Goal: Task Accomplishment & Management: Manage account settings

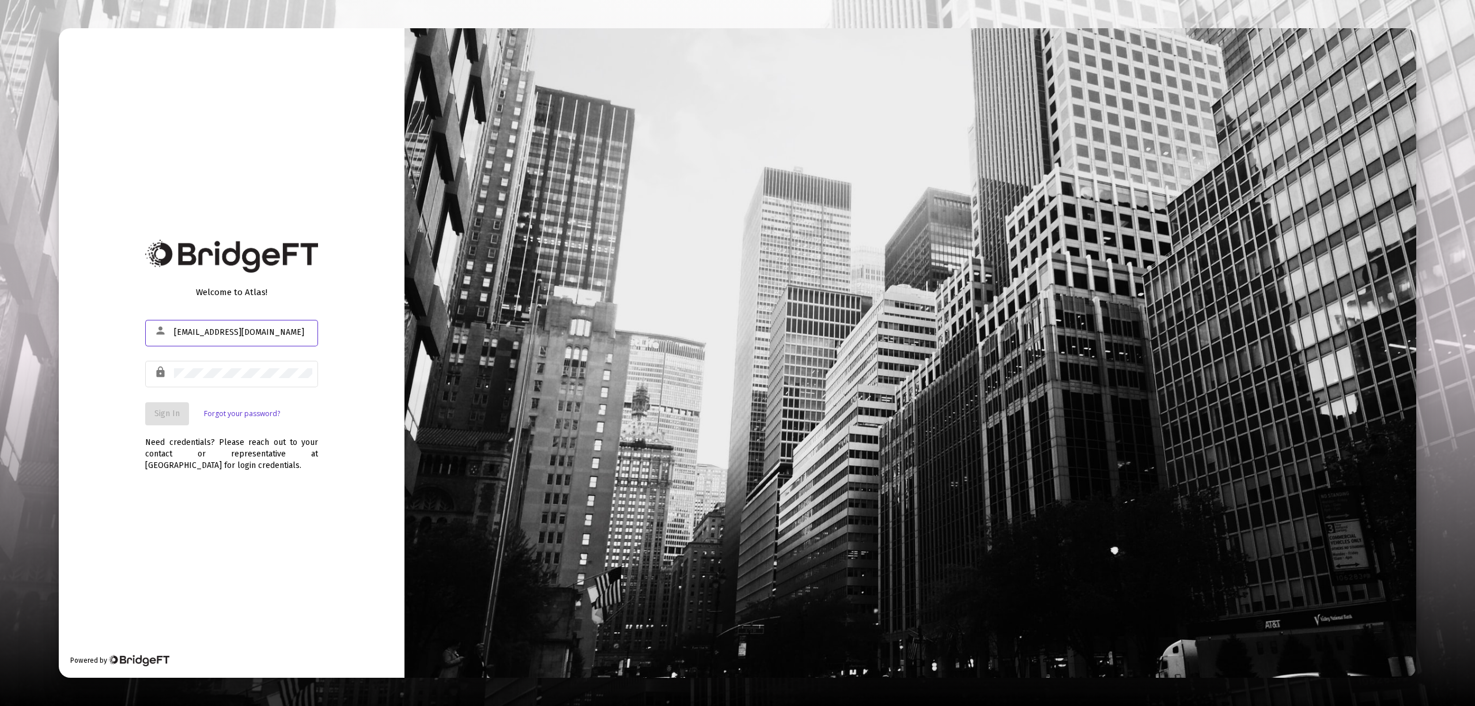
type input "[EMAIL_ADDRESS][DOMAIN_NAME]"
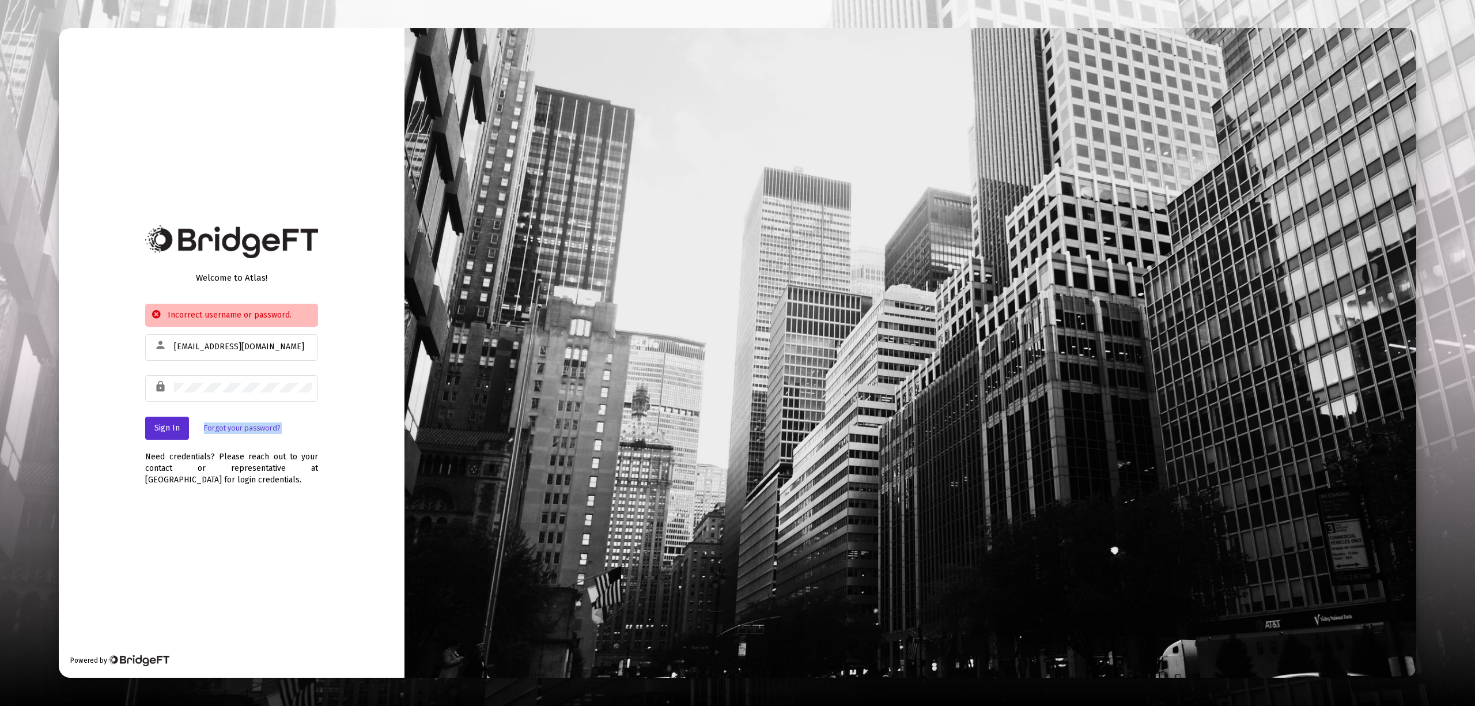
drag, startPoint x: 237, startPoint y: 393, endPoint x: -742, endPoint y: 441, distance: 980.2
click at [0, 441] on html "Welcome to Atlas! Incorrect username or password. person [EMAIL_ADDRESS][DOMAIN…" at bounding box center [737, 353] width 1475 height 706
click at [154, 384] on div "lock" at bounding box center [231, 387] width 173 height 28
click at [164, 423] on span "Sign In" at bounding box center [166, 428] width 25 height 10
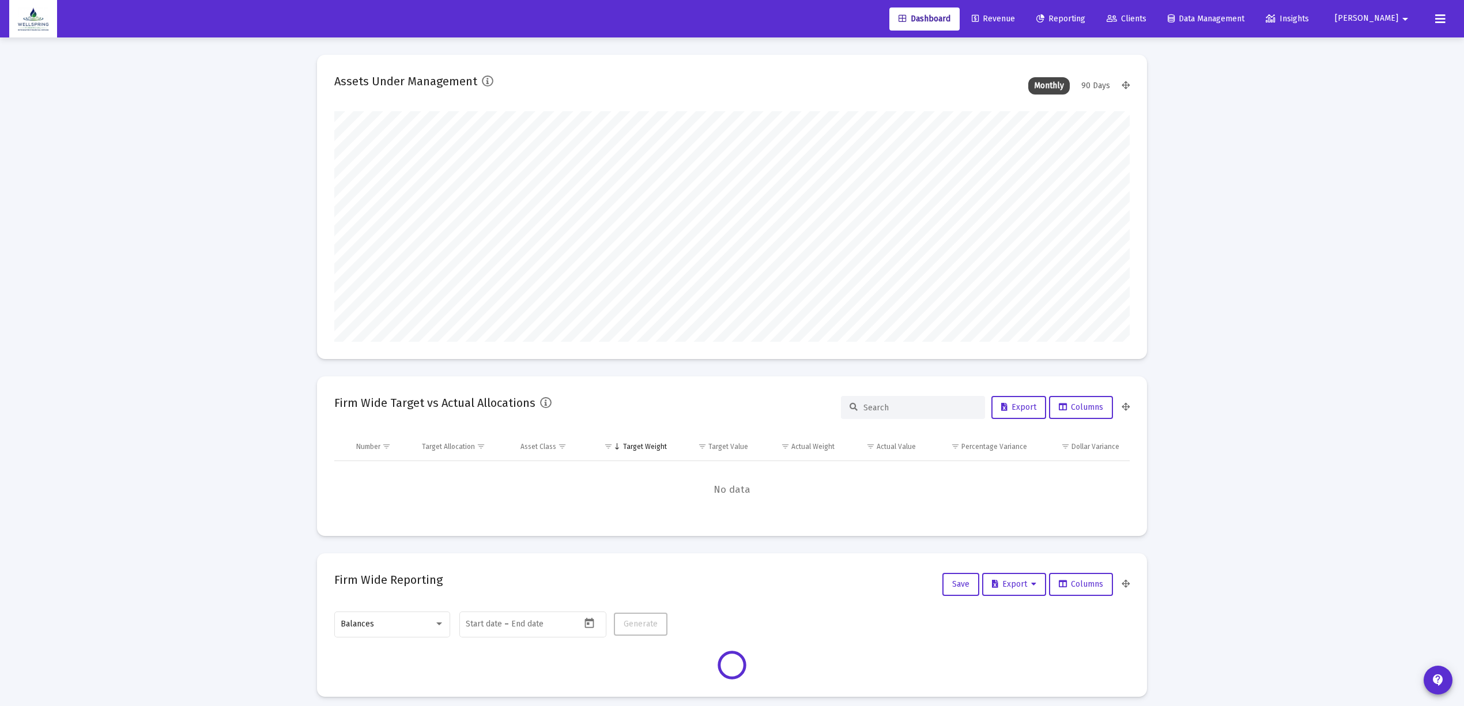
scroll to position [230, 429]
type input "[DATE]"
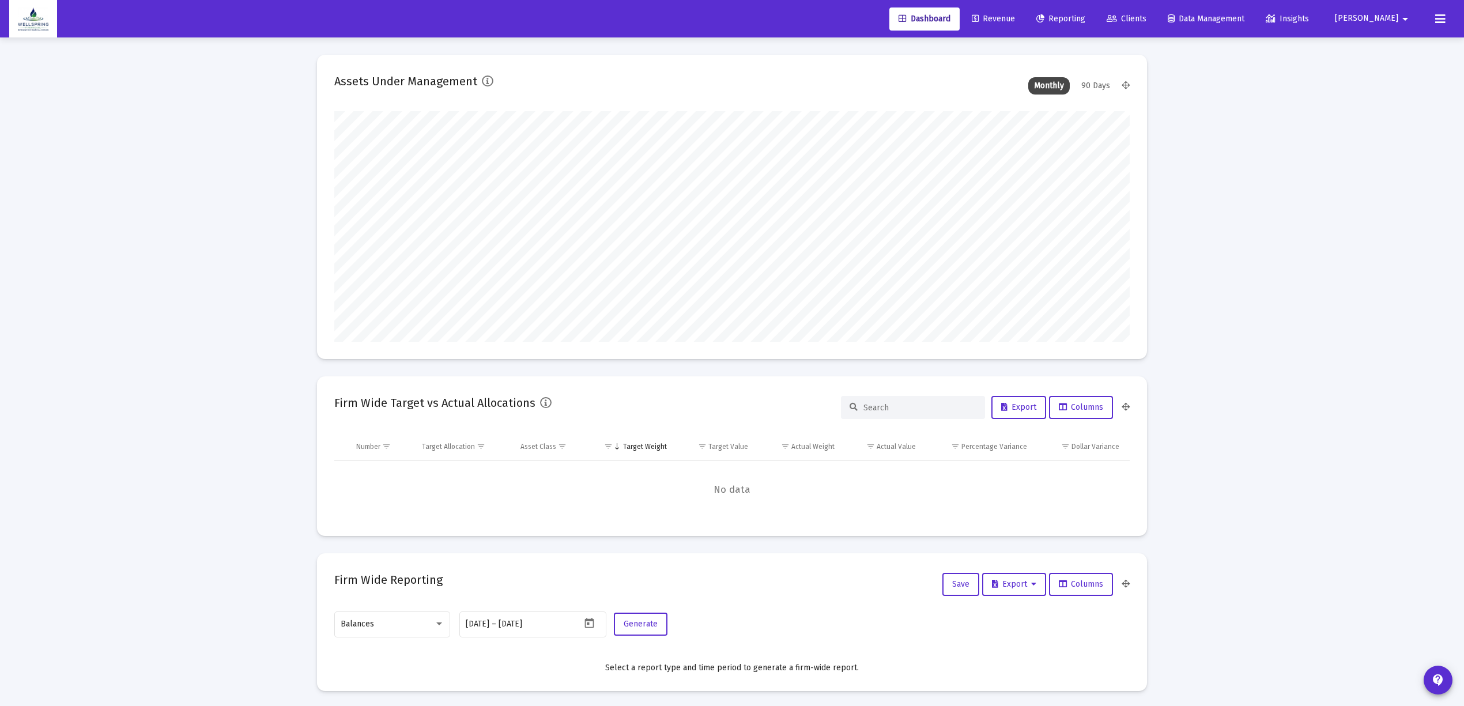
click at [1015, 18] on span "Revenue" at bounding box center [992, 19] width 43 height 10
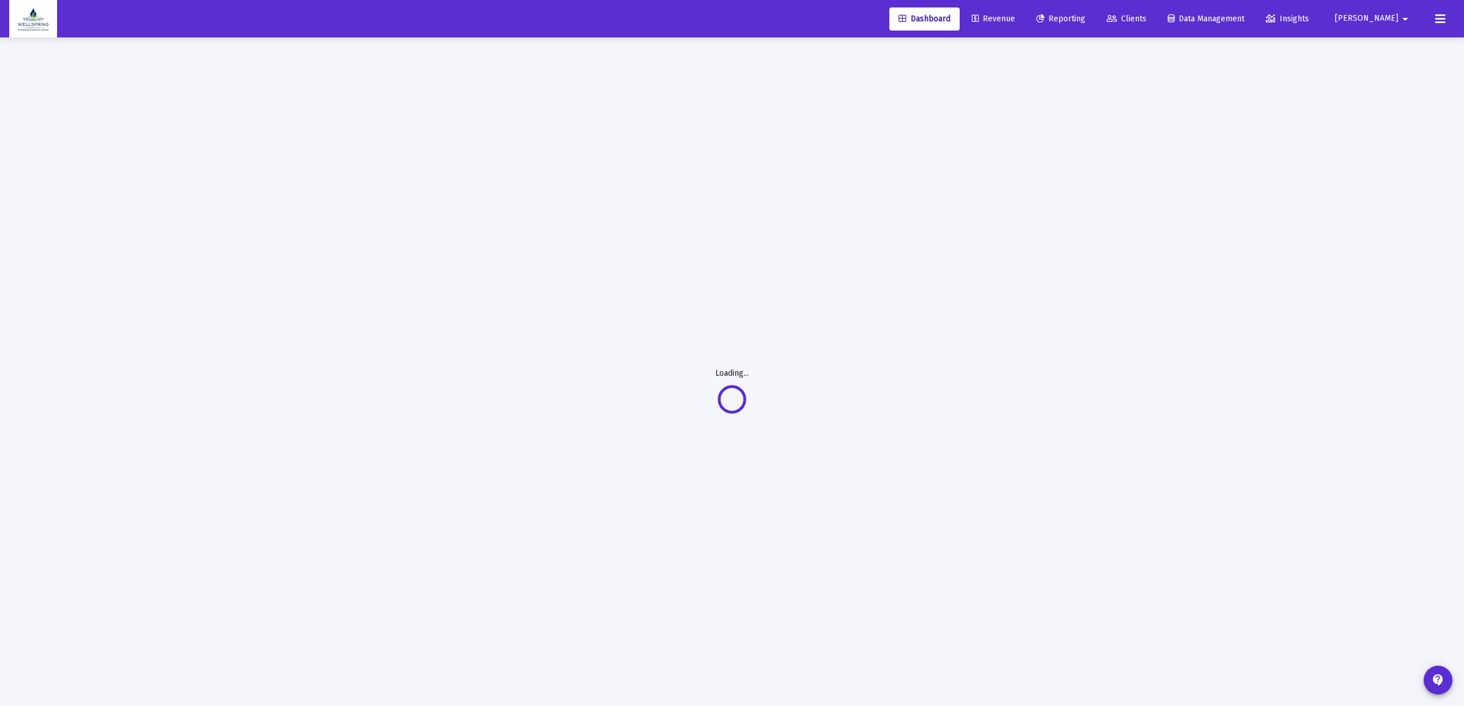
click at [1439, 14] on icon at bounding box center [1440, 19] width 10 height 14
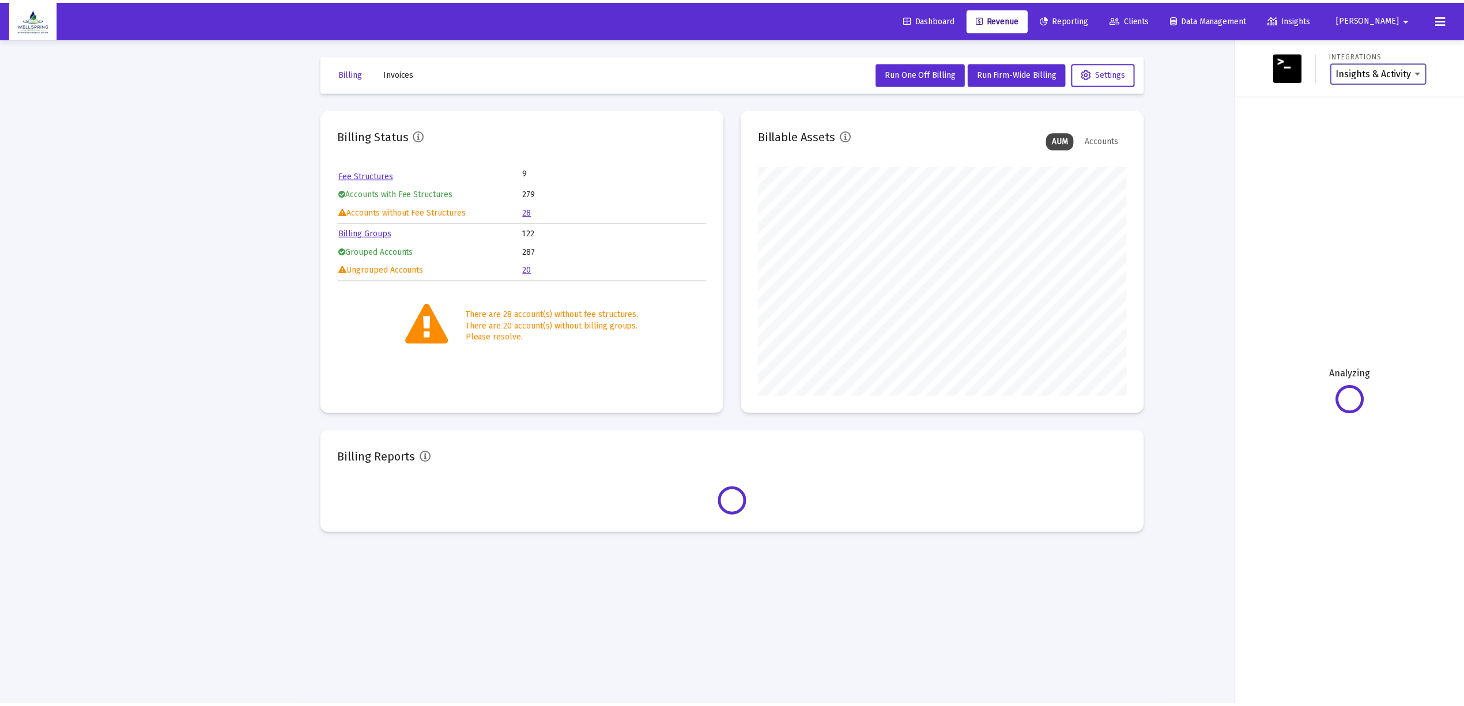
scroll to position [230, 372]
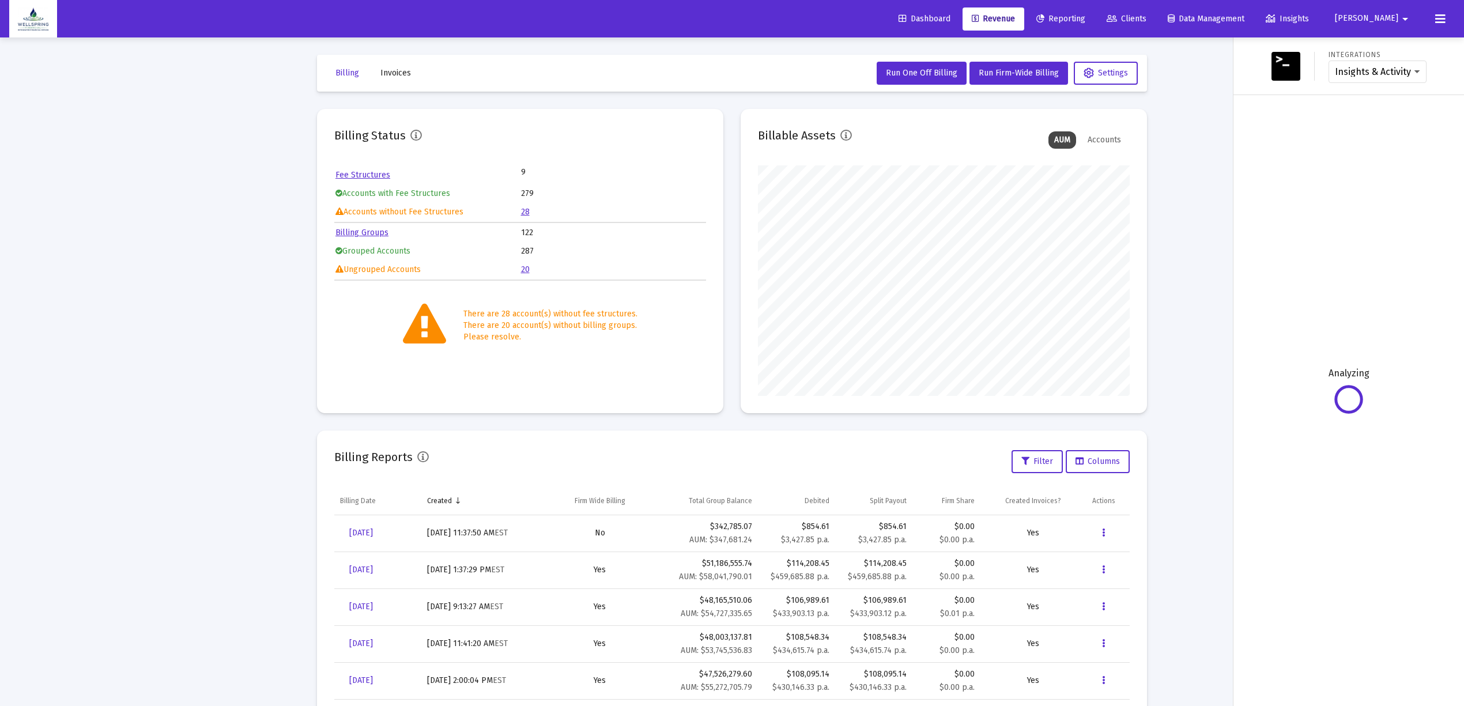
click at [950, 19] on span "Dashboard" at bounding box center [924, 19] width 52 height 10
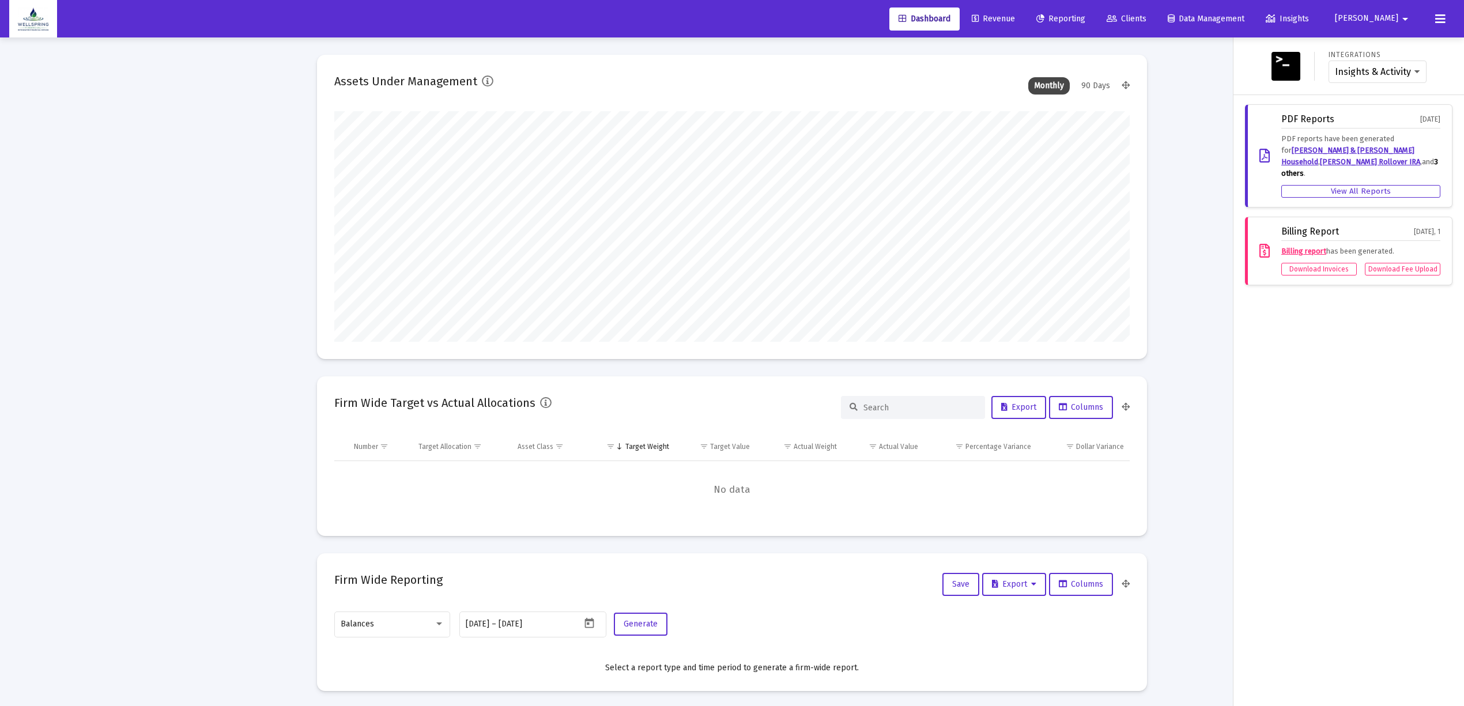
scroll to position [230, 429]
click at [1363, 65] on div "Insights & Activity Wealthbox" at bounding box center [1377, 72] width 98 height 23
click at [1358, 76] on select "Insights & Activity Wealthbox" at bounding box center [1377, 72] width 85 height 10
click at [1367, 72] on select "Insights & Activity Wealthbox" at bounding box center [1377, 72] width 85 height 10
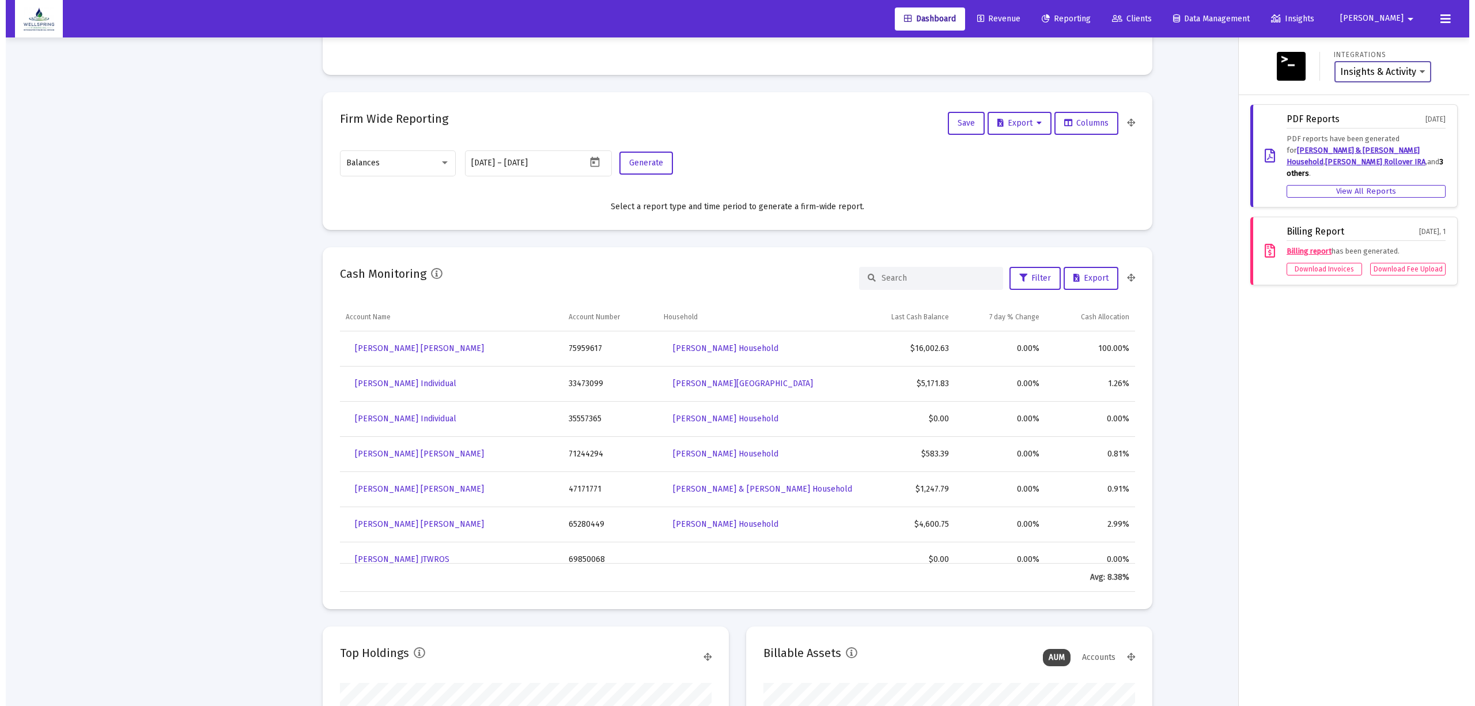
scroll to position [0, 0]
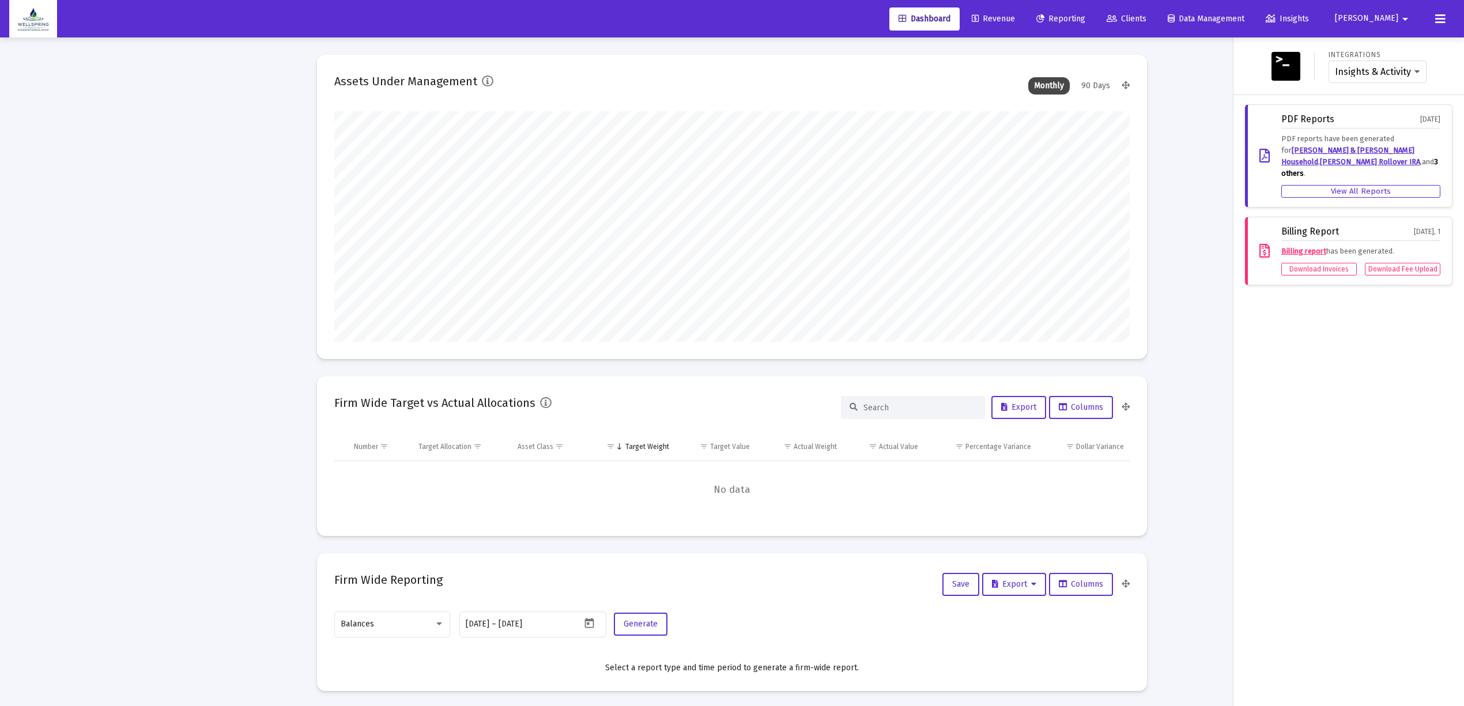
click at [1085, 20] on span "Reporting" at bounding box center [1060, 19] width 49 height 10
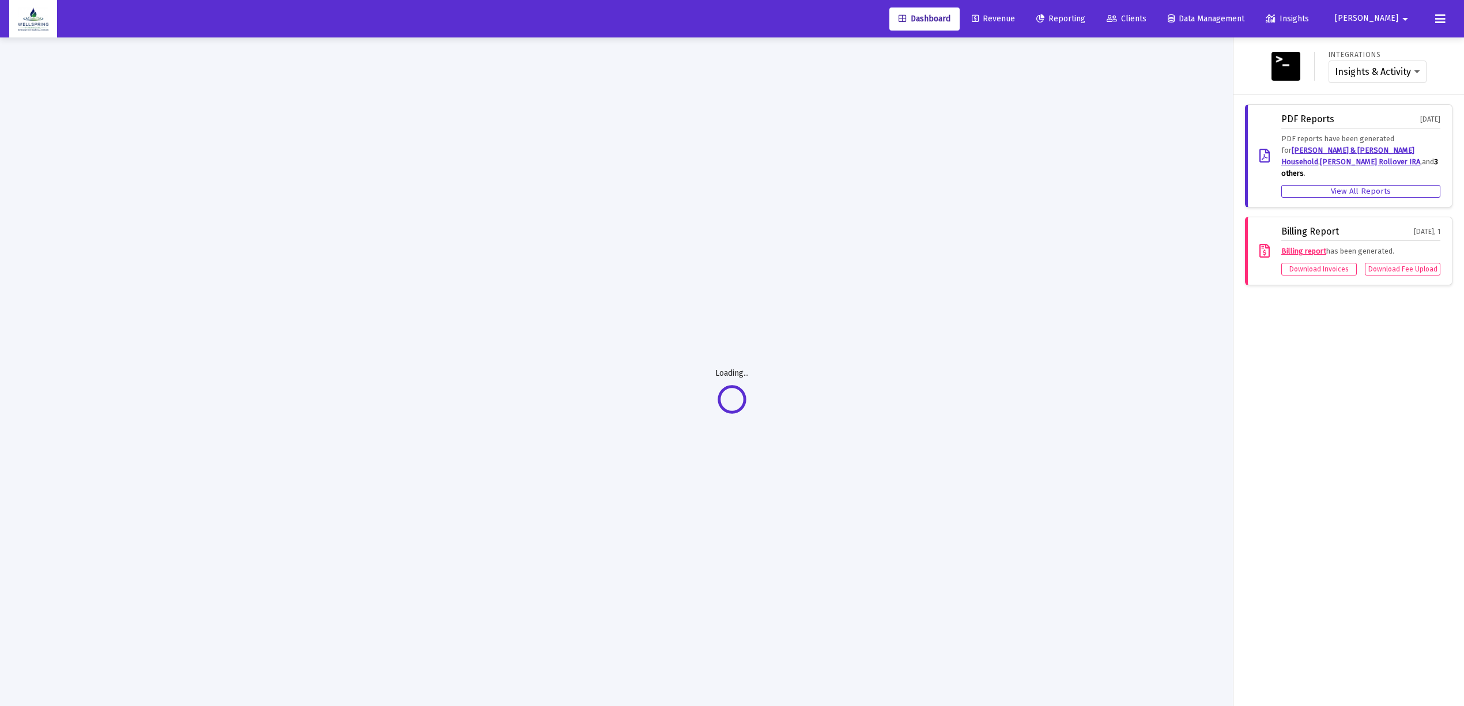
click at [1015, 20] on span "Revenue" at bounding box center [992, 19] width 43 height 10
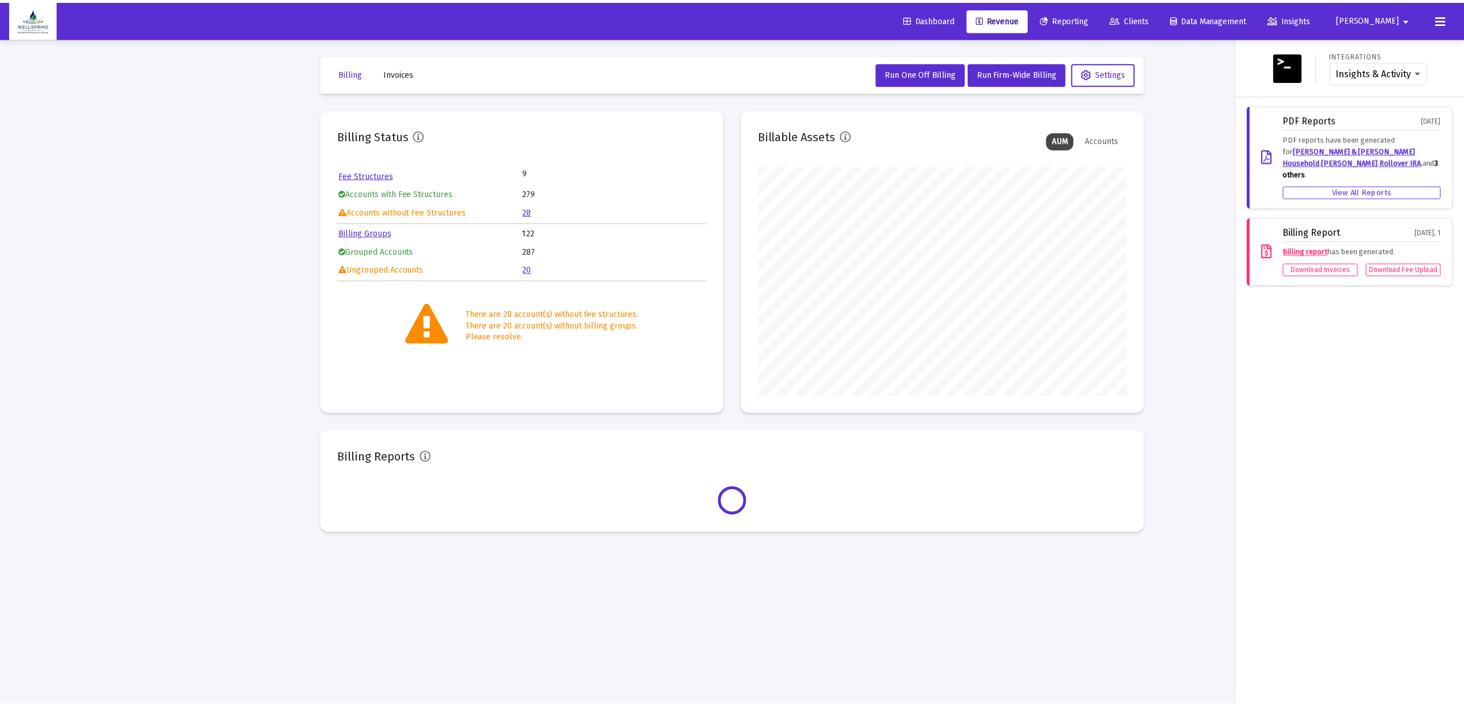
scroll to position [230, 372]
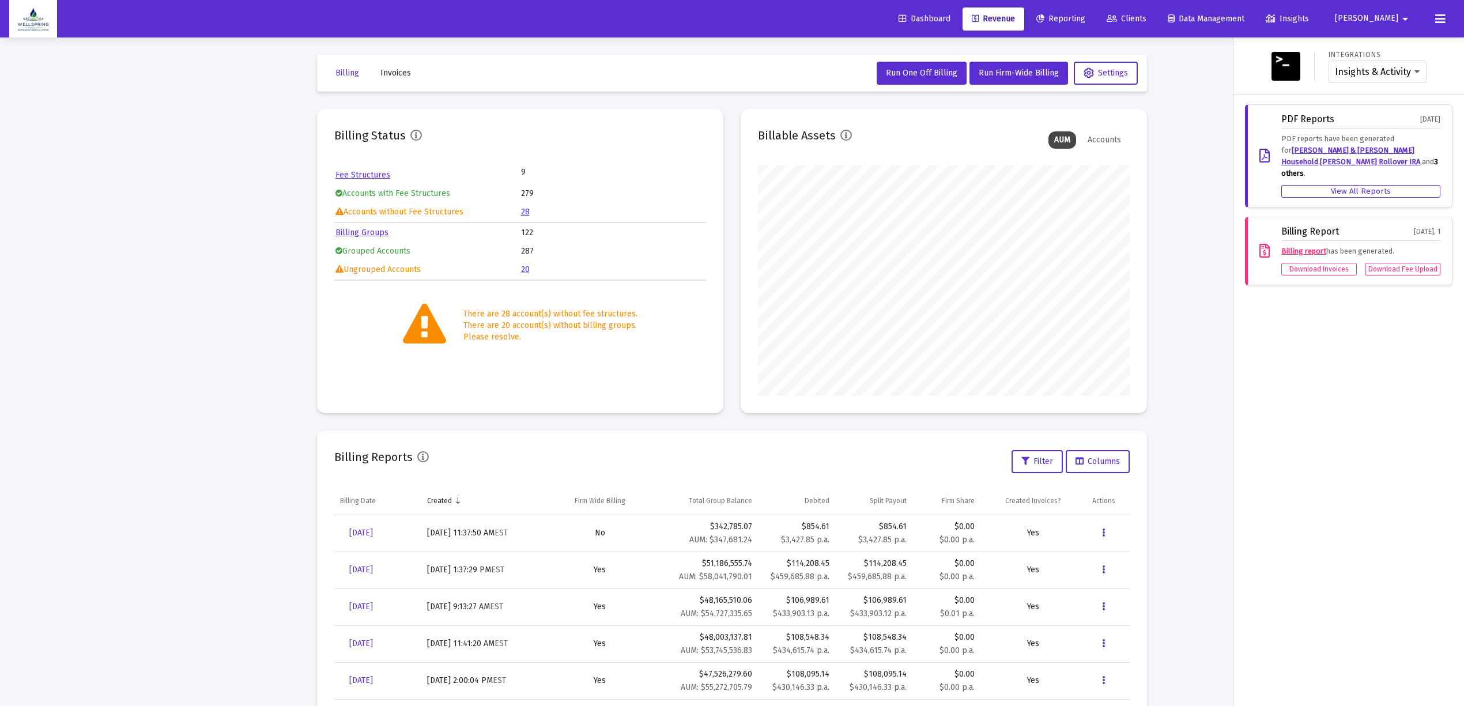
click at [924, 77] on div at bounding box center [732, 353] width 1464 height 706
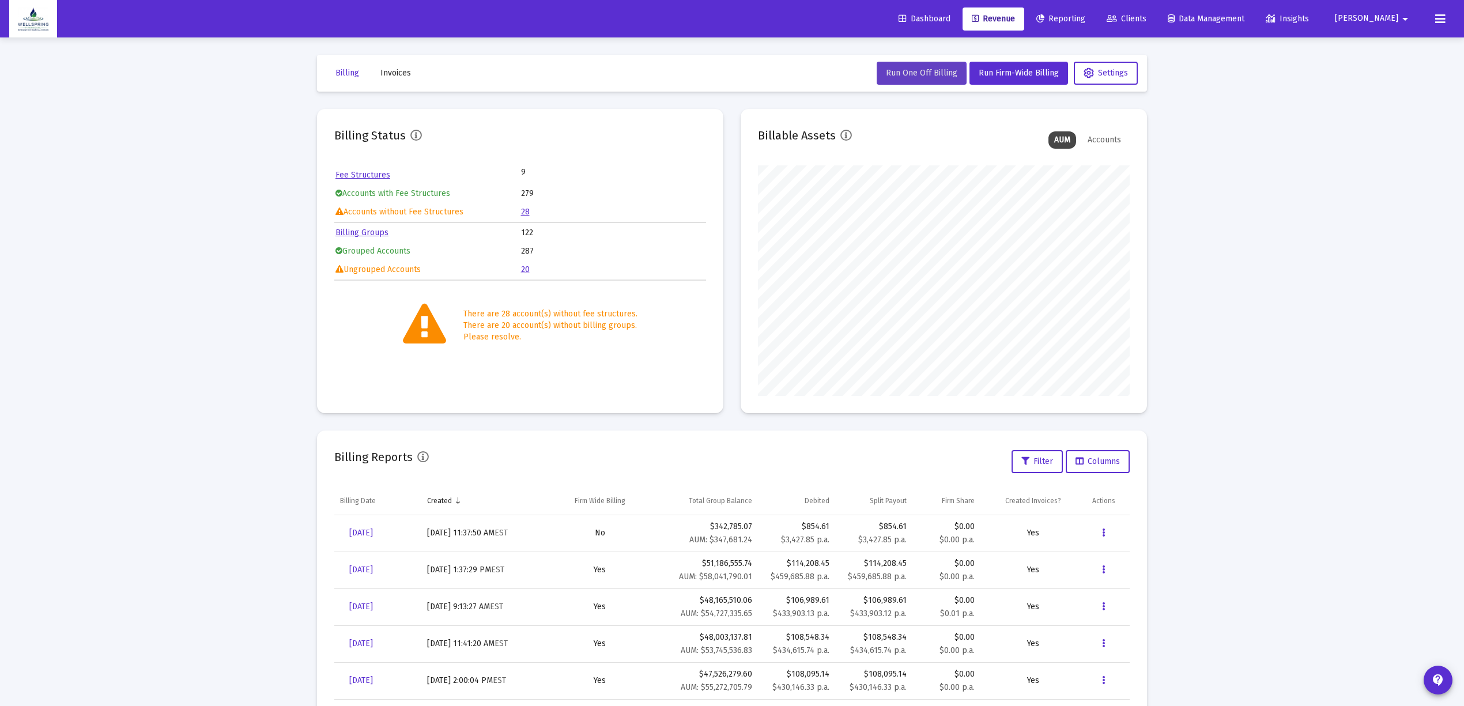
click at [907, 75] on span "Run One Off Billing" at bounding box center [921, 73] width 71 height 10
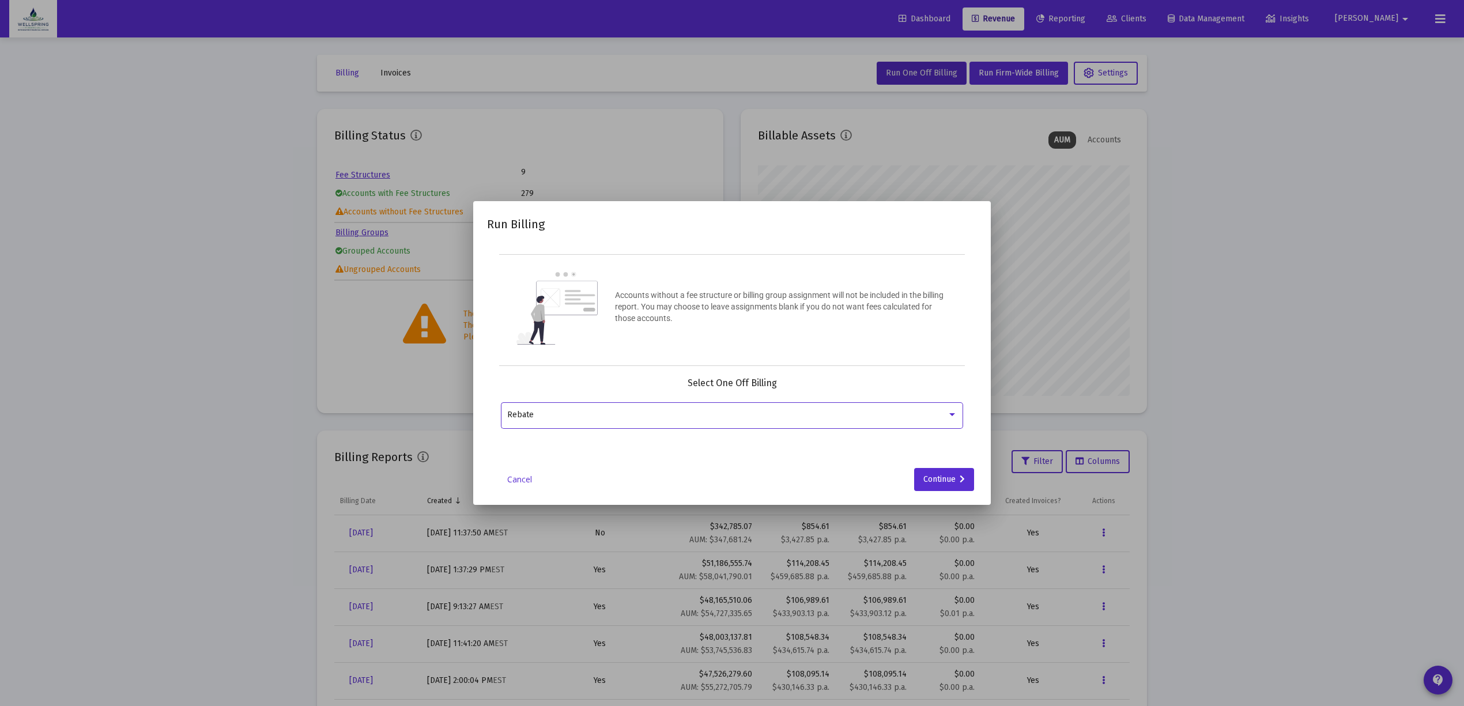
click at [672, 410] on div "Rebate" at bounding box center [727, 414] width 440 height 9
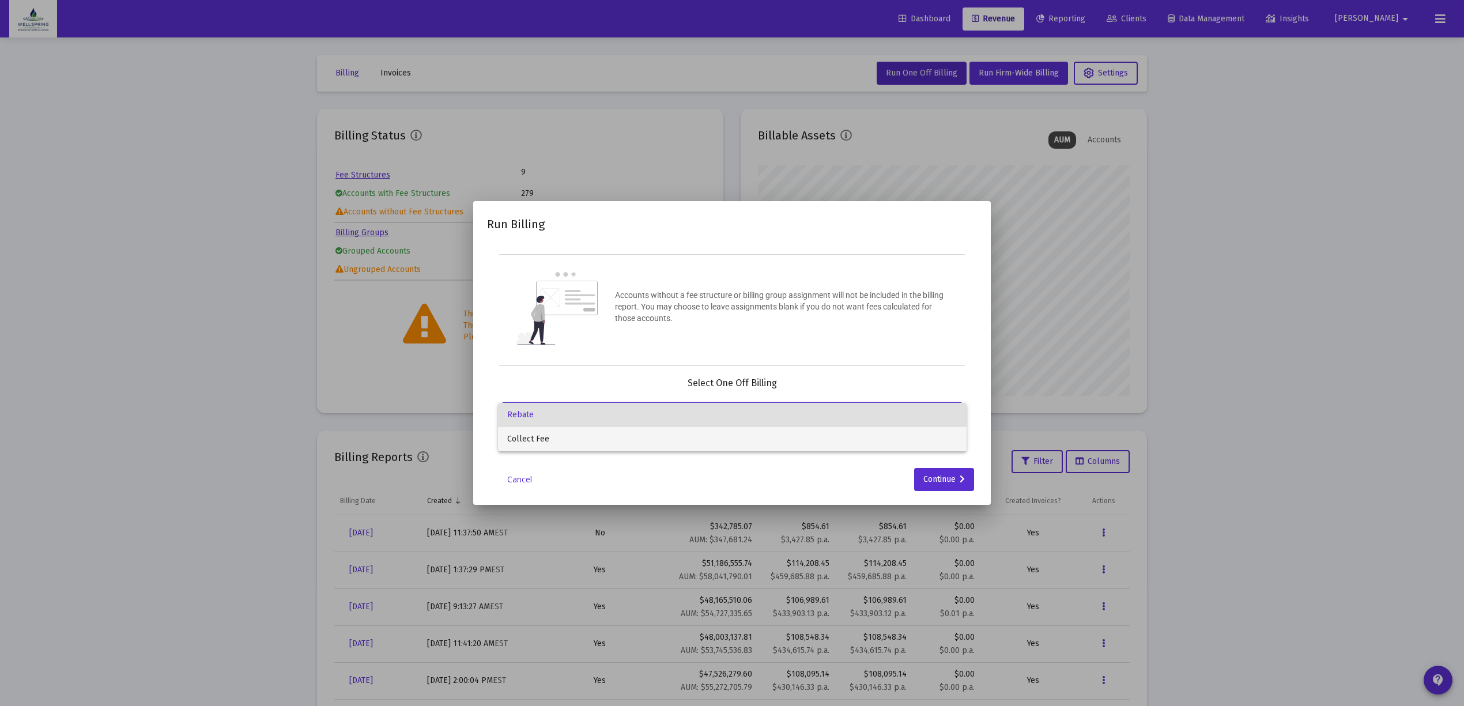
click at [639, 443] on span "Collect Fee" at bounding box center [732, 439] width 450 height 24
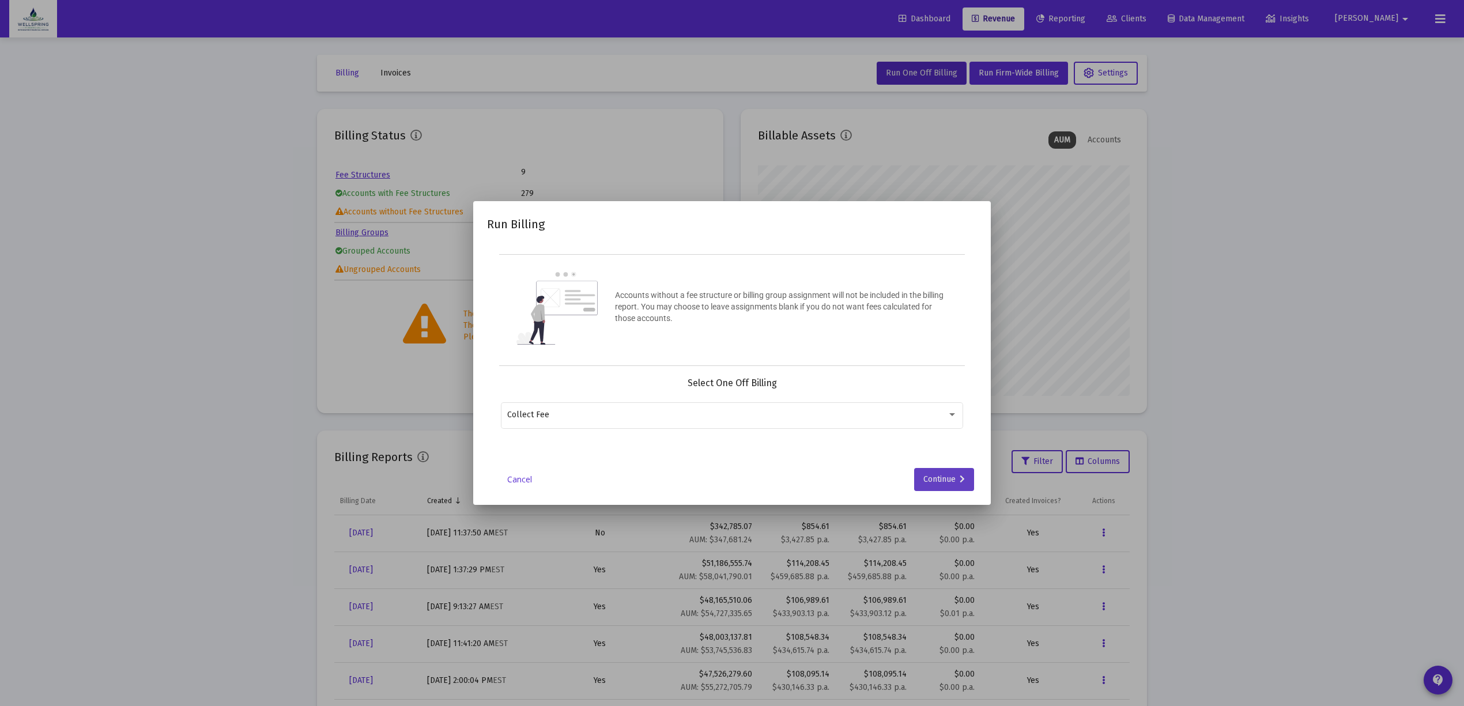
click at [942, 475] on div "Continue" at bounding box center [943, 479] width 41 height 23
click at [649, 413] on input "Selection" at bounding box center [725, 414] width 436 height 9
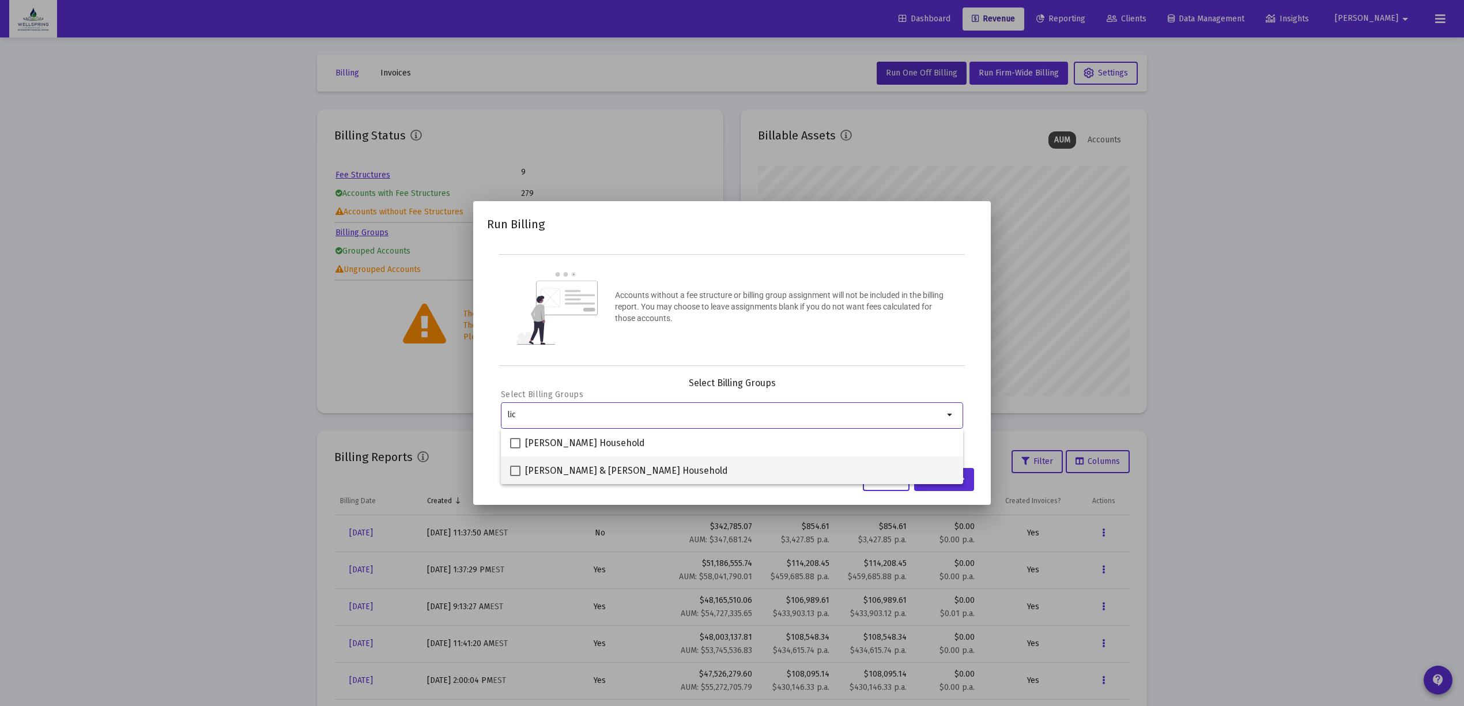
type input "lic"
click at [515, 475] on span at bounding box center [515, 471] width 10 height 10
click at [515, 476] on input "[PERSON_NAME] & [PERSON_NAME] Household" at bounding box center [515, 476] width 1 height 1
checkbox input "true"
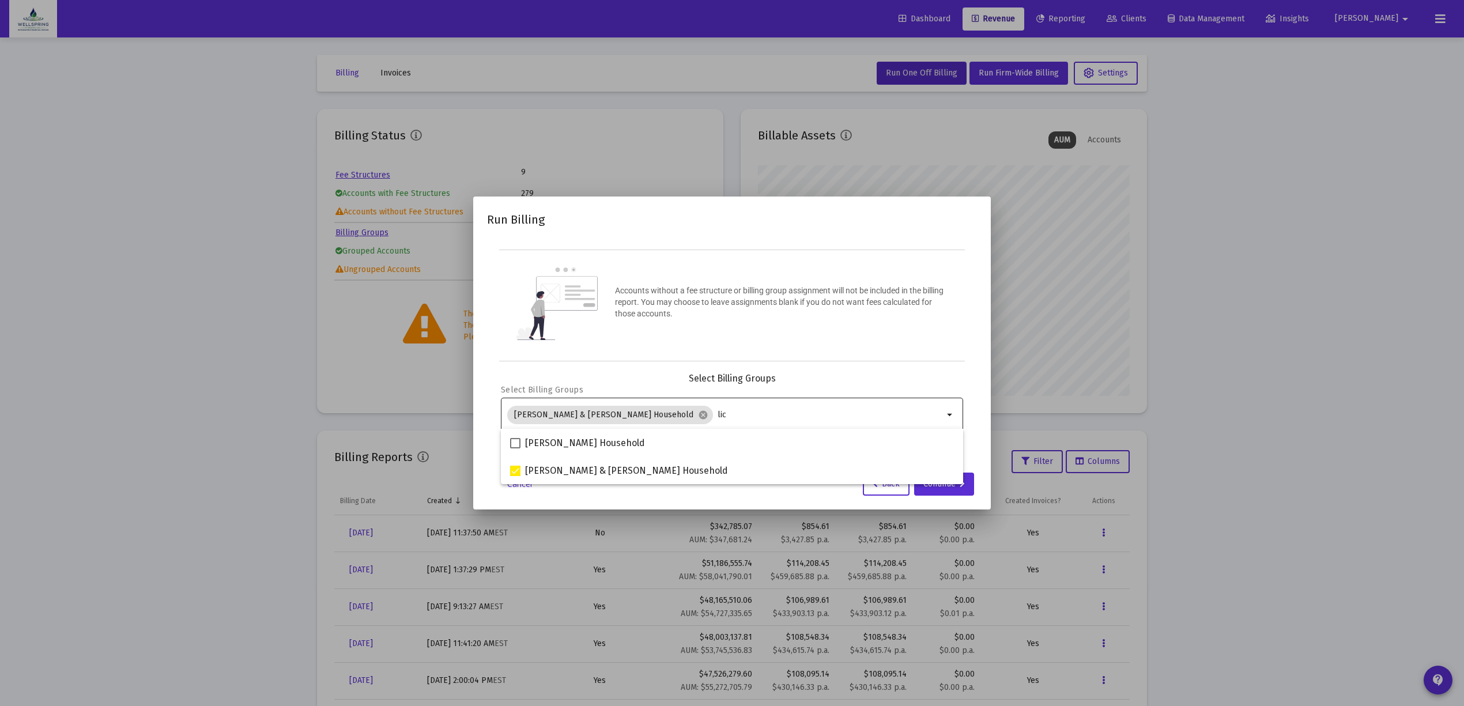
click at [717, 413] on input "lic" at bounding box center [830, 414] width 226 height 9
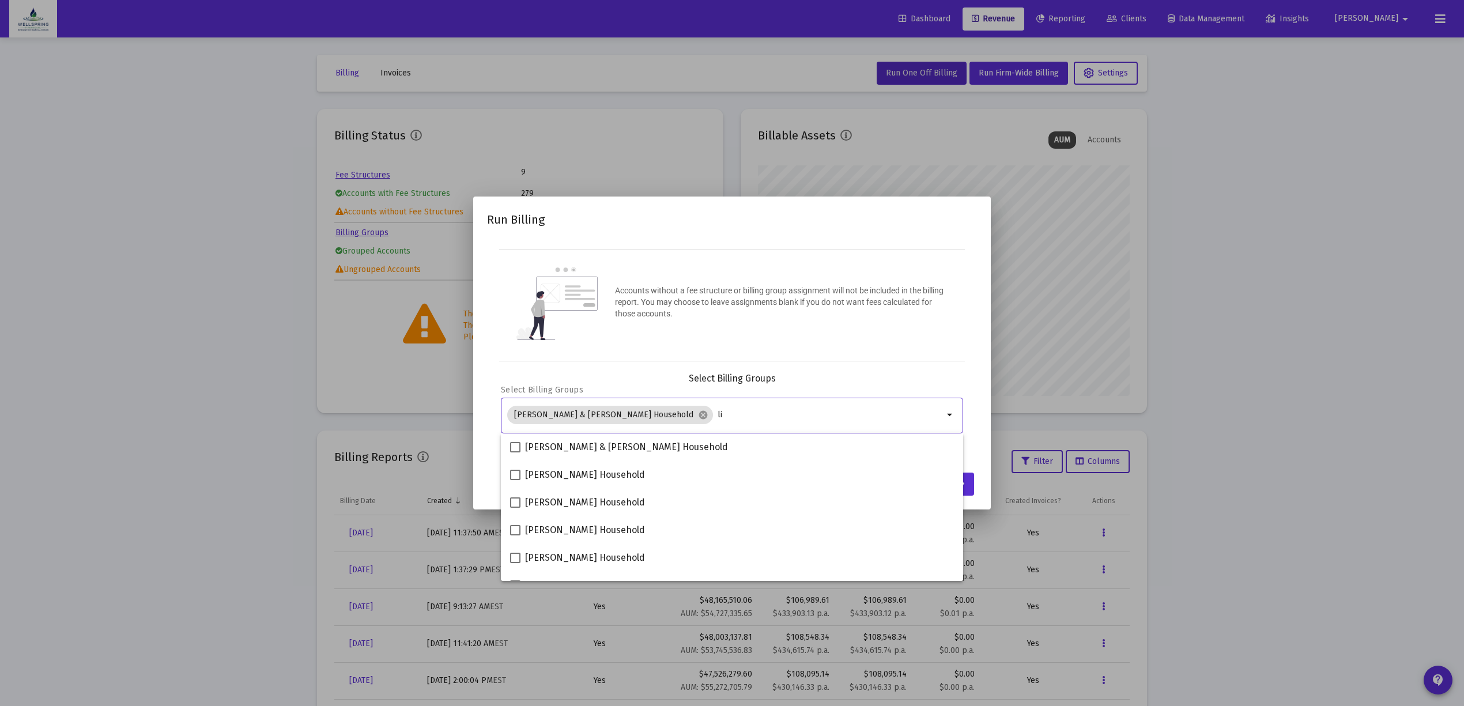
type input "l"
click at [849, 316] on p "Accounts without a fee structure or billing group assignment will not be includ…" at bounding box center [781, 302] width 332 height 35
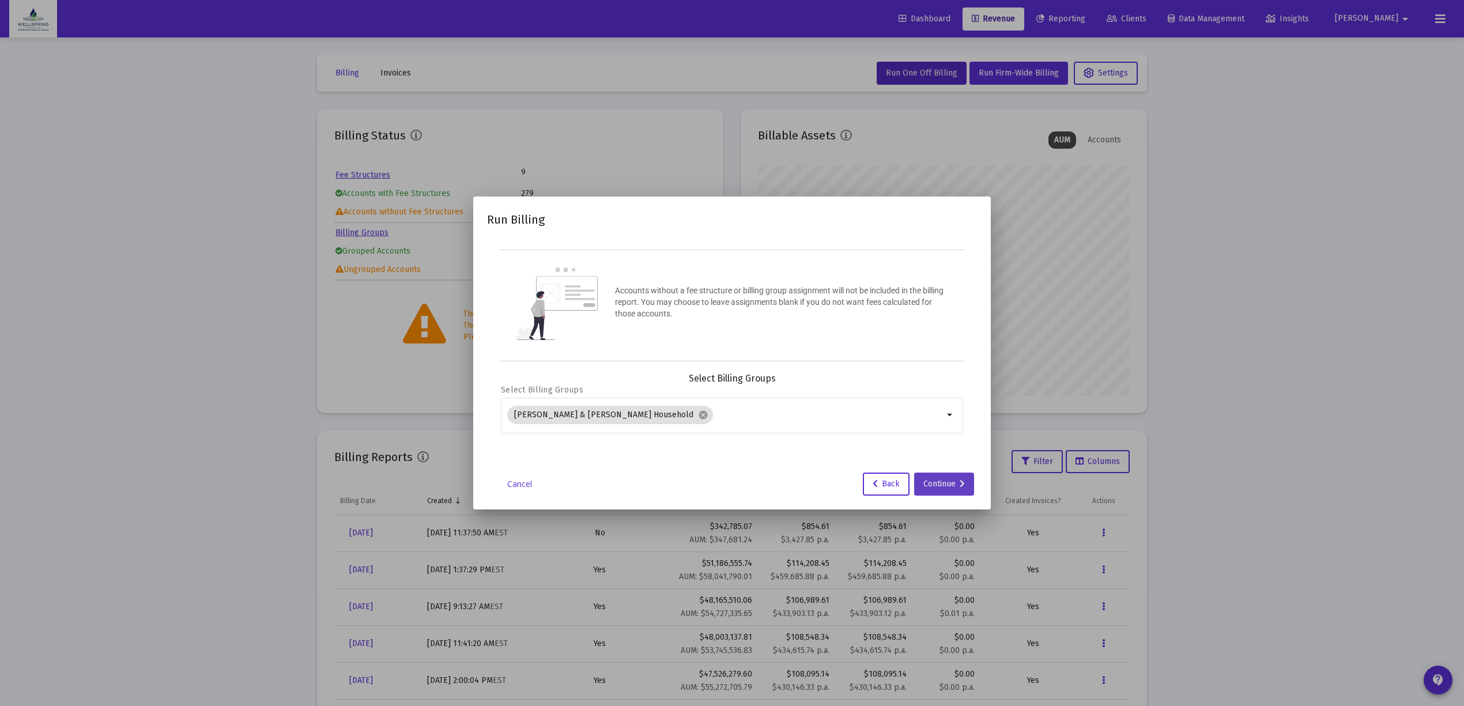
click at [938, 480] on div "Continue" at bounding box center [943, 483] width 41 height 23
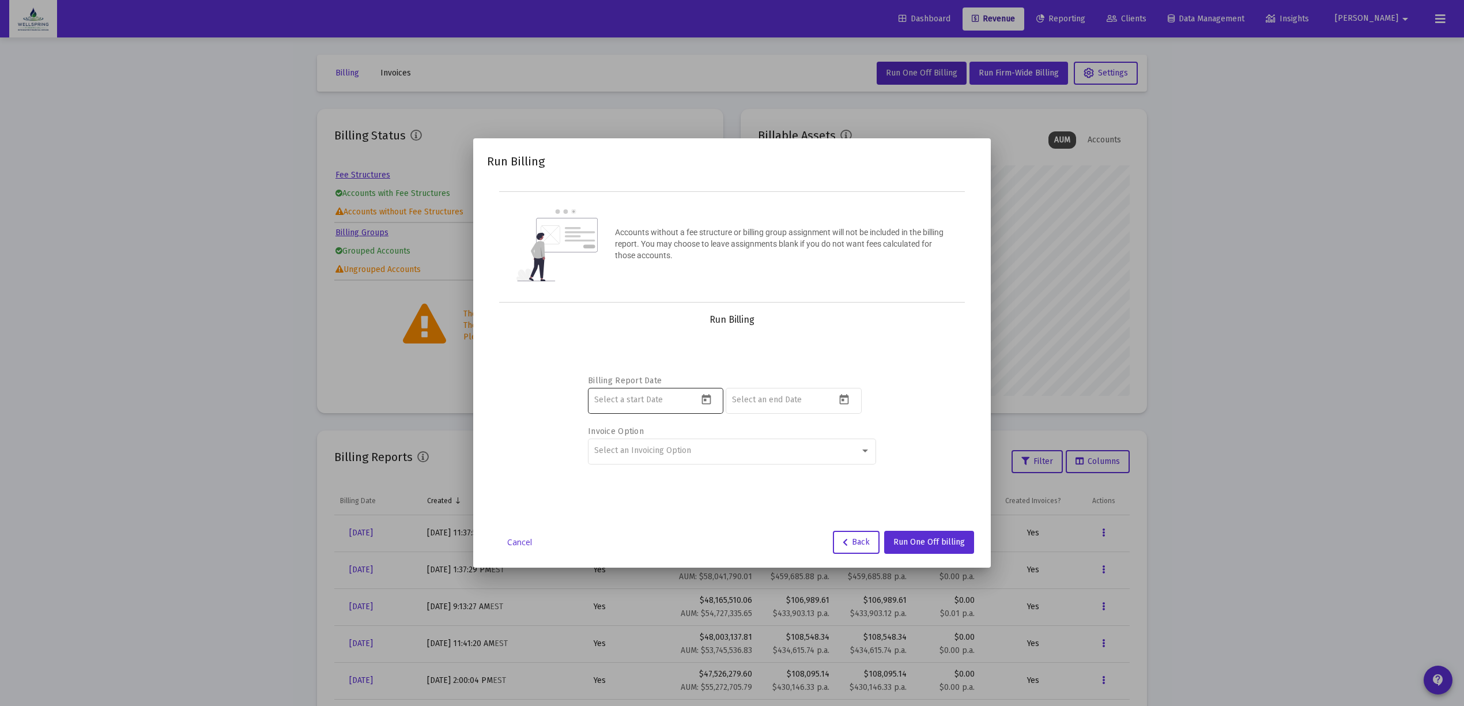
click at [681, 406] on div at bounding box center [646, 399] width 104 height 28
click at [699, 396] on button "Open calendar" at bounding box center [706, 399] width 17 height 17
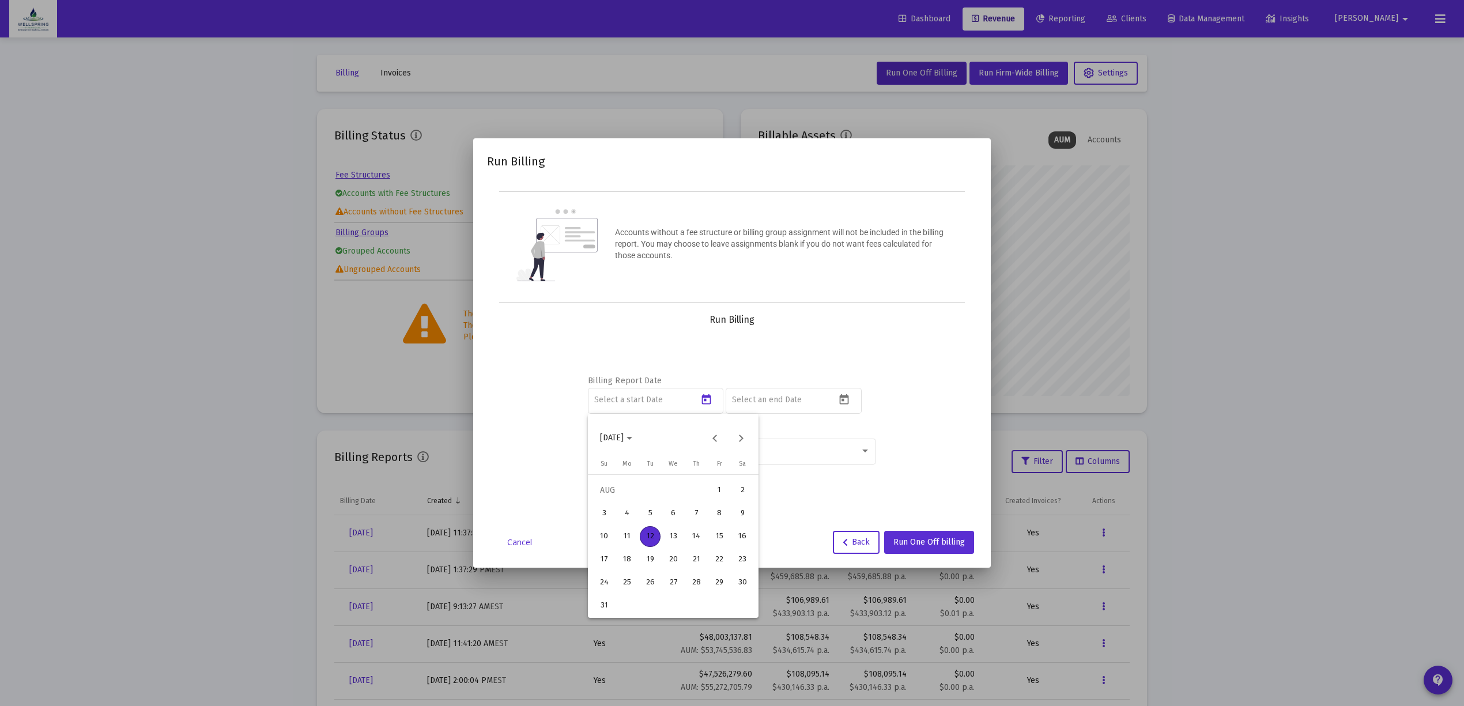
click at [618, 538] on div "11" at bounding box center [627, 536] width 21 height 21
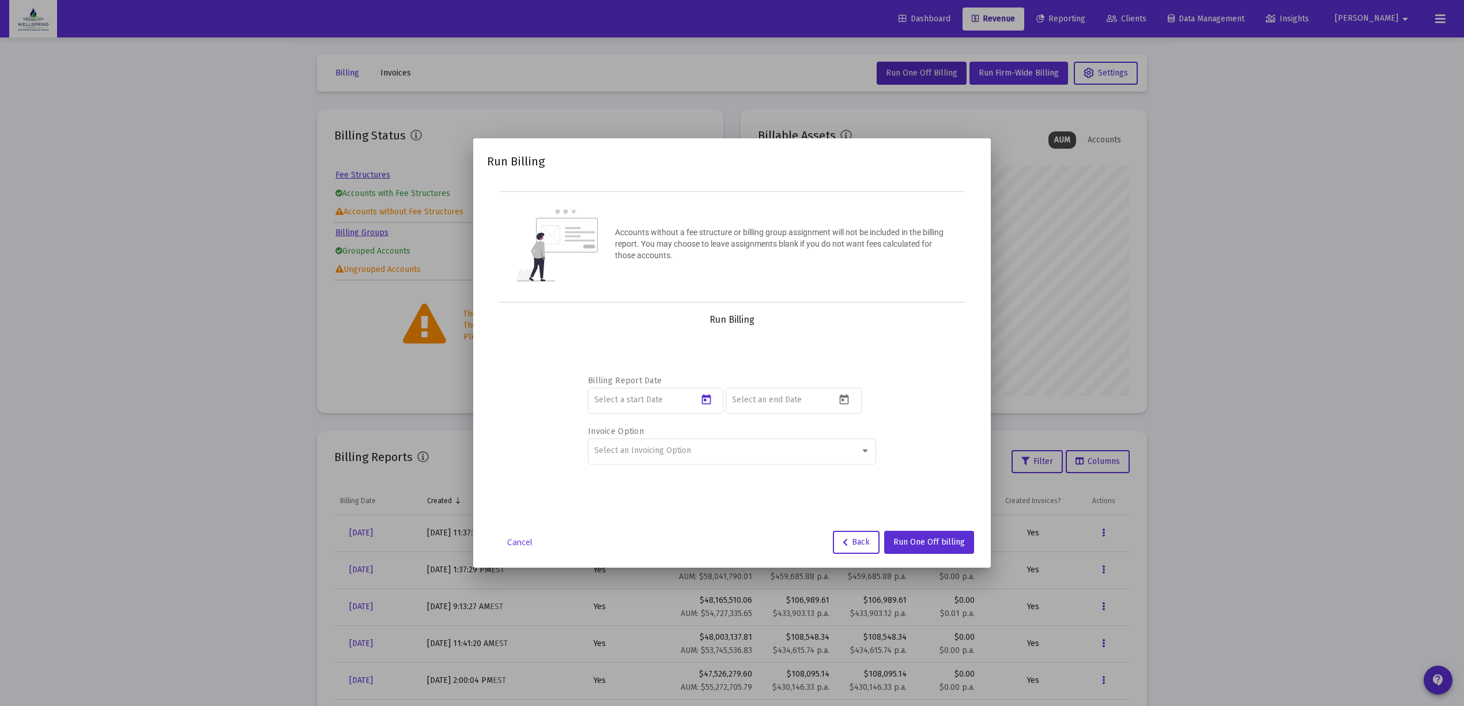
type input "[DATE]"
click at [841, 401] on icon "Open calendar" at bounding box center [844, 400] width 12 height 12
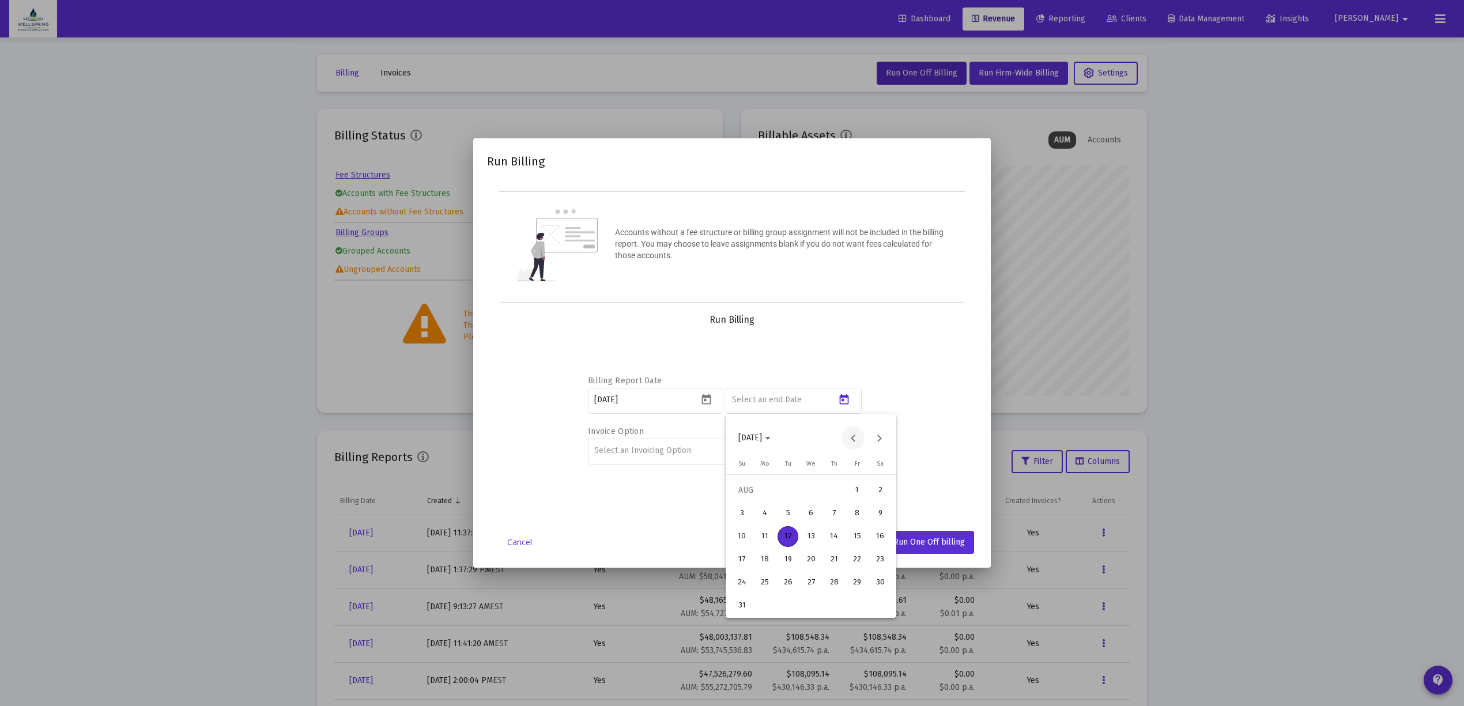
click at [845, 434] on button "Previous month" at bounding box center [852, 437] width 23 height 23
click at [765, 600] on div "30" at bounding box center [764, 605] width 21 height 21
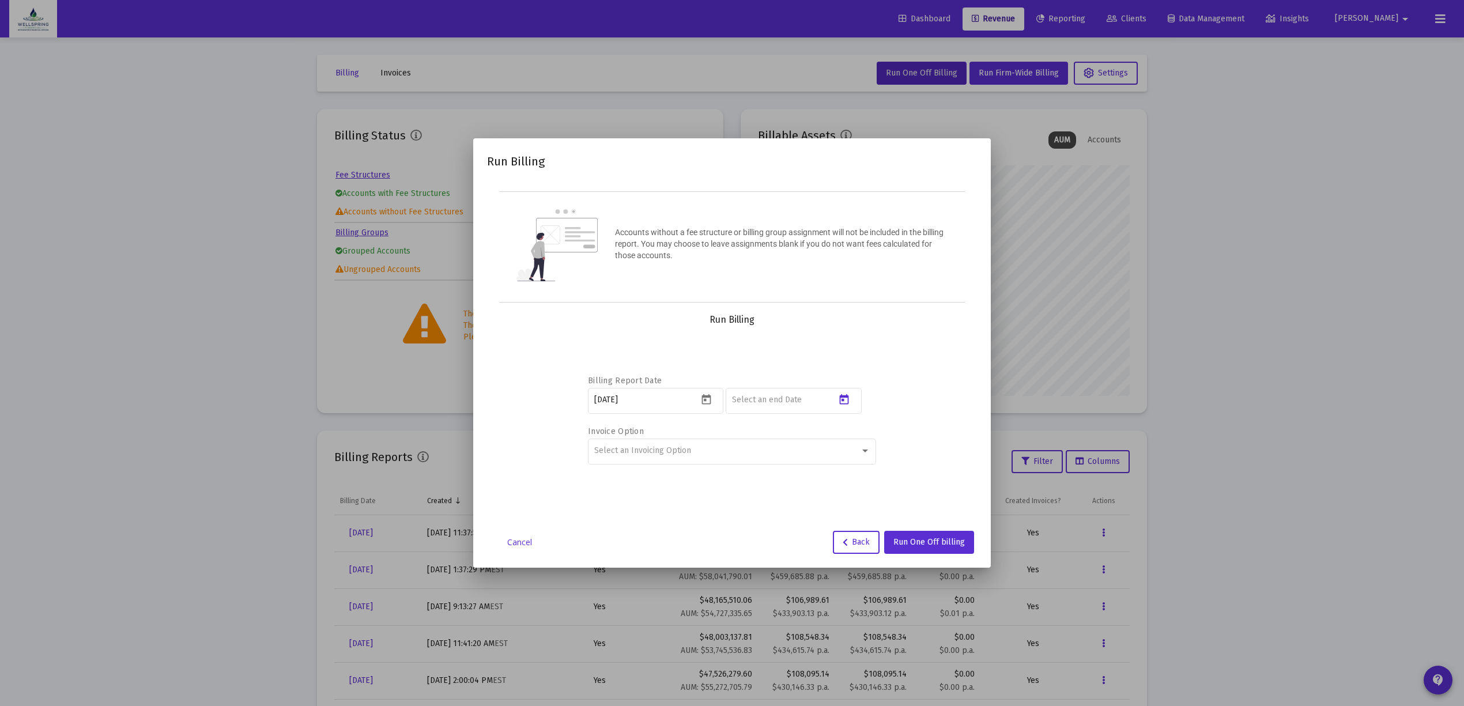
type input "[DATE]"
drag, startPoint x: 709, startPoint y: 467, endPoint x: 720, endPoint y: 459, distance: 13.6
click at [708, 467] on div "Select an Invoicing Option" at bounding box center [732, 456] width 288 height 37
click at [721, 457] on div "Select an Invoicing Option" at bounding box center [732, 450] width 276 height 28
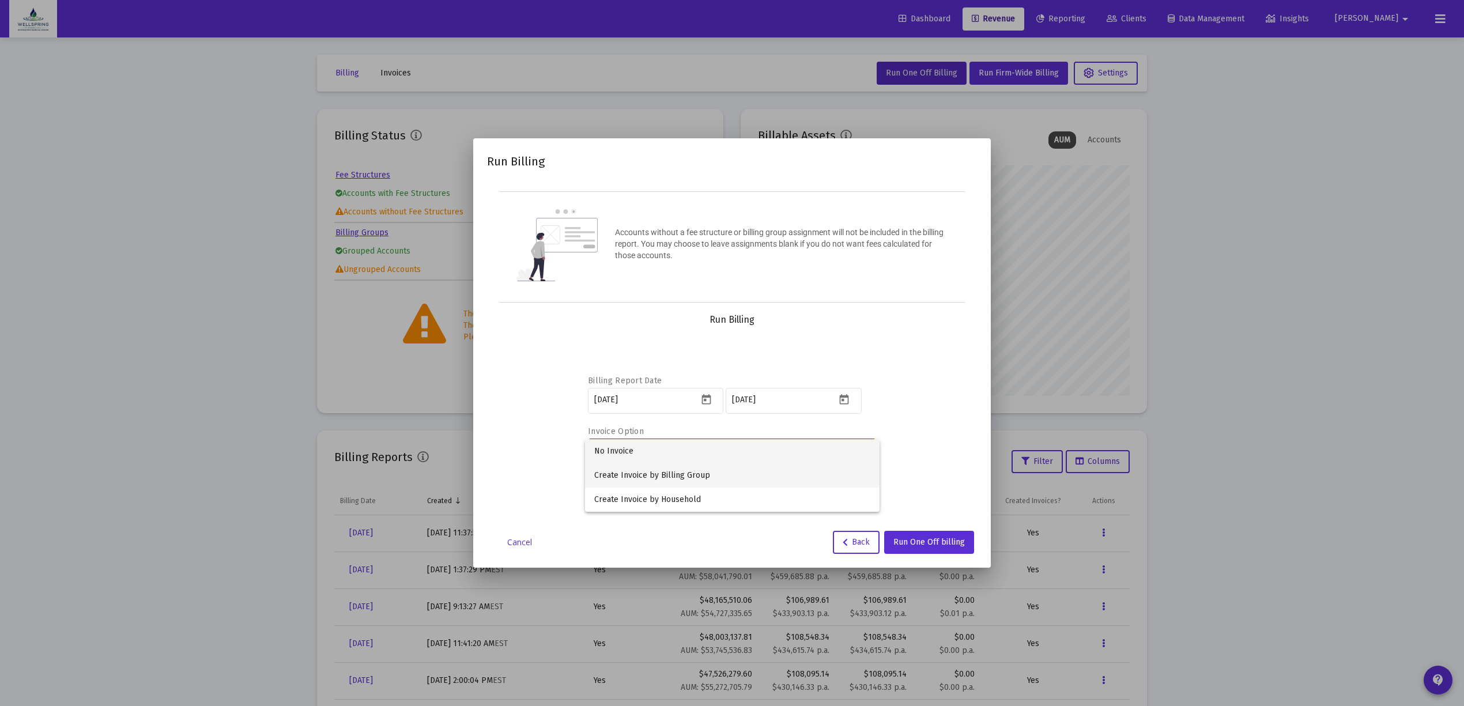
click at [708, 474] on span "Create Invoice by Billing Group" at bounding box center [732, 475] width 276 height 24
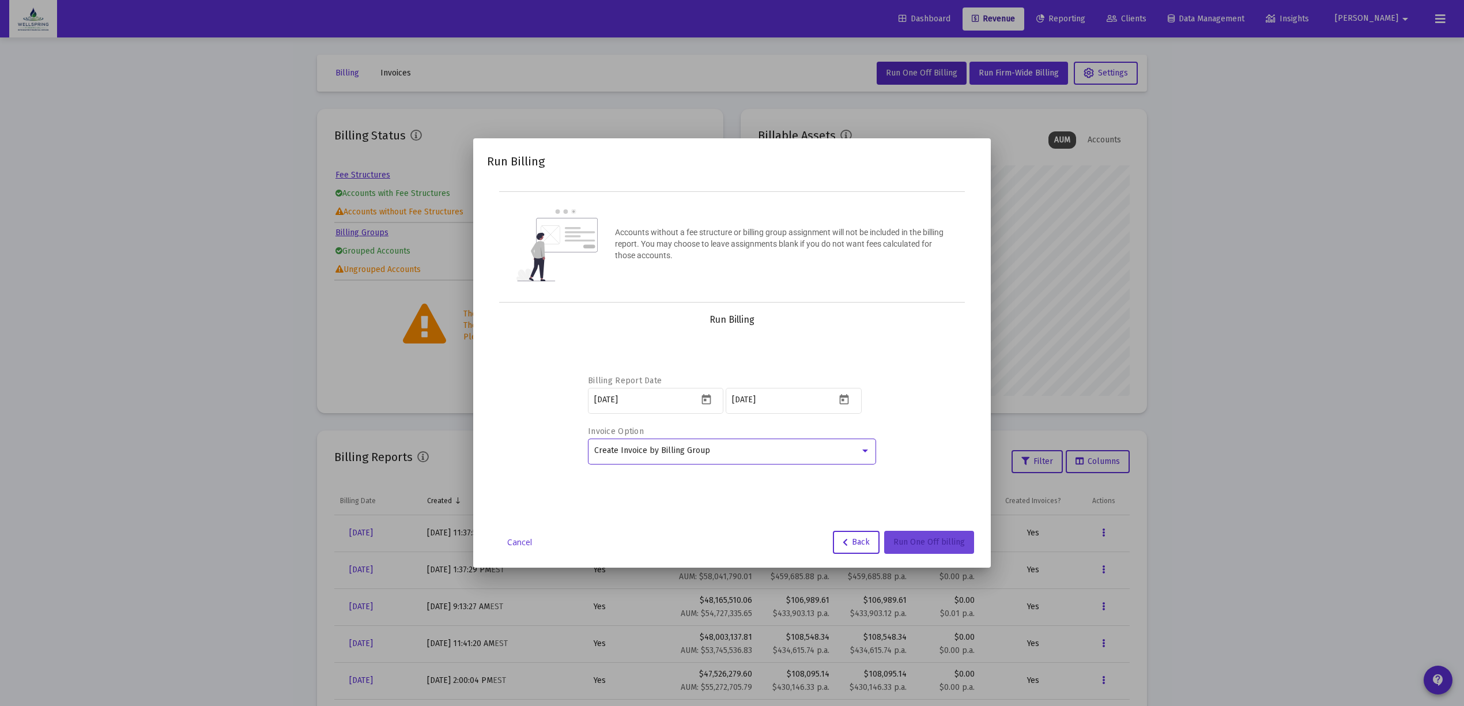
click at [939, 544] on span "Run One Off billing" at bounding box center [928, 542] width 71 height 10
click at [686, 392] on div "[DATE]" at bounding box center [646, 399] width 104 height 28
click at [709, 394] on icon "Open calendar" at bounding box center [706, 400] width 12 height 12
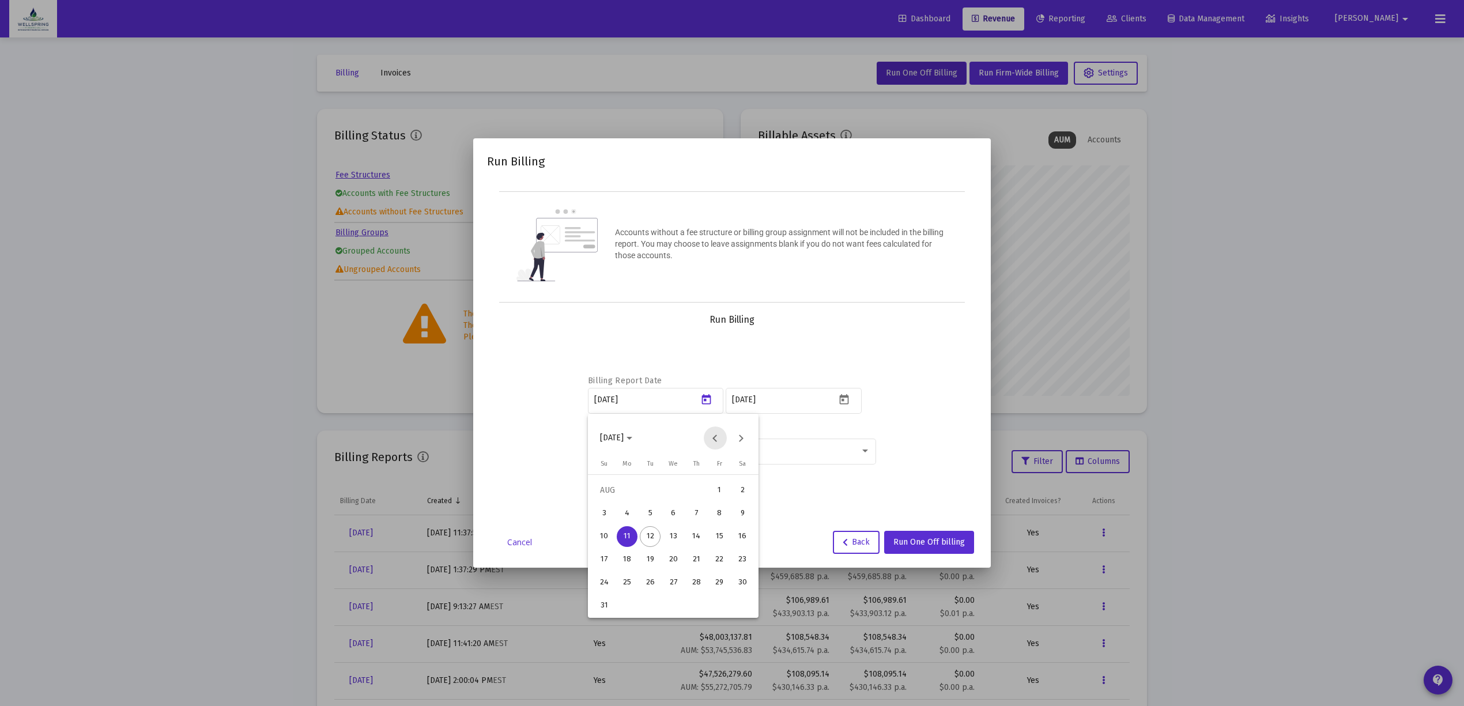
click at [709, 432] on button "Previous month" at bounding box center [715, 437] width 23 height 23
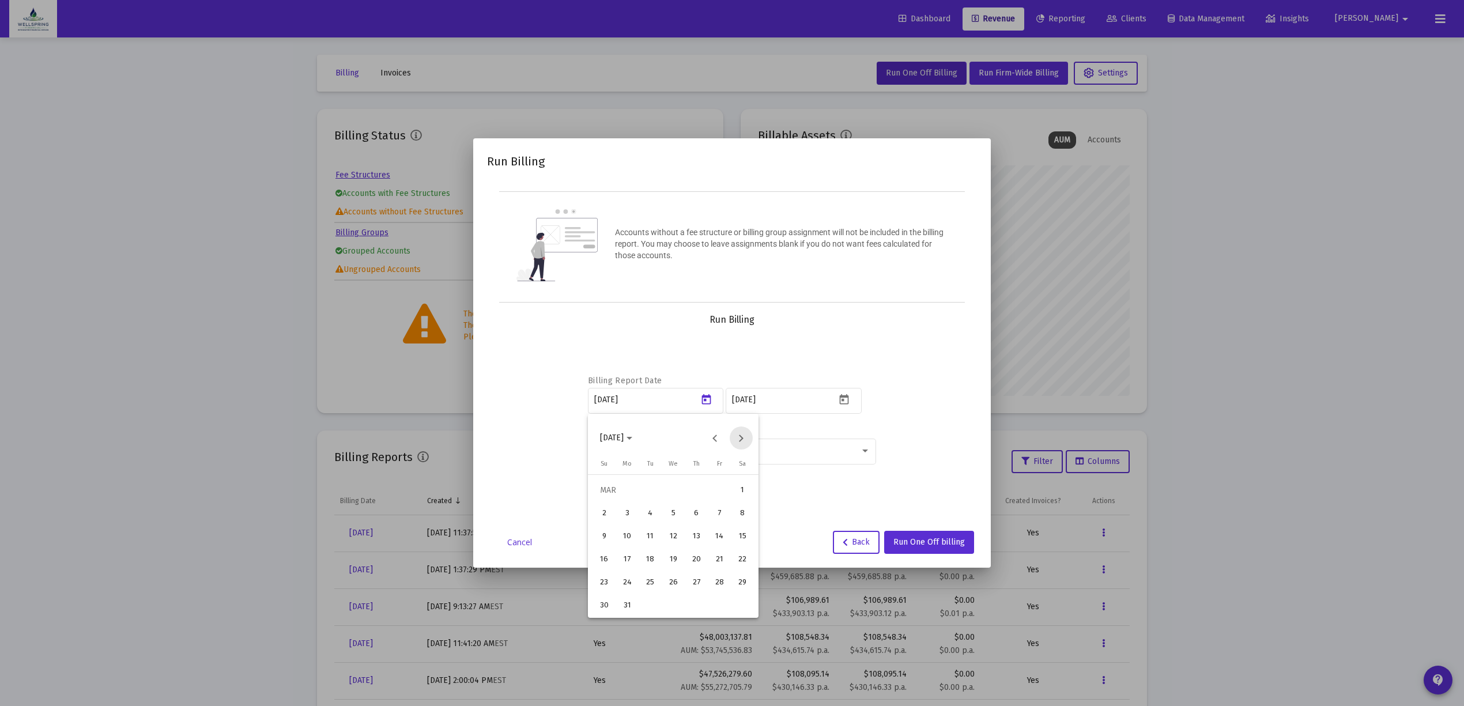
click at [733, 434] on button "Next month" at bounding box center [740, 437] width 23 height 23
click at [645, 515] on div "1" at bounding box center [650, 513] width 21 height 21
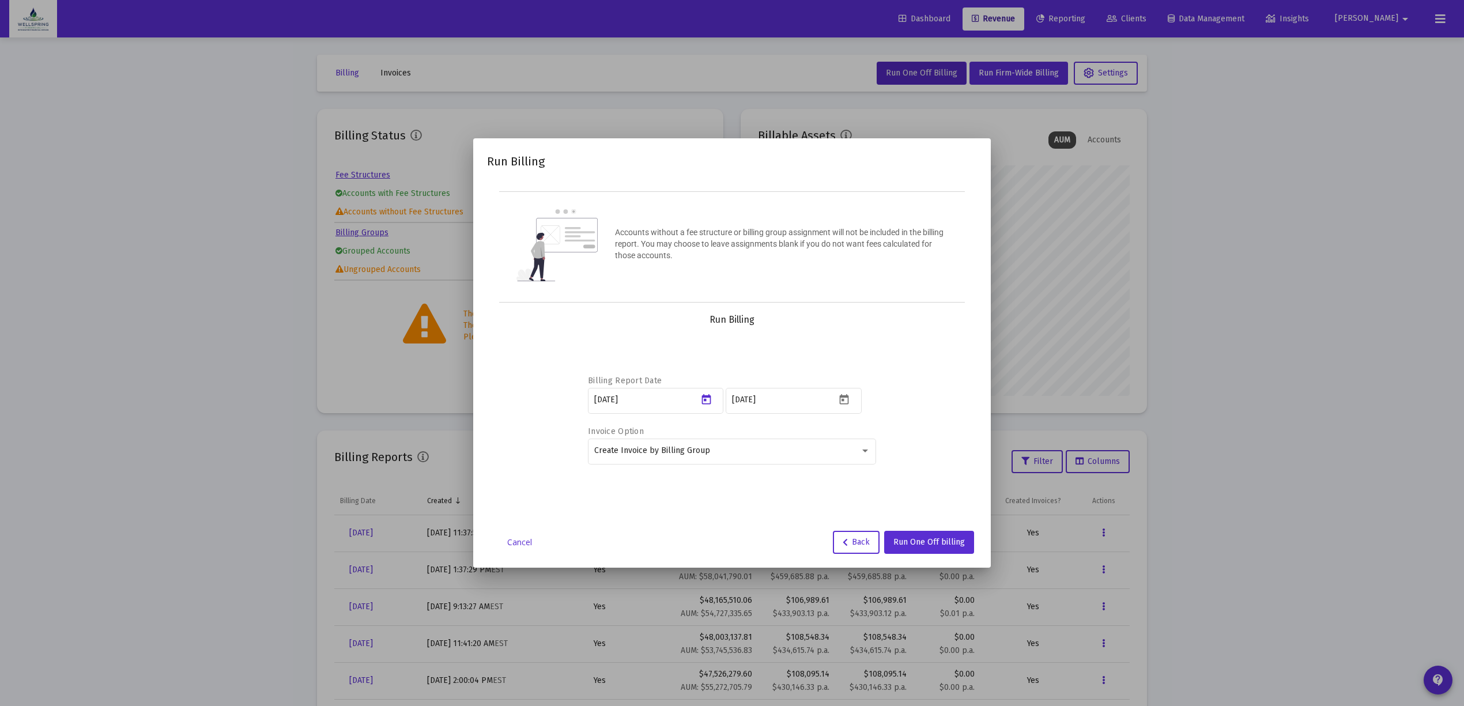
type input "[DATE]"
click at [891, 378] on div "Billing Report Date [DATE] [DATE] Invoice Option Create Invoice by Billing Group" at bounding box center [732, 418] width 462 height 184
click at [801, 392] on div "[DATE]" at bounding box center [784, 399] width 104 height 28
click at [840, 392] on button "Open calendar" at bounding box center [844, 399] width 17 height 17
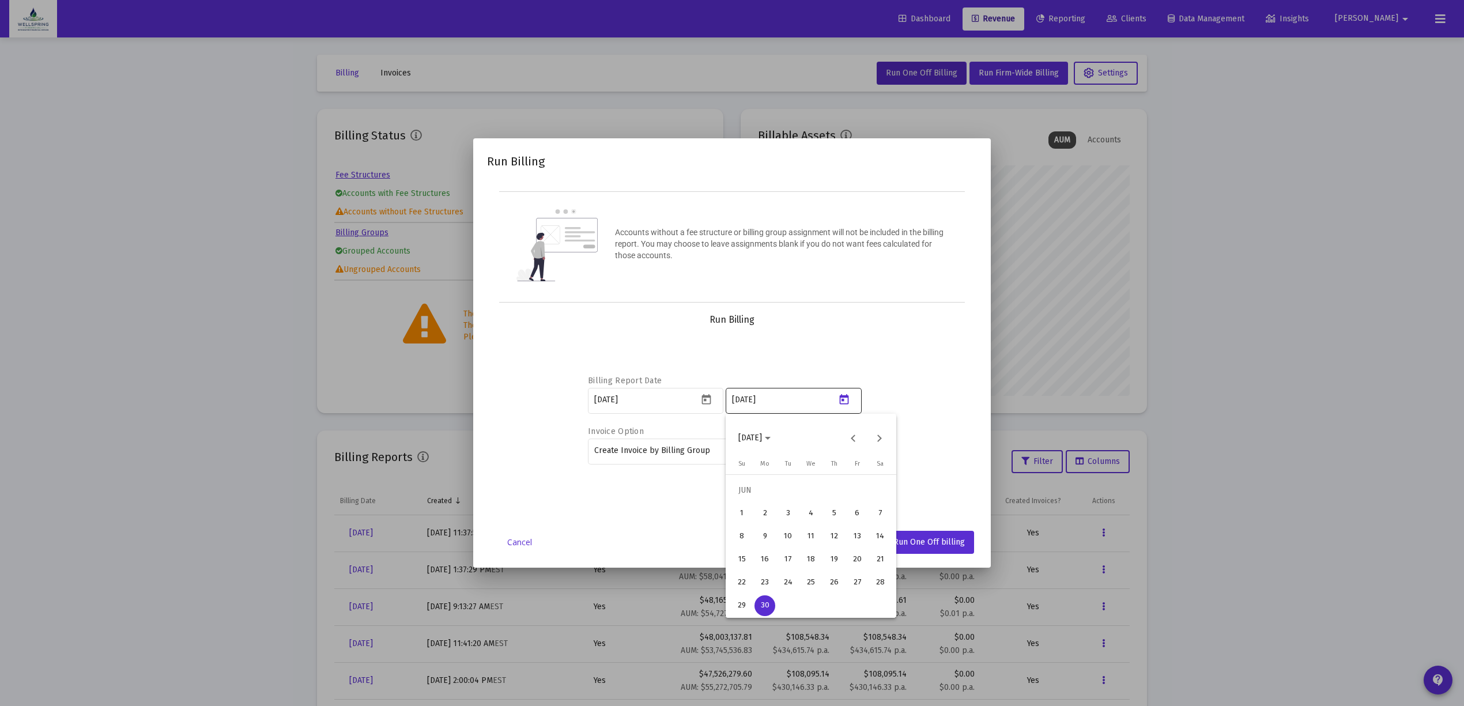
click at [840, 392] on div at bounding box center [732, 353] width 1464 height 706
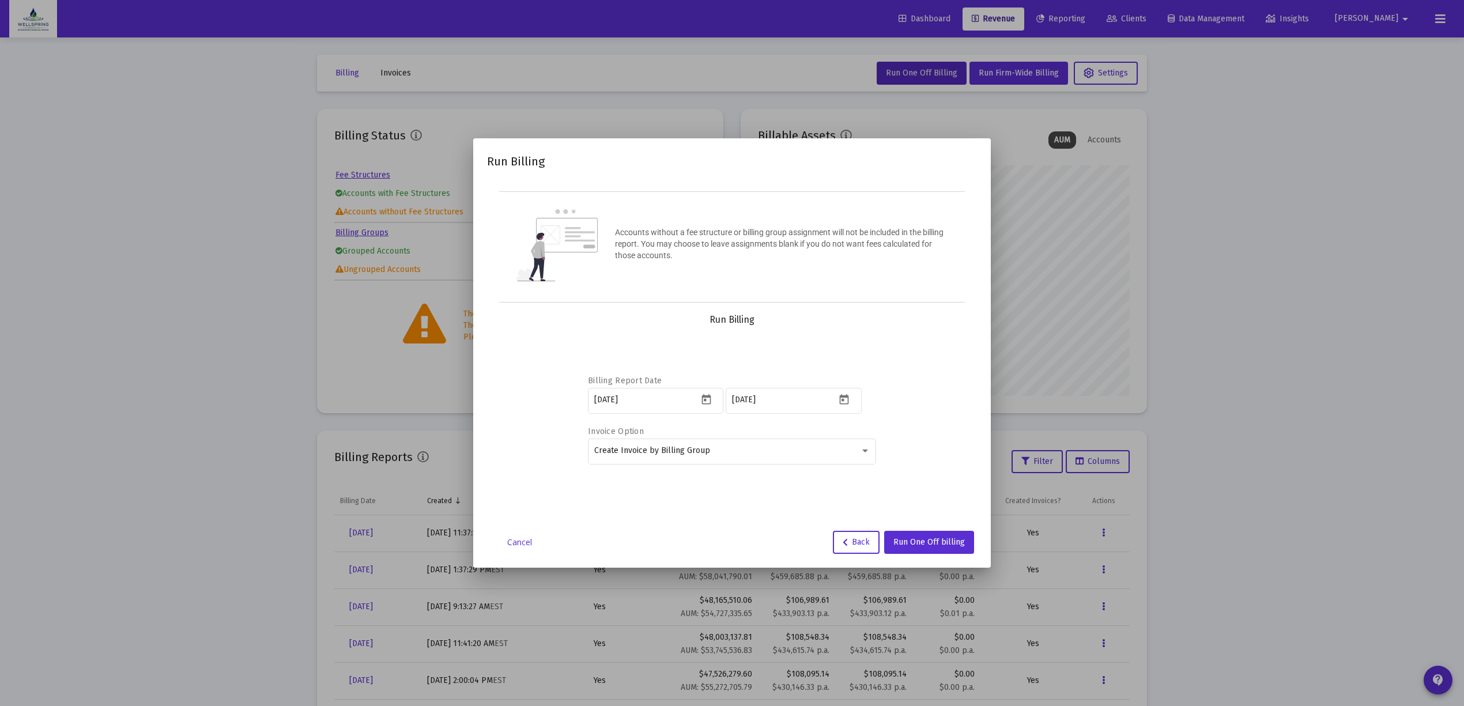
click at [907, 307] on div "Run Billing Accounts without a fee structure or billing group assignment will n…" at bounding box center [732, 353] width 490 height 402
click at [921, 540] on span "Run One Off billing" at bounding box center [928, 542] width 71 height 10
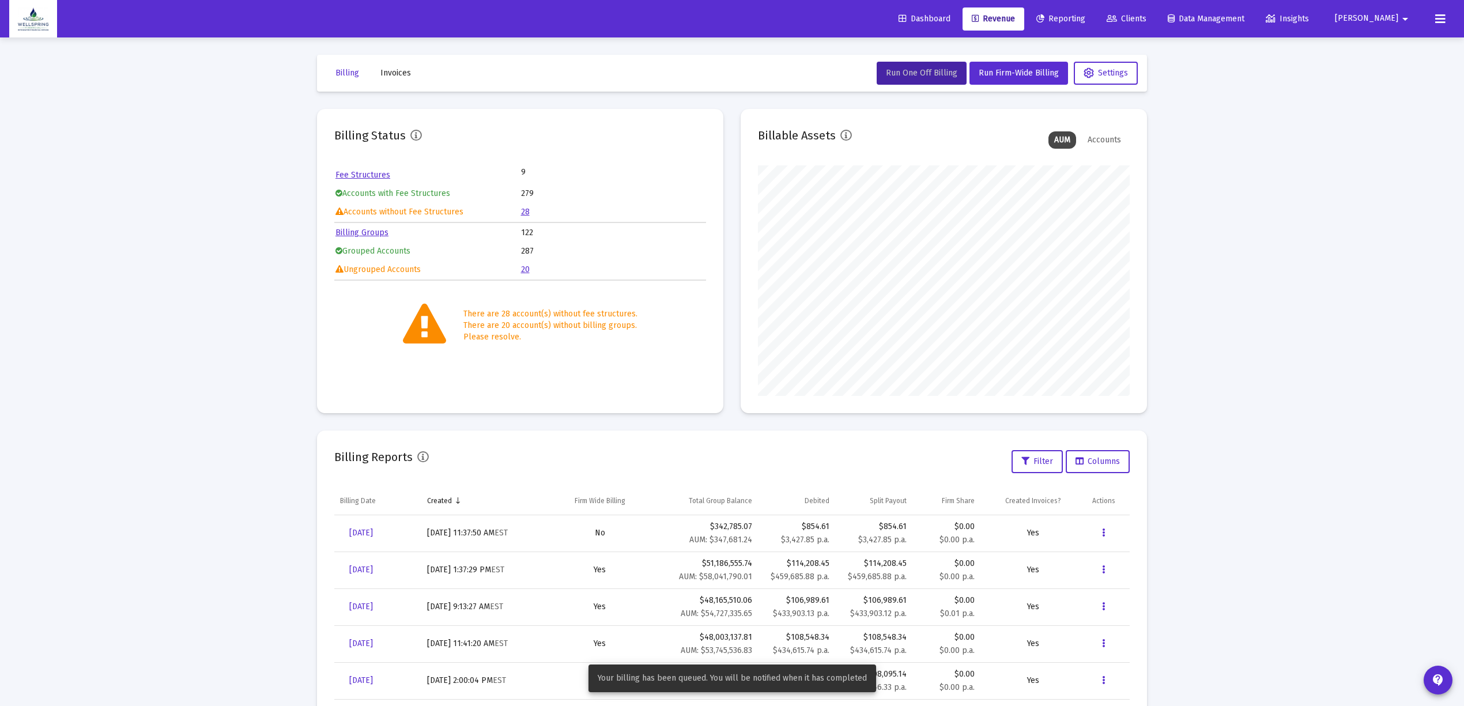
click at [1439, 19] on icon at bounding box center [1440, 19] width 10 height 14
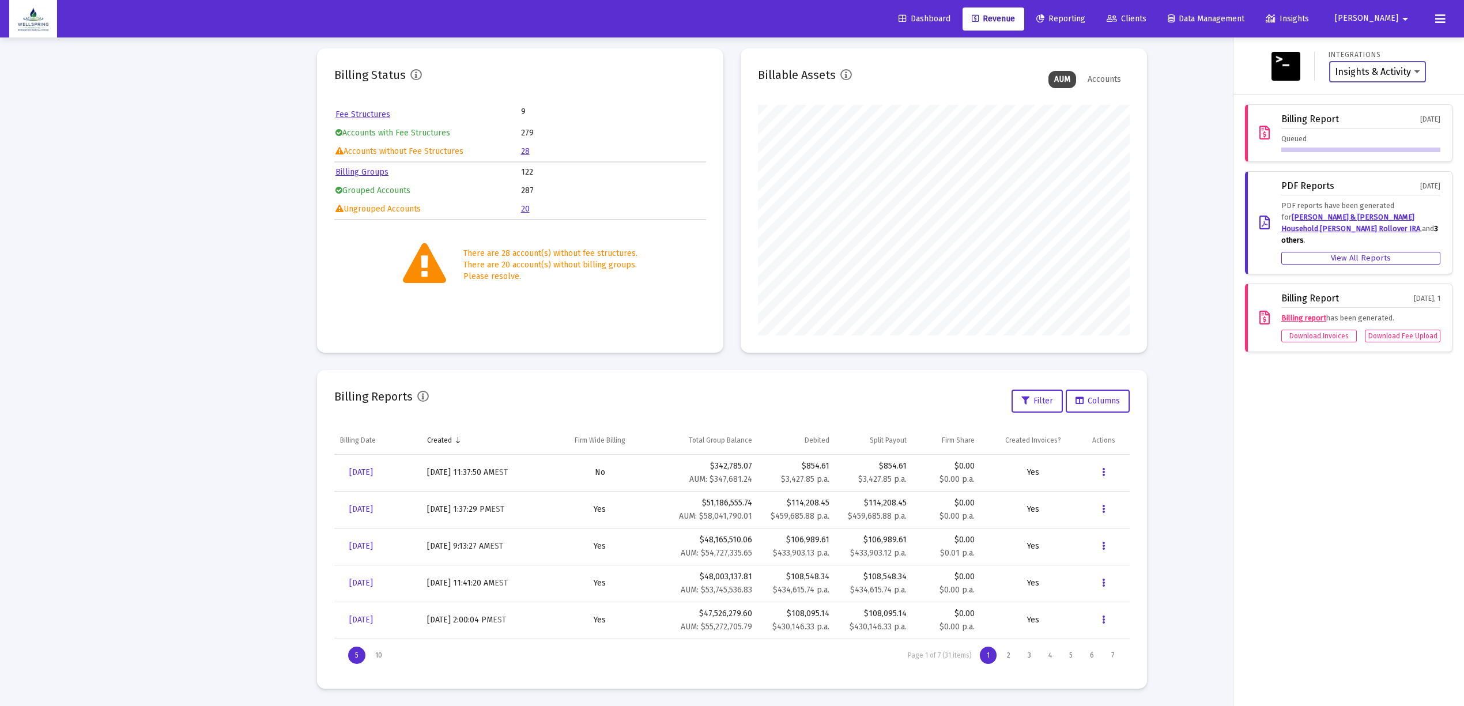
scroll to position [0, 0]
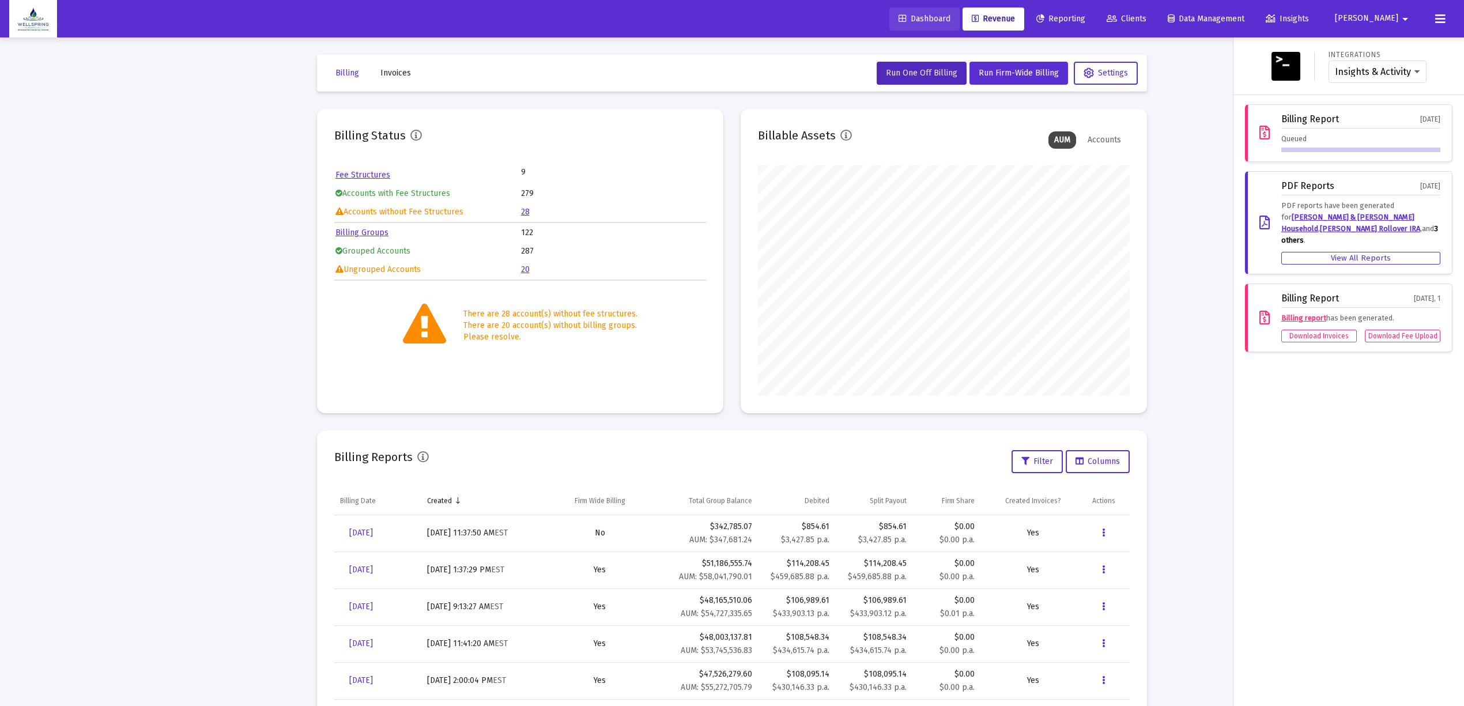
click at [930, 14] on span "Dashboard" at bounding box center [924, 19] width 52 height 10
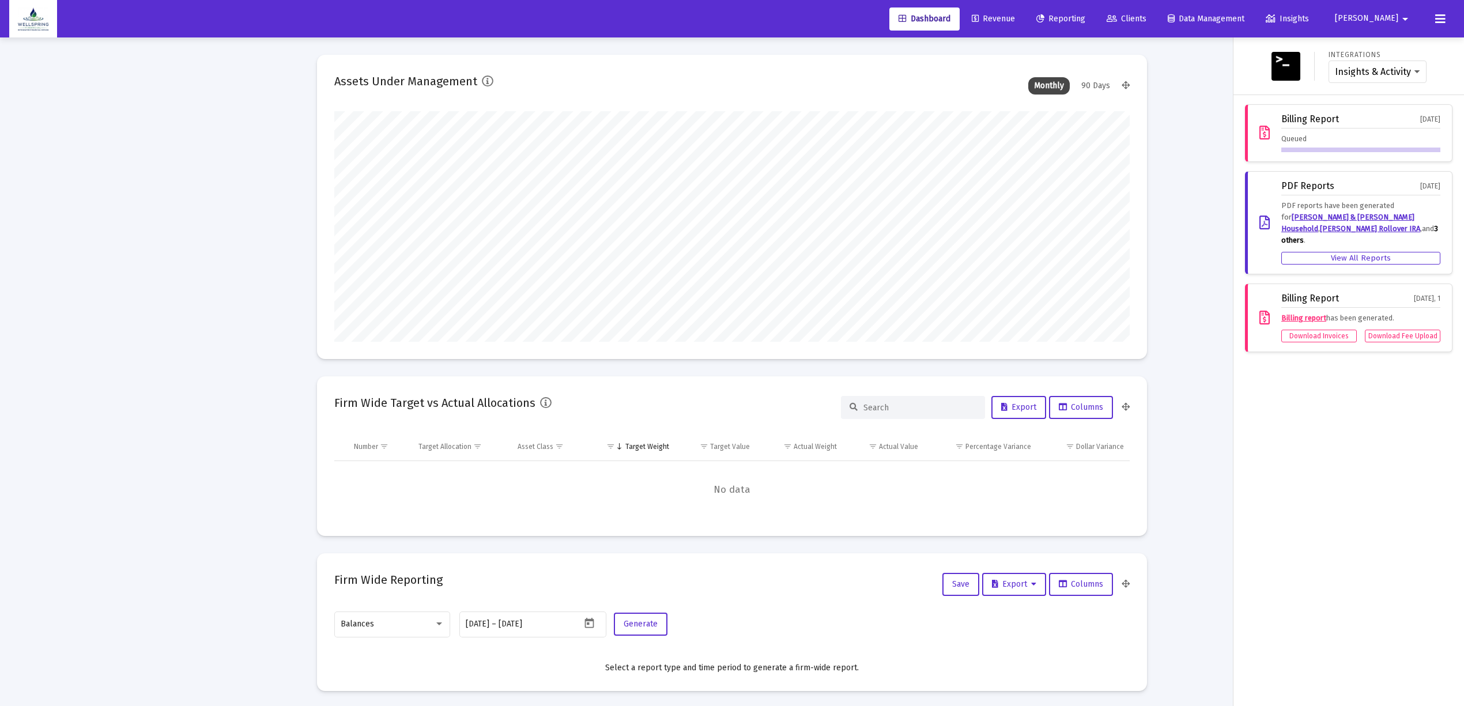
scroll to position [230, 372]
click at [1011, 7] on link "Revenue" at bounding box center [993, 18] width 62 height 23
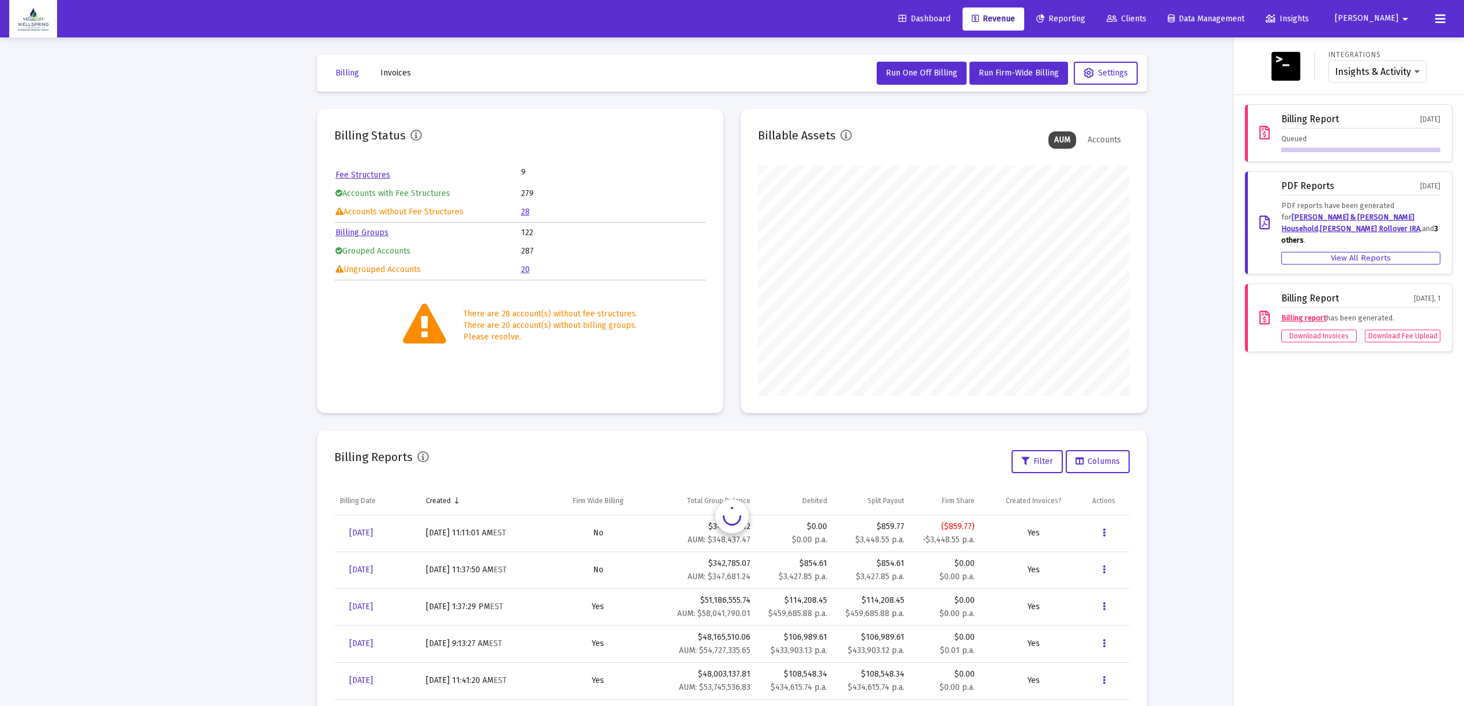
scroll to position [230, 372]
click at [385, 534] on div at bounding box center [732, 353] width 1464 height 706
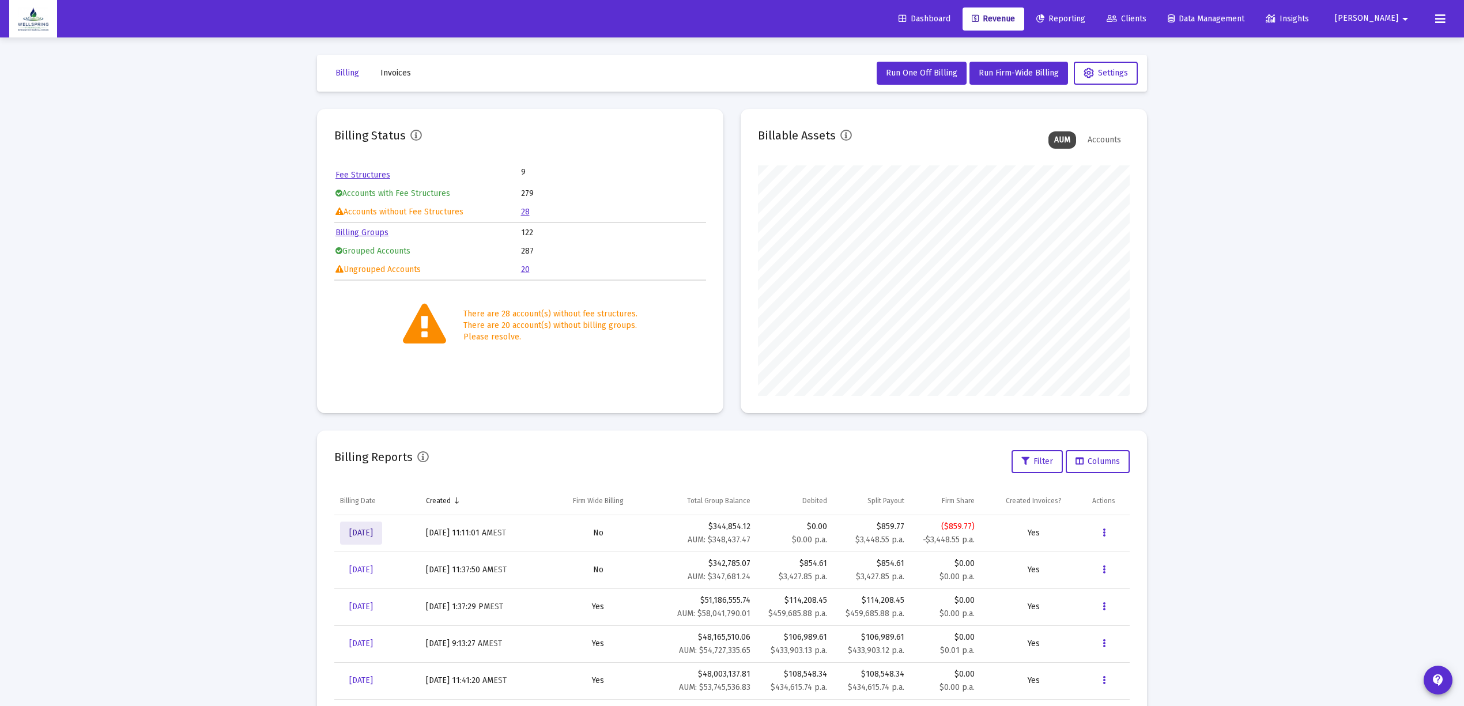
click at [370, 537] on span "[DATE]" at bounding box center [361, 533] width 24 height 10
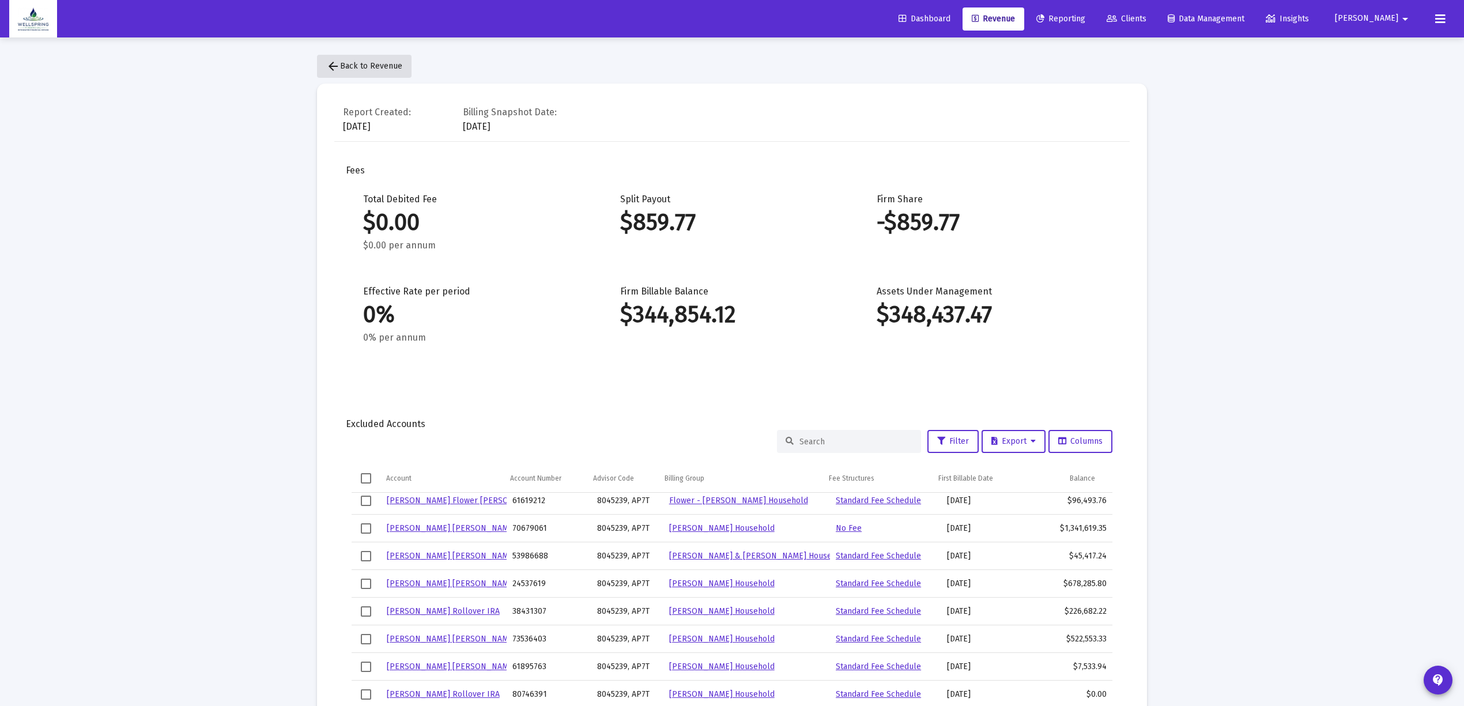
click at [331, 62] on mat-icon "arrow_back" at bounding box center [333, 66] width 14 height 14
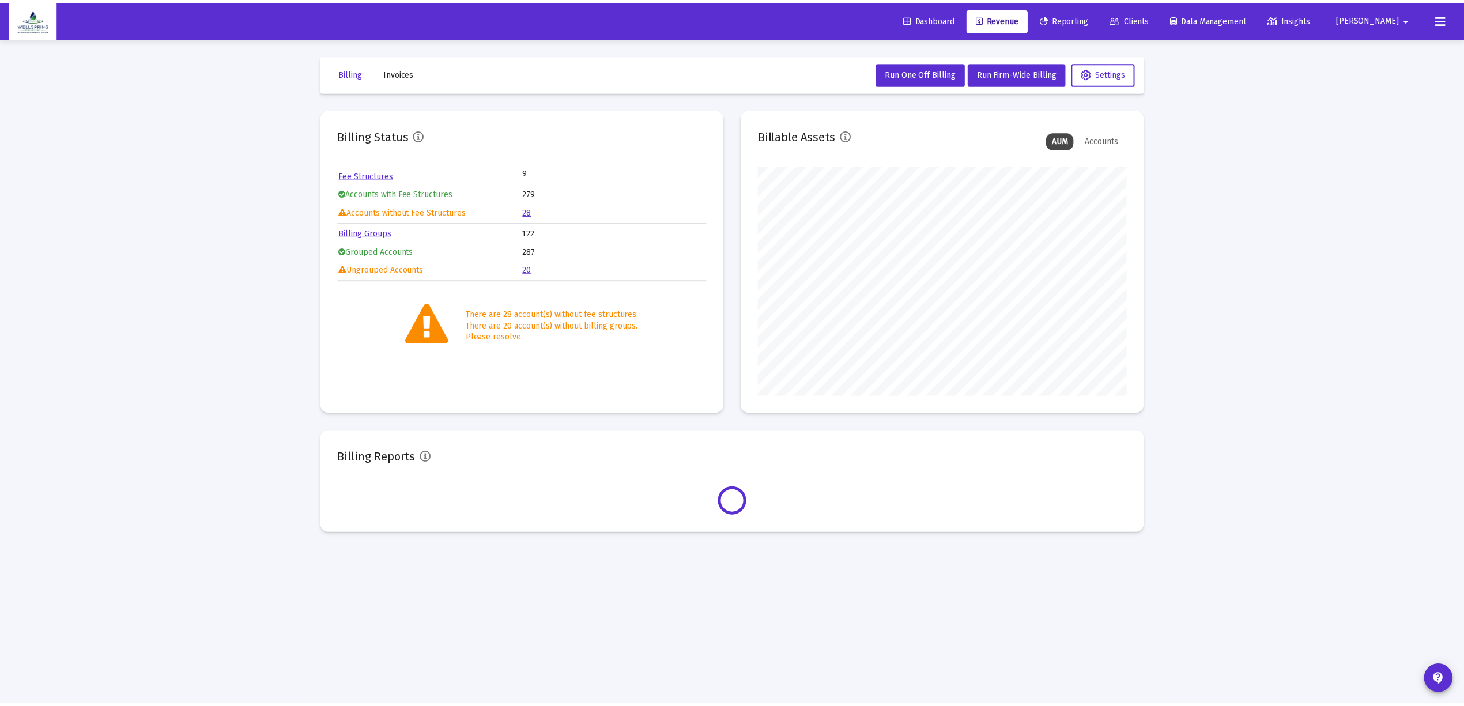
scroll to position [230, 372]
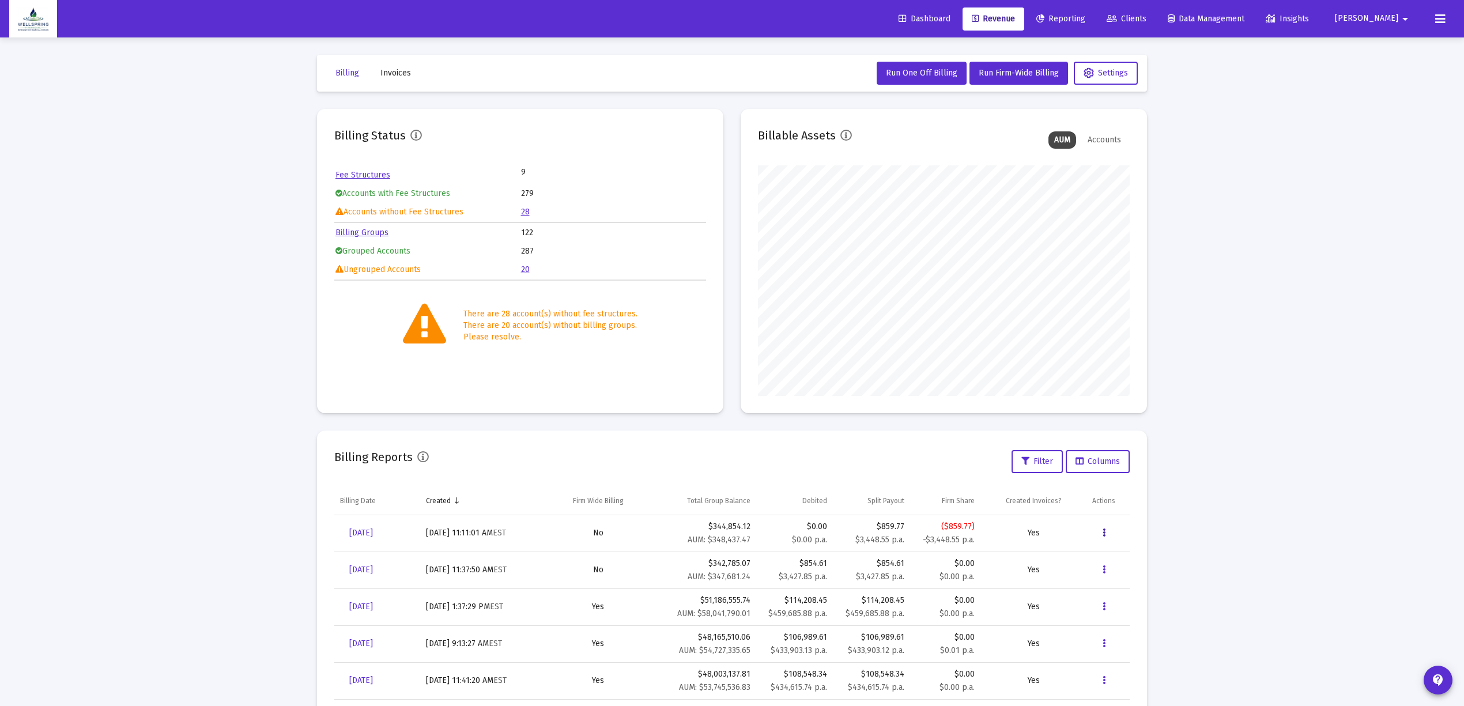
click at [1107, 537] on button "Data grid" at bounding box center [1103, 532] width 23 height 23
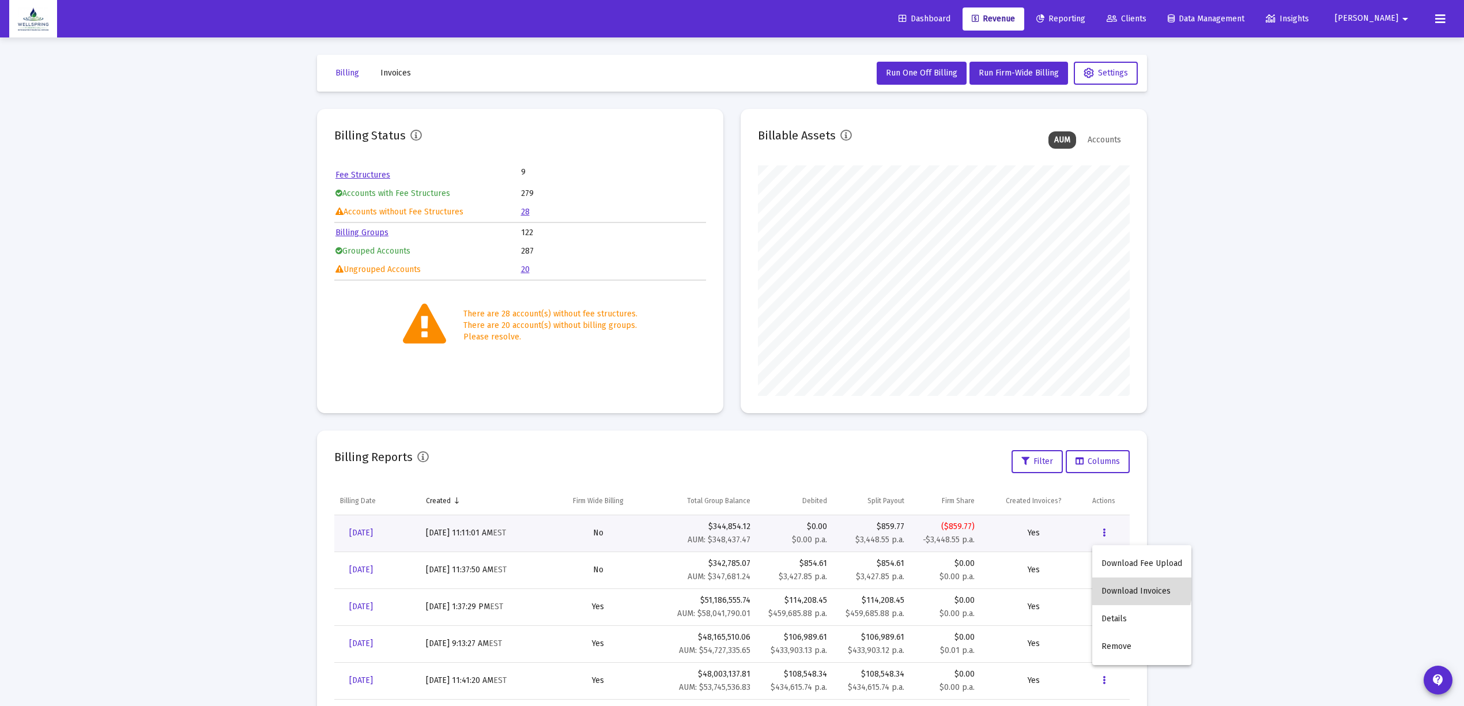
click at [1109, 583] on button "Download Invoices" at bounding box center [1141, 591] width 99 height 28
click at [1425, 27] on button "[PERSON_NAME]" at bounding box center [1373, 18] width 105 height 23
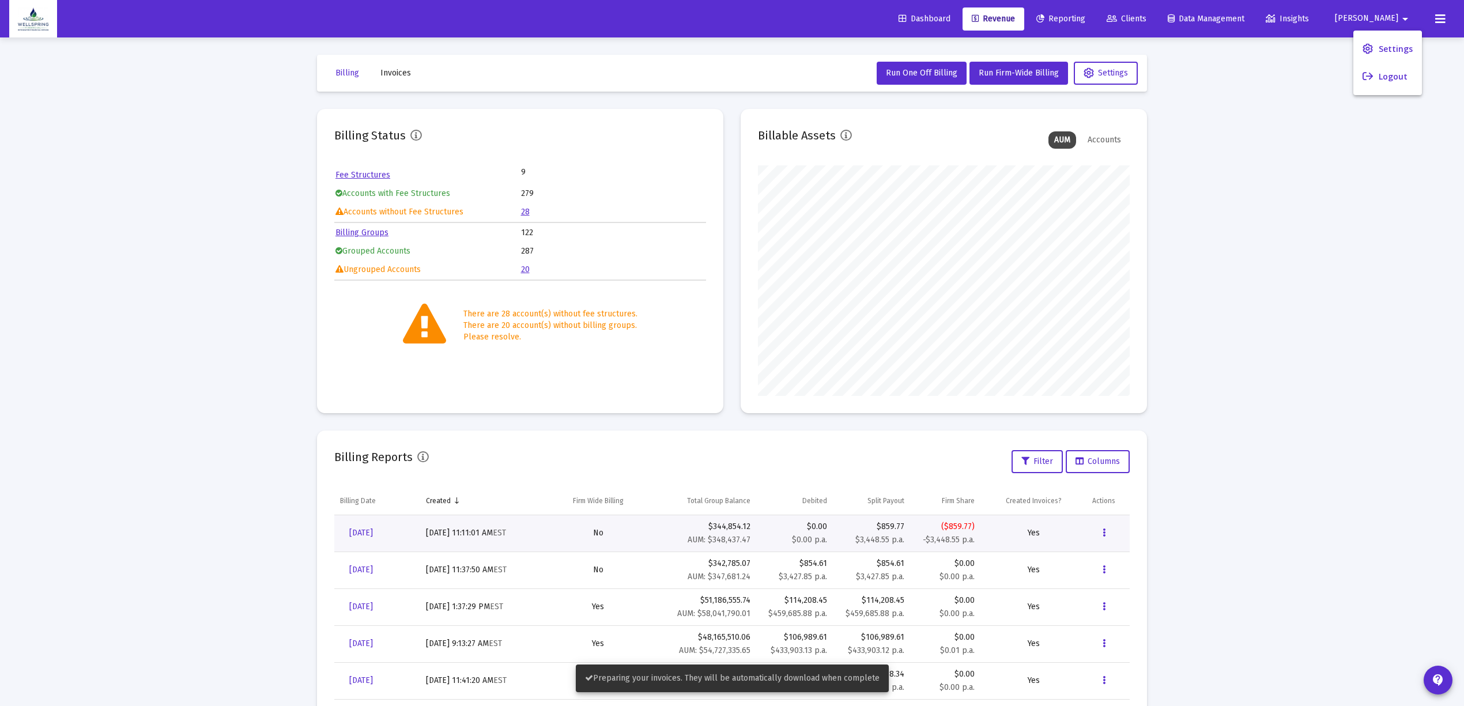
click at [1176, 448] on div at bounding box center [732, 353] width 1464 height 706
click at [1447, 10] on button at bounding box center [1439, 18] width 23 height 23
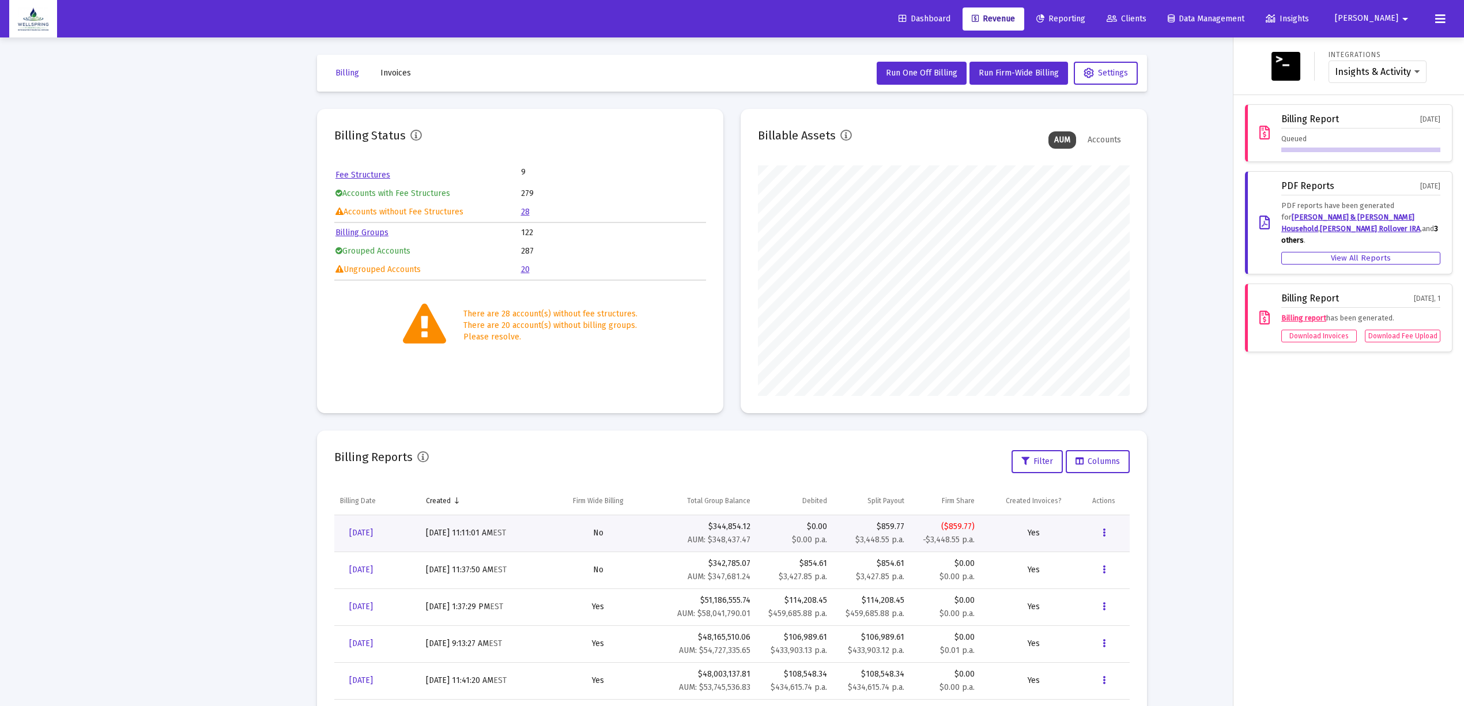
click at [1203, 231] on div at bounding box center [732, 353] width 1464 height 706
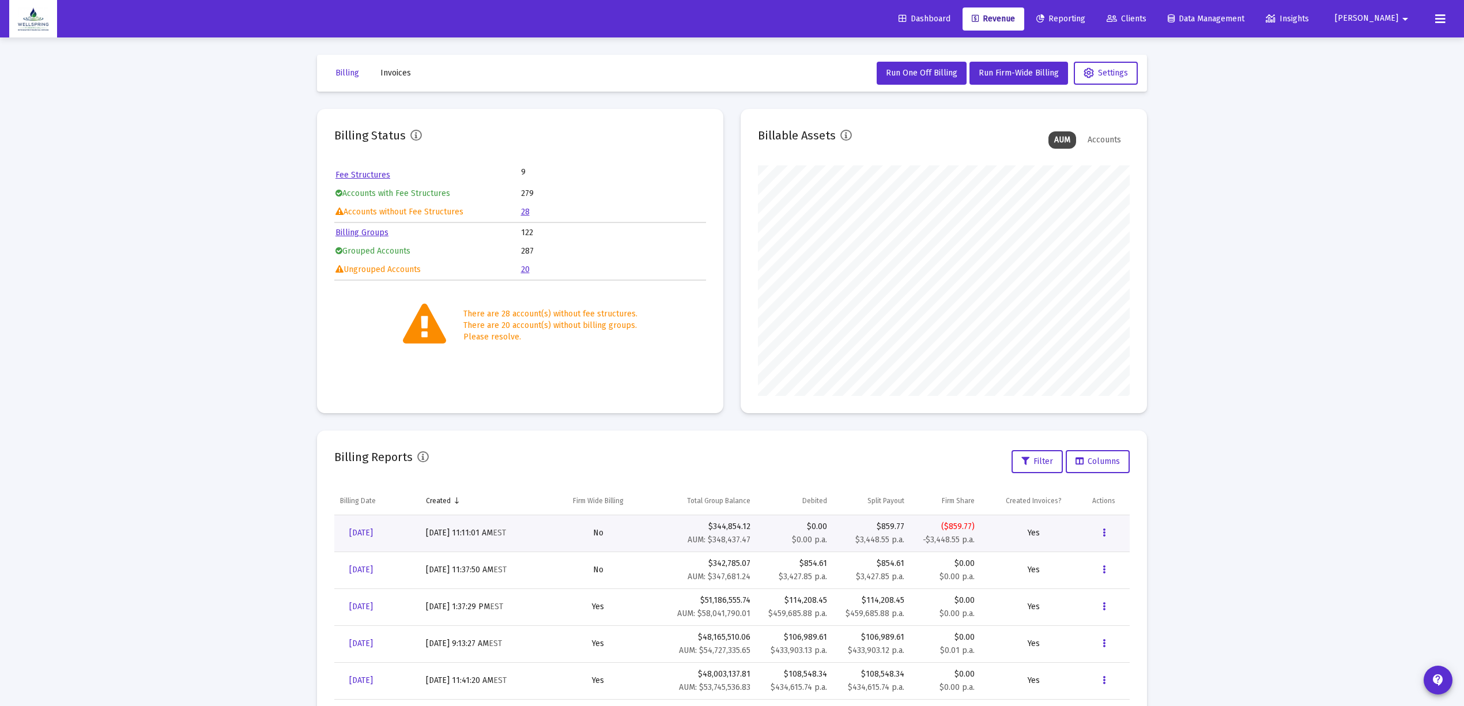
click at [392, 66] on button "Invoices" at bounding box center [395, 73] width 49 height 23
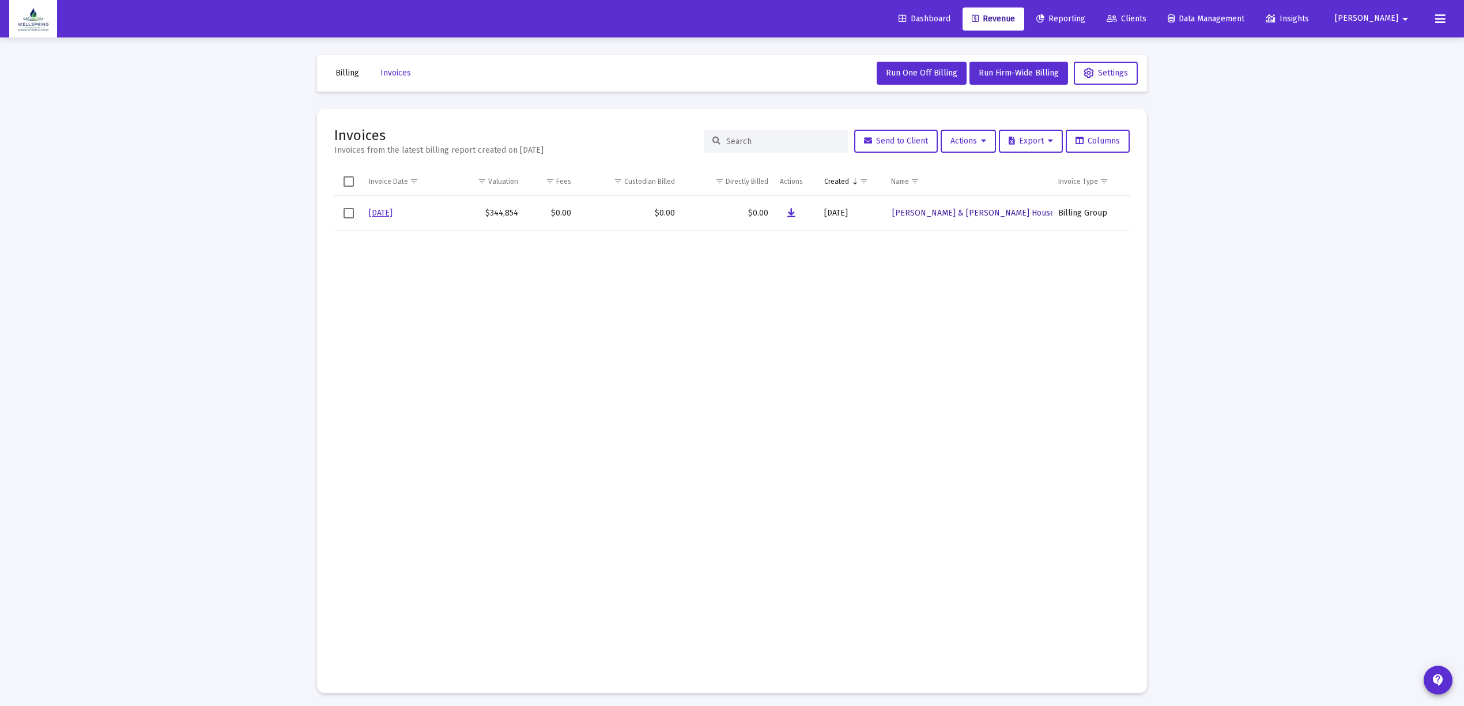
click at [973, 205] on link "[PERSON_NAME] & [PERSON_NAME] Household" at bounding box center [982, 213] width 182 height 17
click at [787, 208] on icon "Data grid" at bounding box center [791, 213] width 8 height 14
click at [647, 372] on td "Data grid" at bounding box center [629, 452] width 104 height 444
click at [347, 80] on button "Billing" at bounding box center [347, 73] width 42 height 23
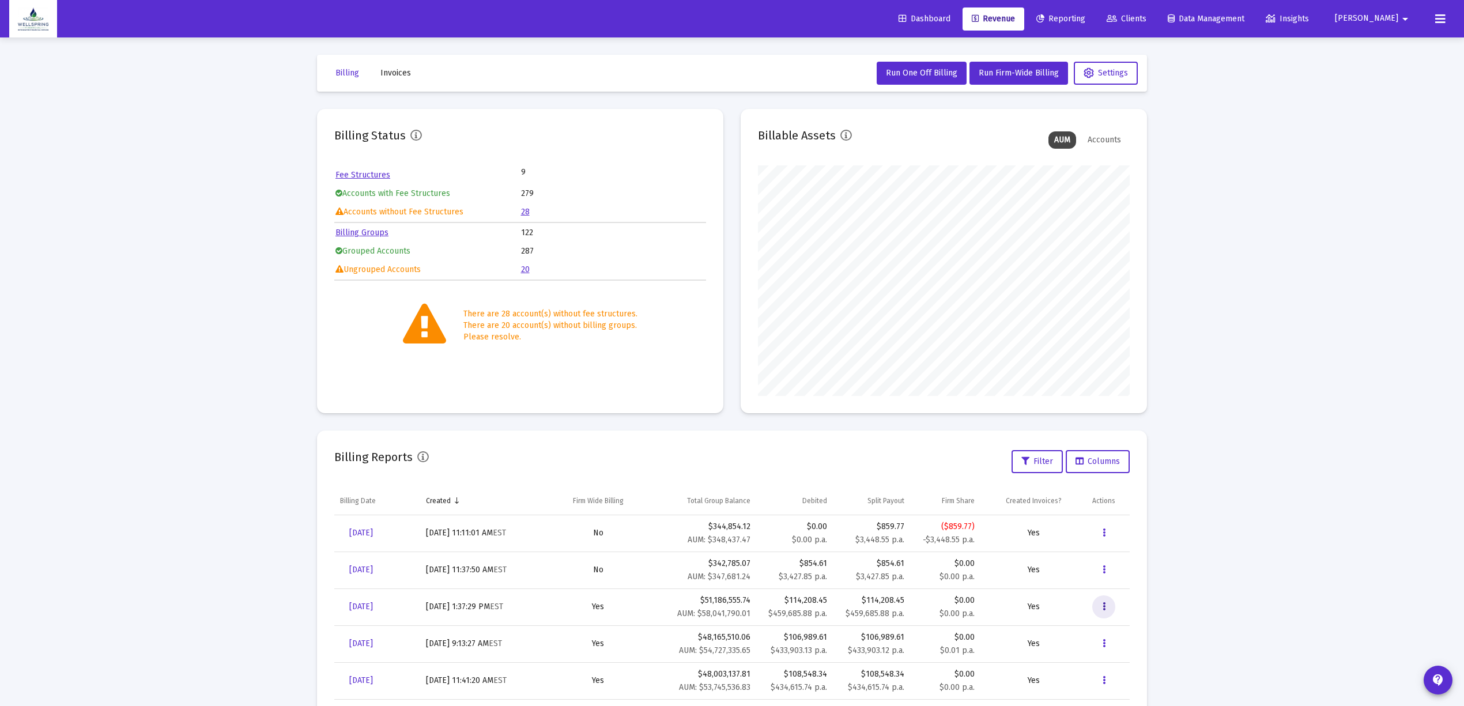
click at [1104, 615] on button "Data grid" at bounding box center [1103, 606] width 23 height 23
click at [1346, 484] on div at bounding box center [732, 353] width 1464 height 706
click at [361, 528] on span "[DATE]" at bounding box center [361, 533] width 24 height 10
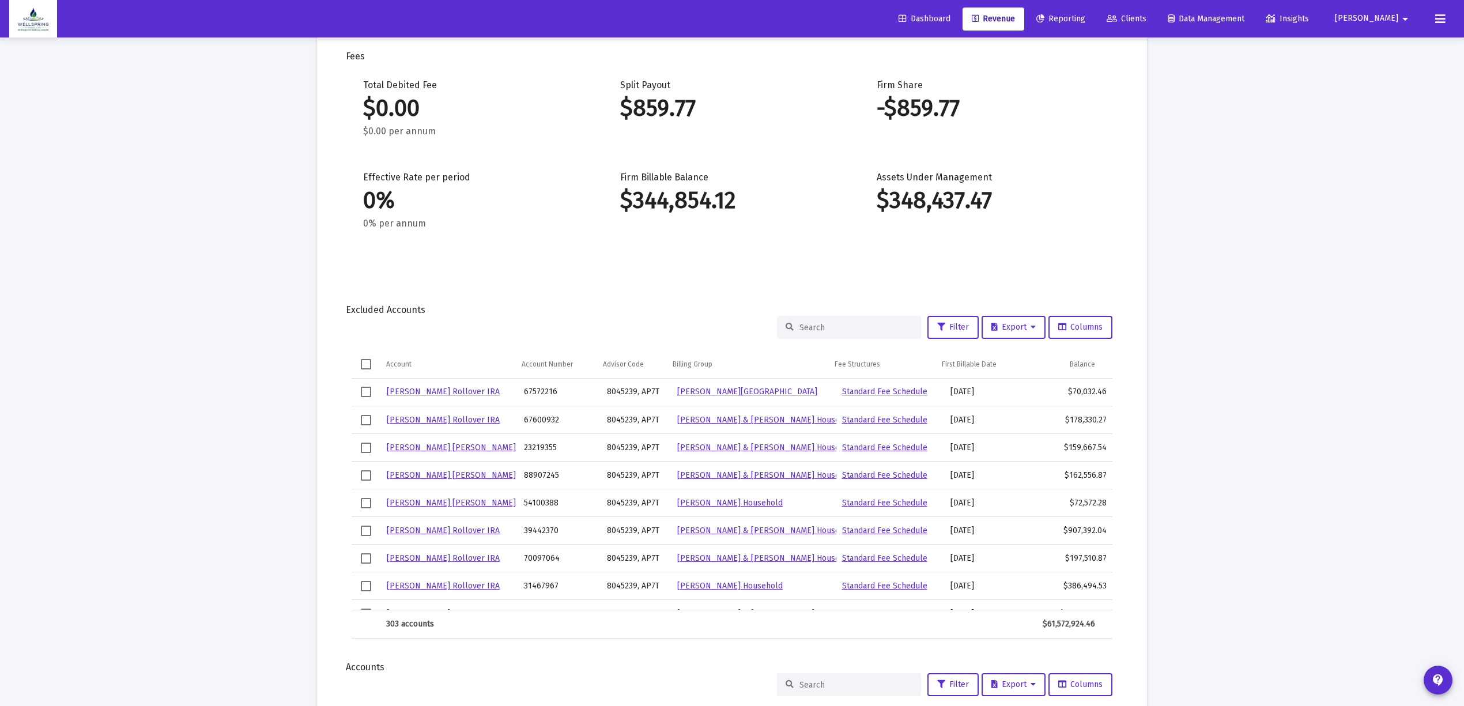
click at [832, 332] on div at bounding box center [849, 327] width 144 height 23
click at [858, 332] on div at bounding box center [849, 327] width 144 height 23
click at [872, 331] on input at bounding box center [855, 328] width 113 height 10
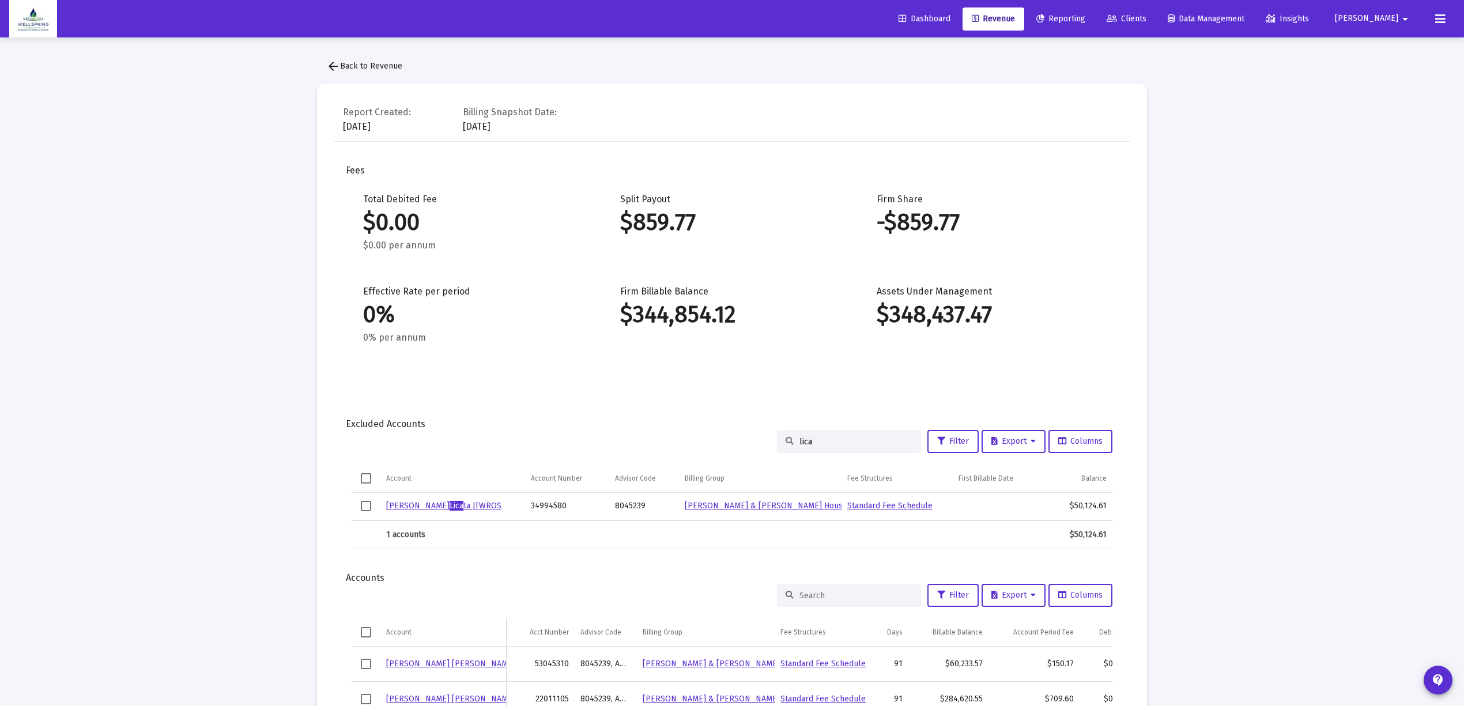
type input "lica"
click at [1446, 21] on button at bounding box center [1439, 18] width 23 height 23
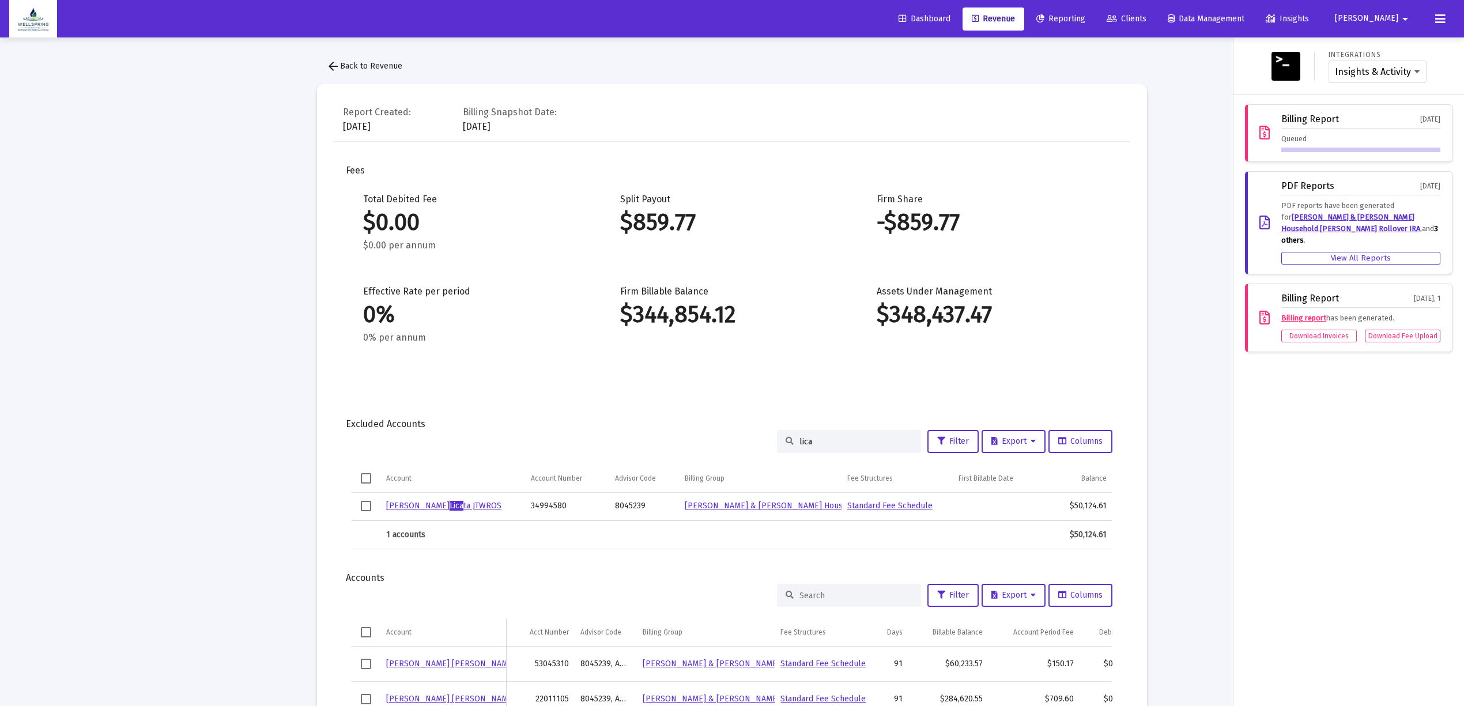
click at [1378, 23] on span "[PERSON_NAME]" at bounding box center [1366, 19] width 63 height 10
click at [1373, 33] on div "Settings Logout" at bounding box center [1387, 63] width 69 height 65
click at [1379, 29] on button "[PERSON_NAME]" at bounding box center [1373, 18] width 105 height 23
click at [1369, 44] on icon at bounding box center [1367, 49] width 10 height 10
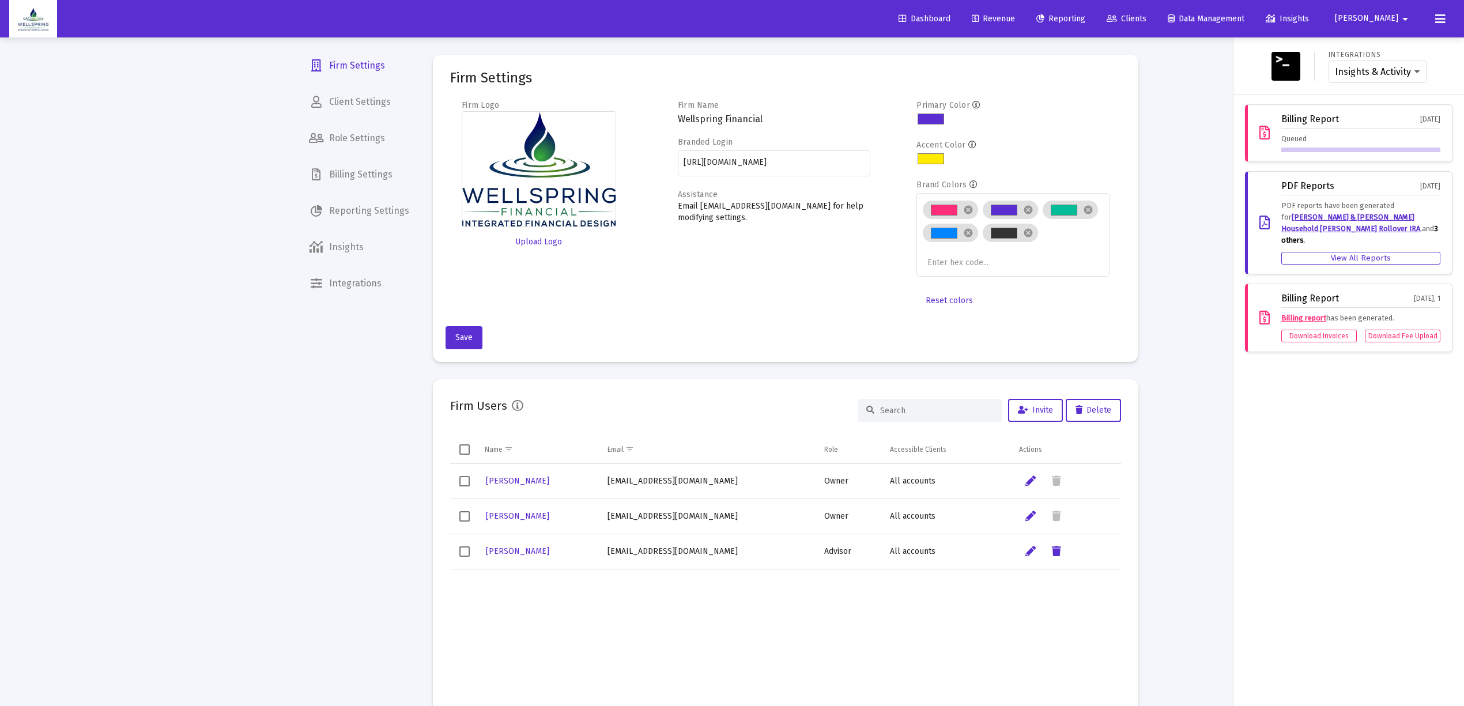
click at [183, 418] on div at bounding box center [732, 353] width 1464 height 706
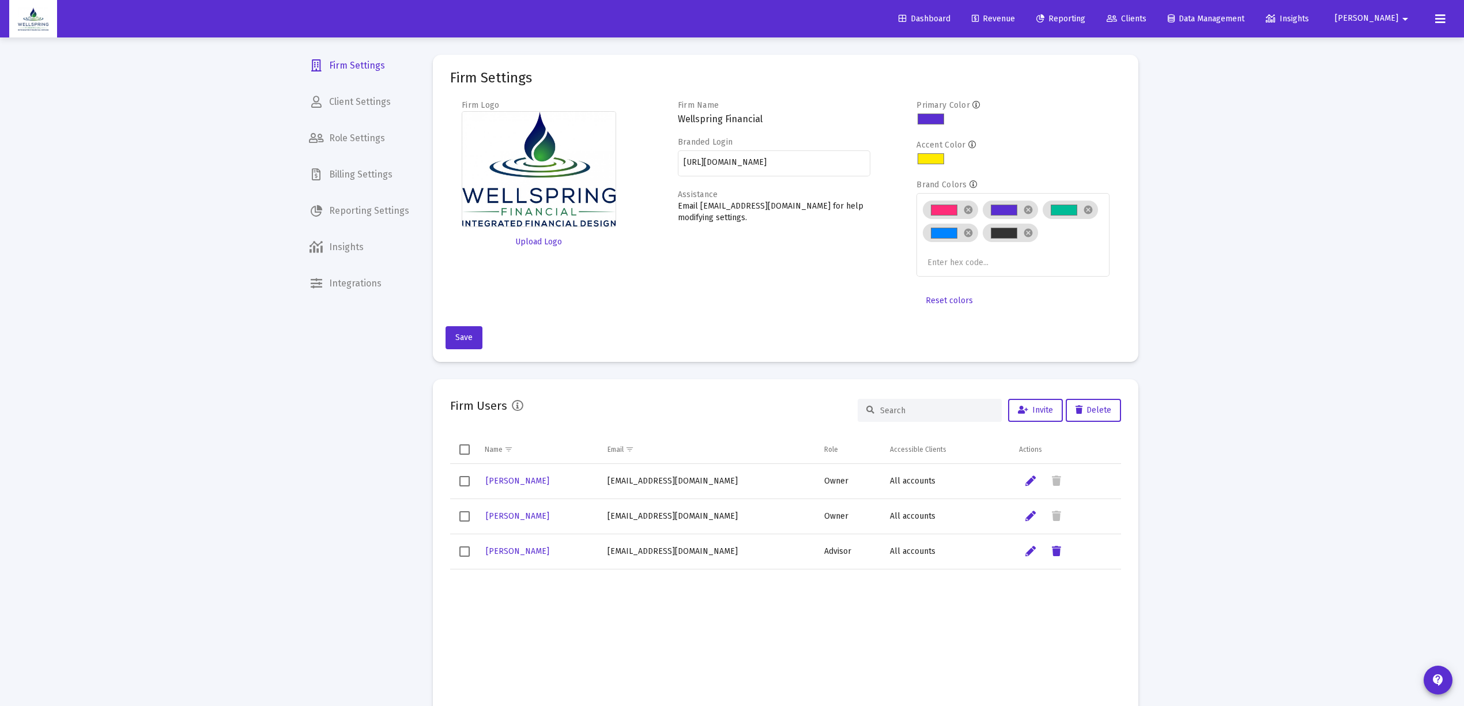
click at [385, 176] on span "Billing Settings" at bounding box center [359, 175] width 119 height 28
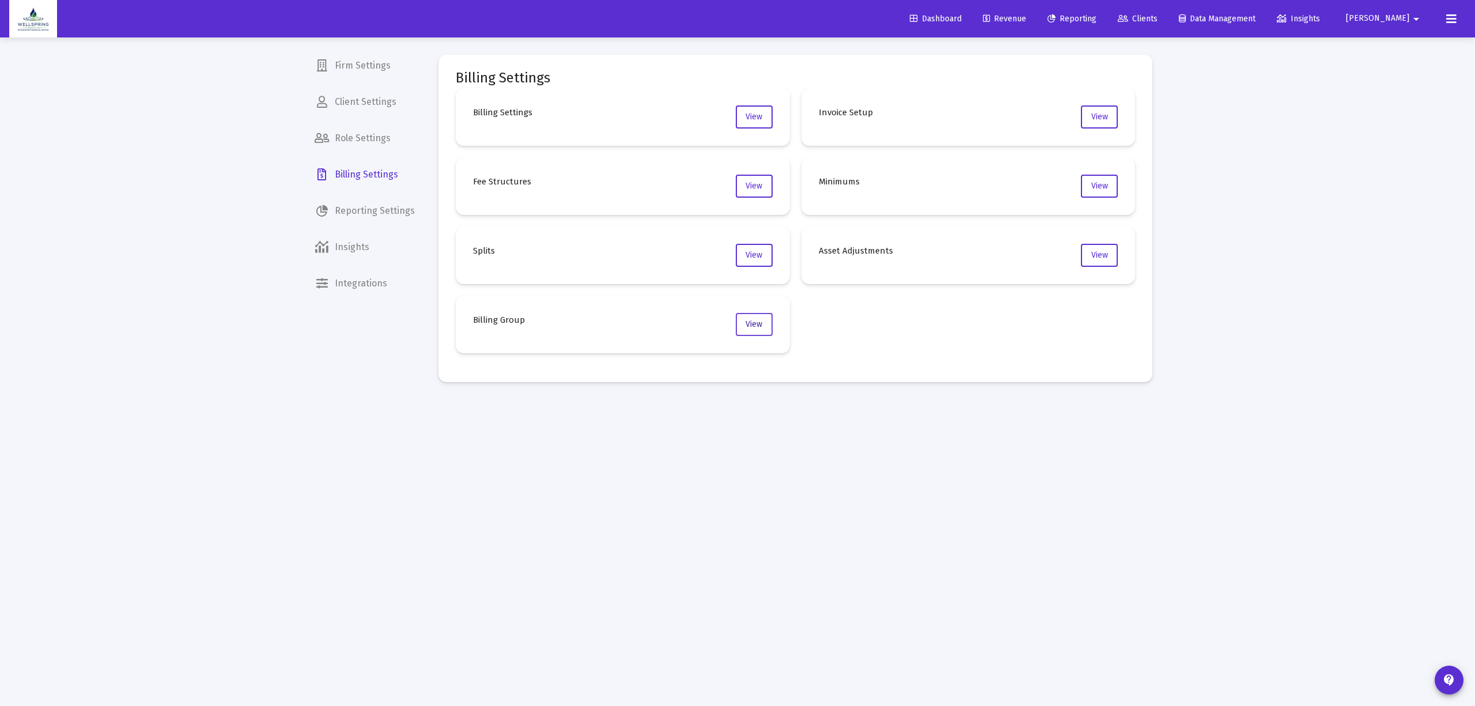
click at [747, 316] on button "View" at bounding box center [754, 324] width 37 height 23
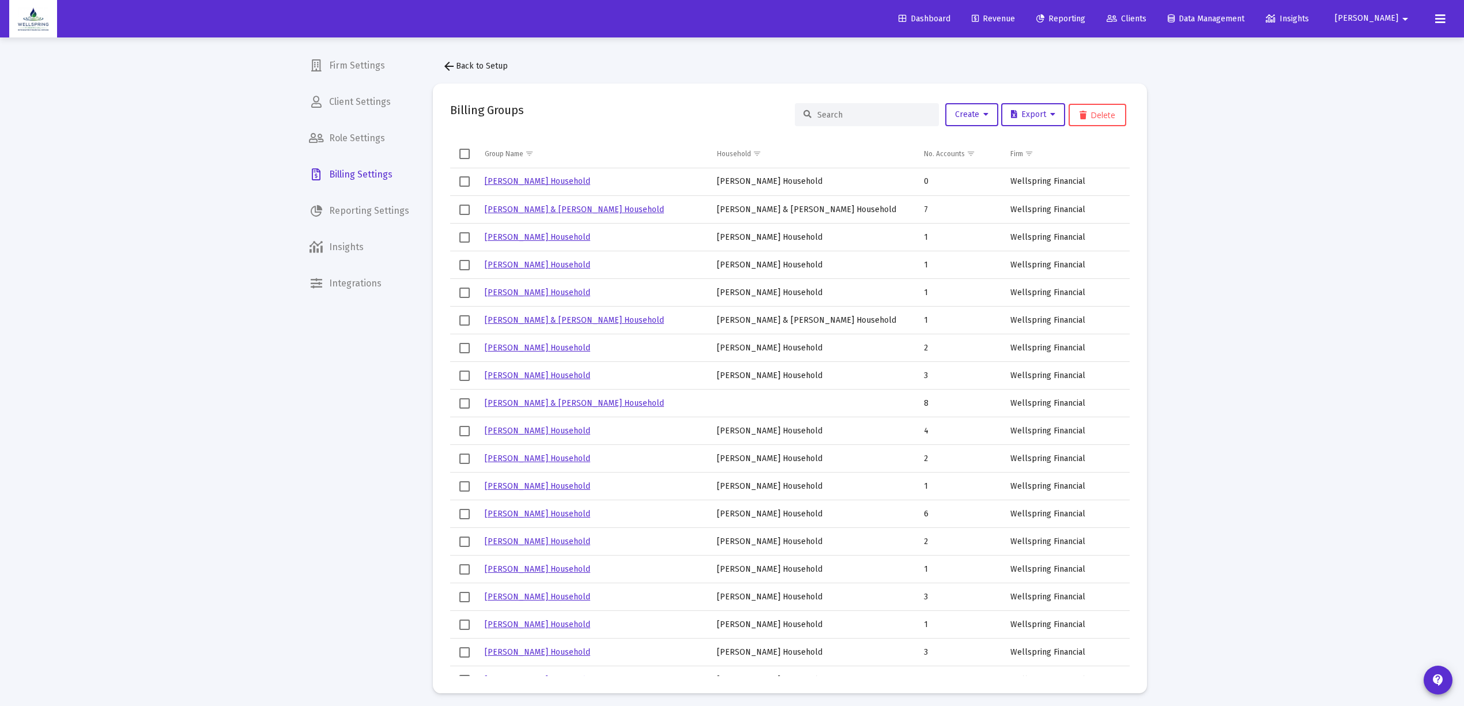
drag, startPoint x: 834, startPoint y: 102, endPoint x: 825, endPoint y: 114, distance: 14.8
click at [833, 104] on div "Billing Groups Create Export Delete" at bounding box center [789, 115] width 679 height 28
click at [822, 116] on input at bounding box center [873, 115] width 113 height 10
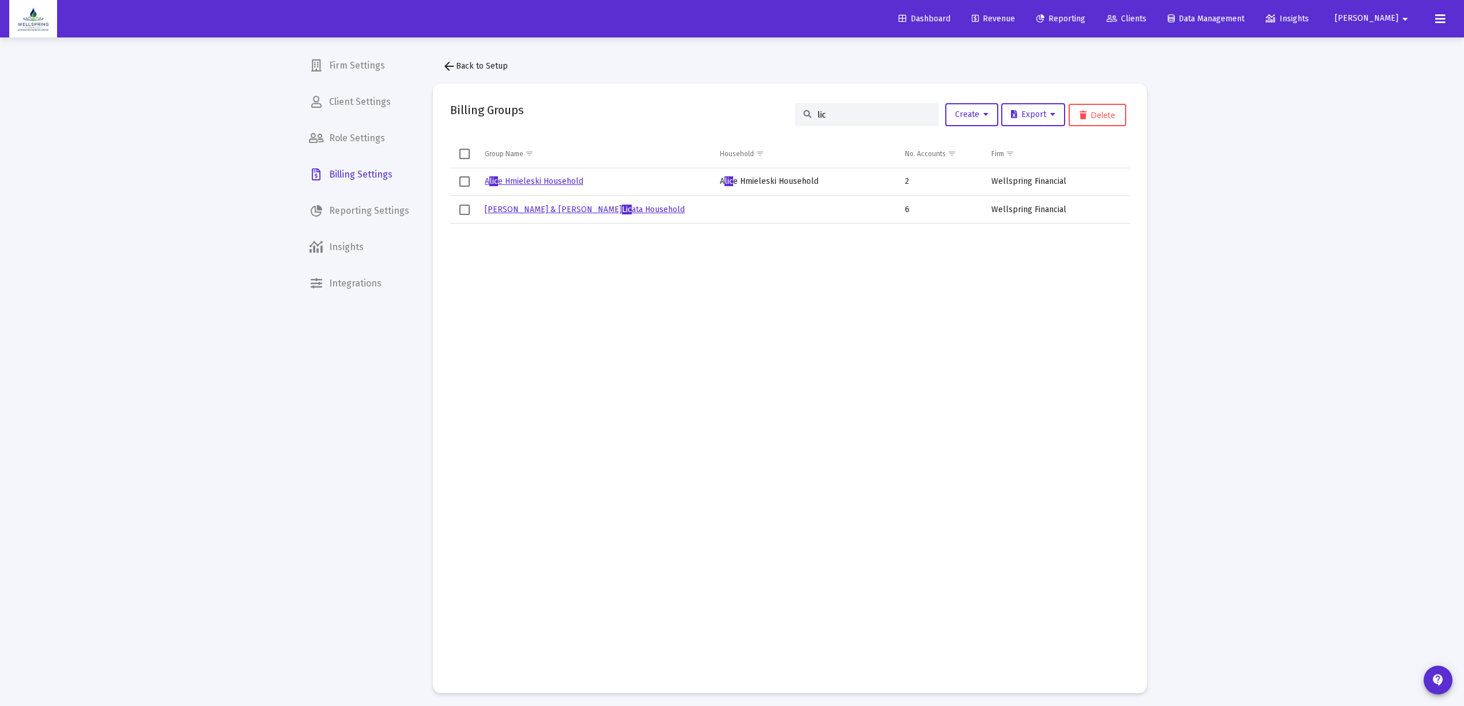
type input "lic"
click at [577, 213] on link "[PERSON_NAME] & [PERSON_NAME] ata Household" at bounding box center [585, 210] width 200 height 10
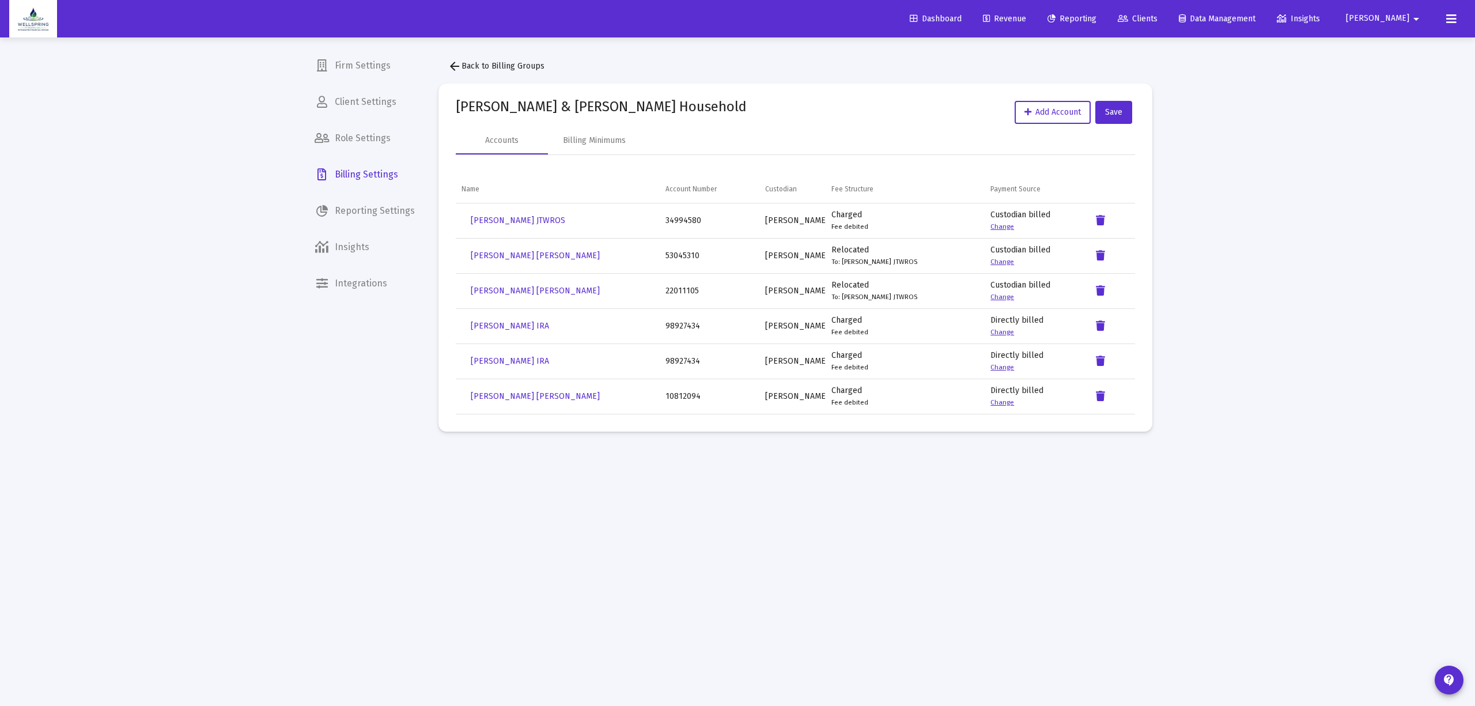
click at [1003, 335] on link "Change" at bounding box center [1003, 332] width 24 height 8
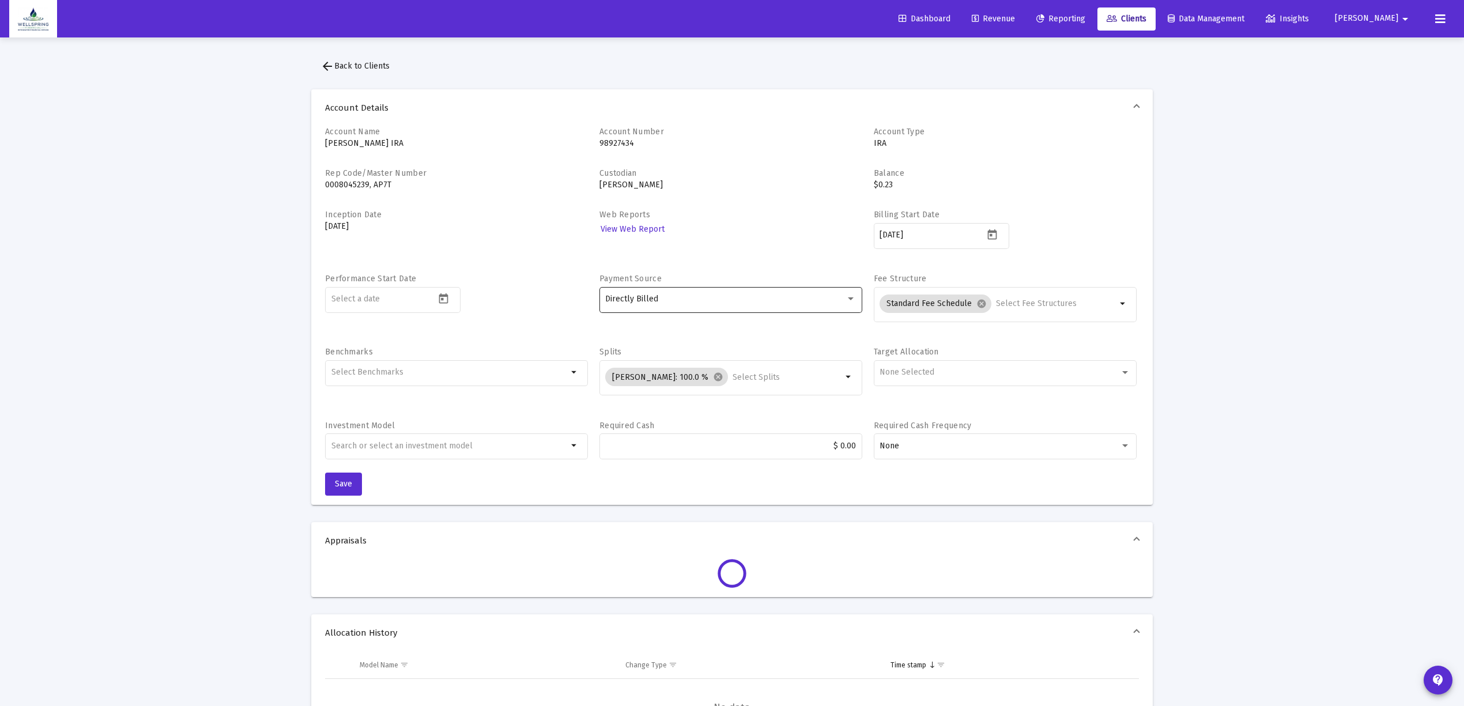
click at [817, 300] on div "Directly Billed" at bounding box center [725, 298] width 240 height 9
click at [837, 277] on span "Custodian Billed" at bounding box center [730, 275] width 251 height 24
click at [338, 482] on span "Save" at bounding box center [343, 484] width 17 height 10
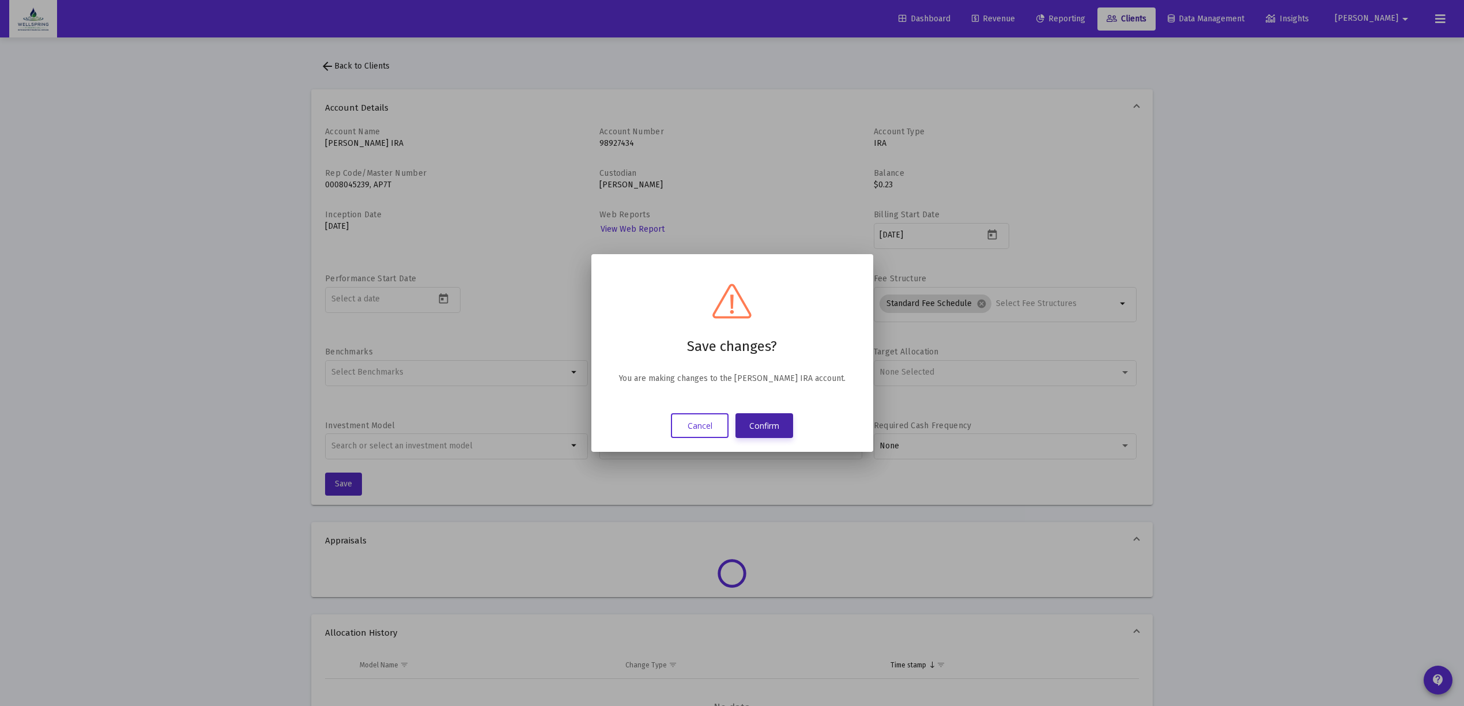
click at [756, 426] on button "Confirm" at bounding box center [764, 425] width 58 height 25
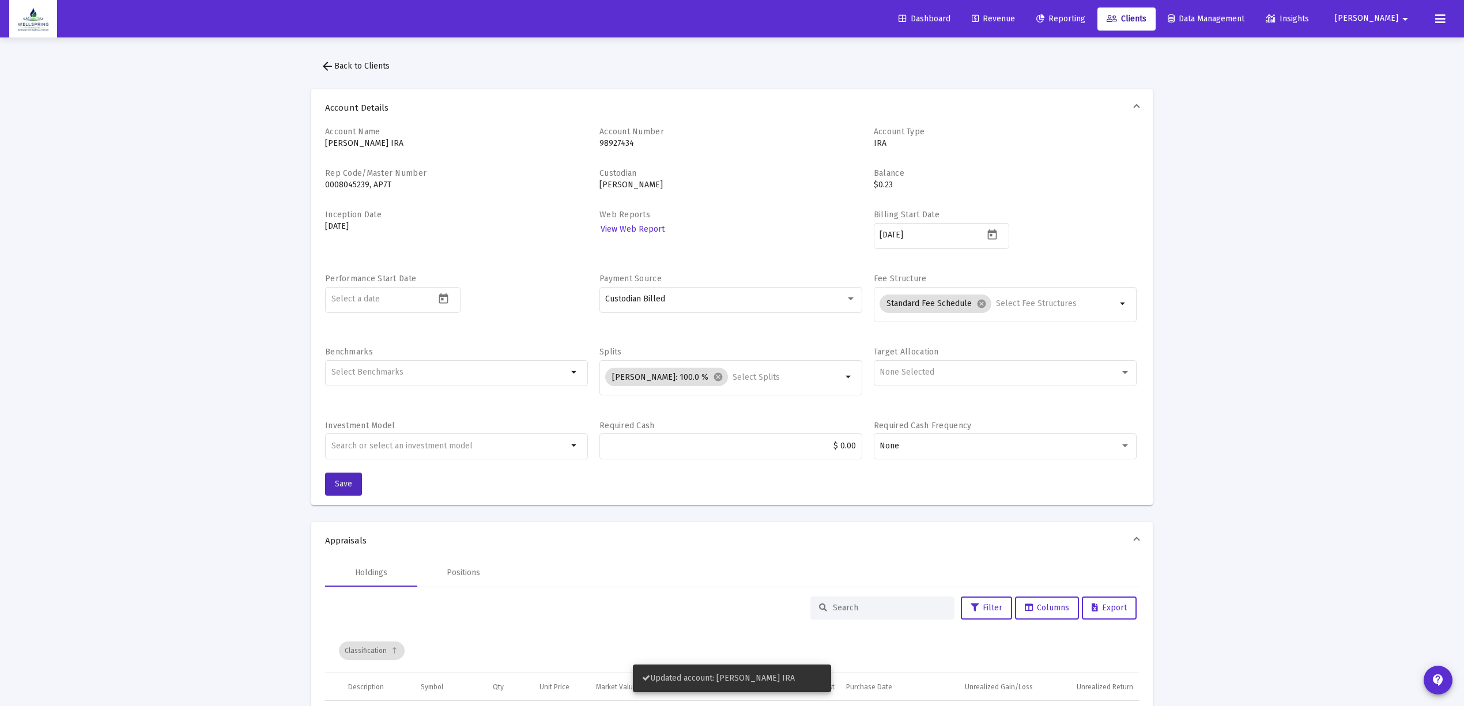
click at [345, 59] on button "arrow_back Back to Clients" at bounding box center [355, 66] width 88 height 23
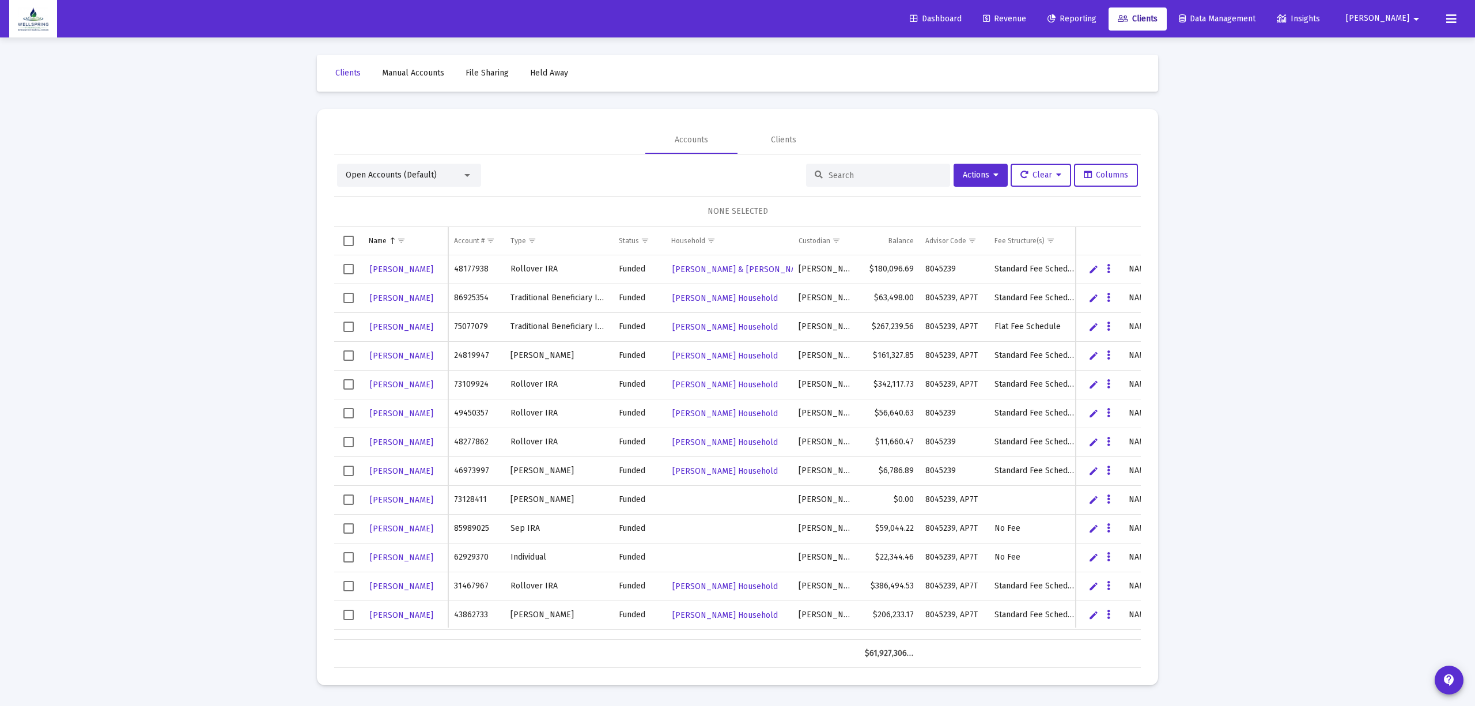
click at [1381, 7] on button "[PERSON_NAME]" at bounding box center [1384, 18] width 105 height 23
click at [1398, 50] on span "Settings" at bounding box center [1407, 49] width 34 height 28
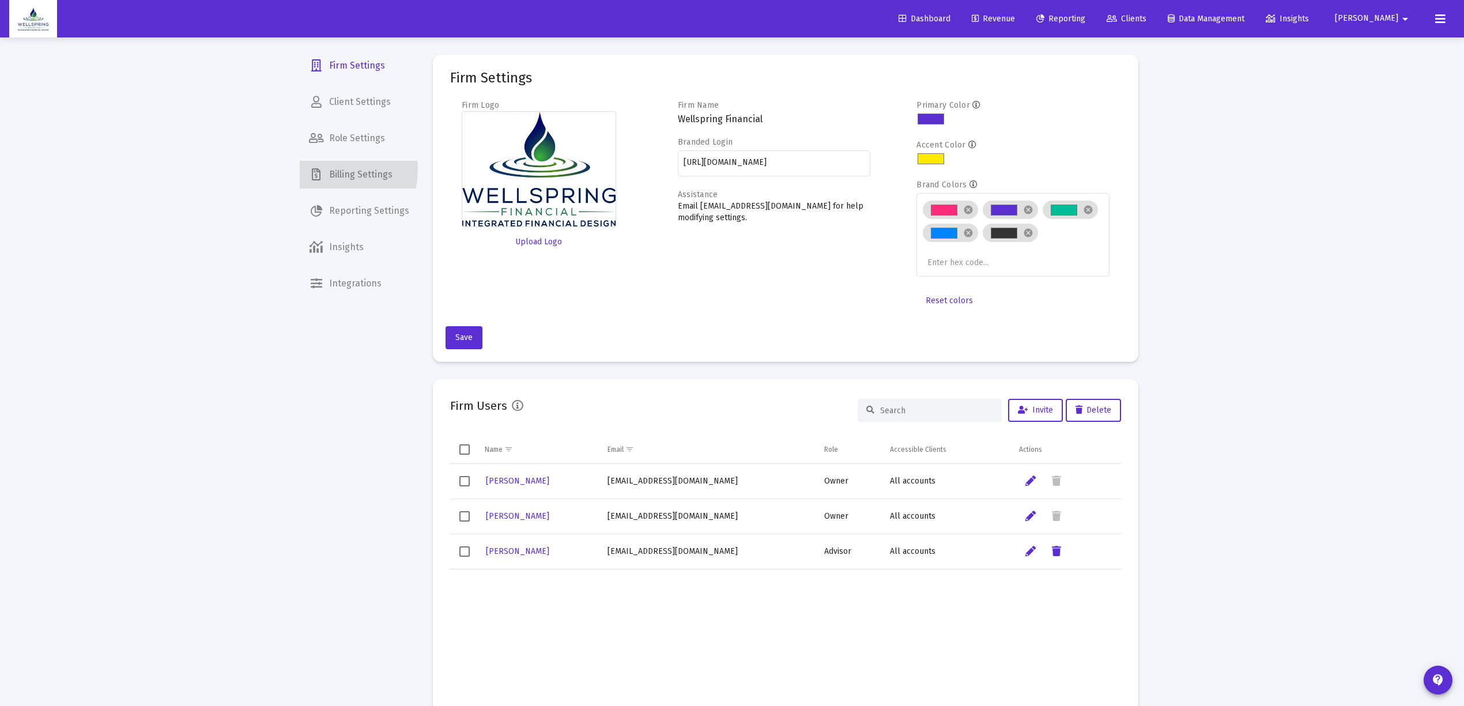
click at [328, 169] on span "Billing Settings" at bounding box center [359, 175] width 119 height 28
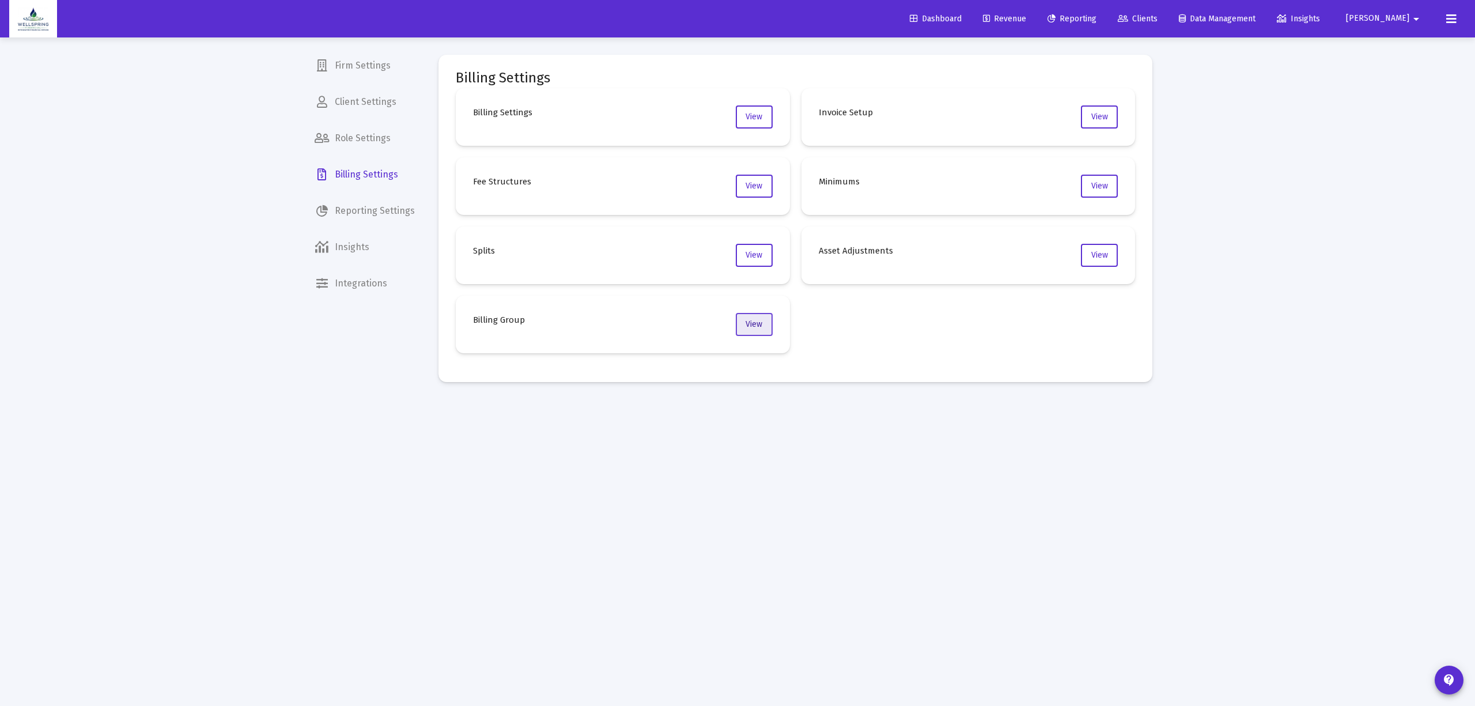
click at [754, 327] on span "View" at bounding box center [754, 324] width 17 height 10
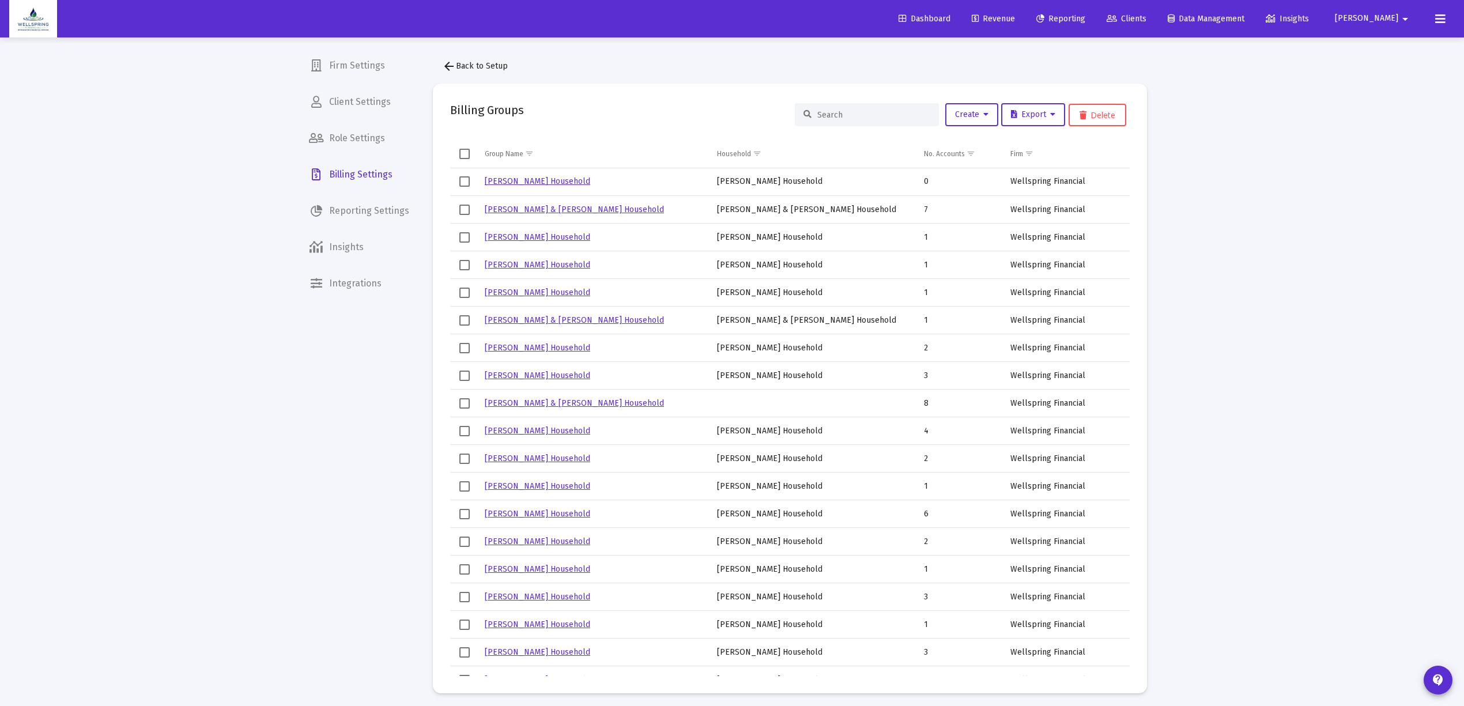
click at [886, 108] on div at bounding box center [867, 114] width 144 height 23
click at [886, 107] on div at bounding box center [867, 114] width 144 height 23
click at [886, 111] on input at bounding box center [873, 115] width 113 height 10
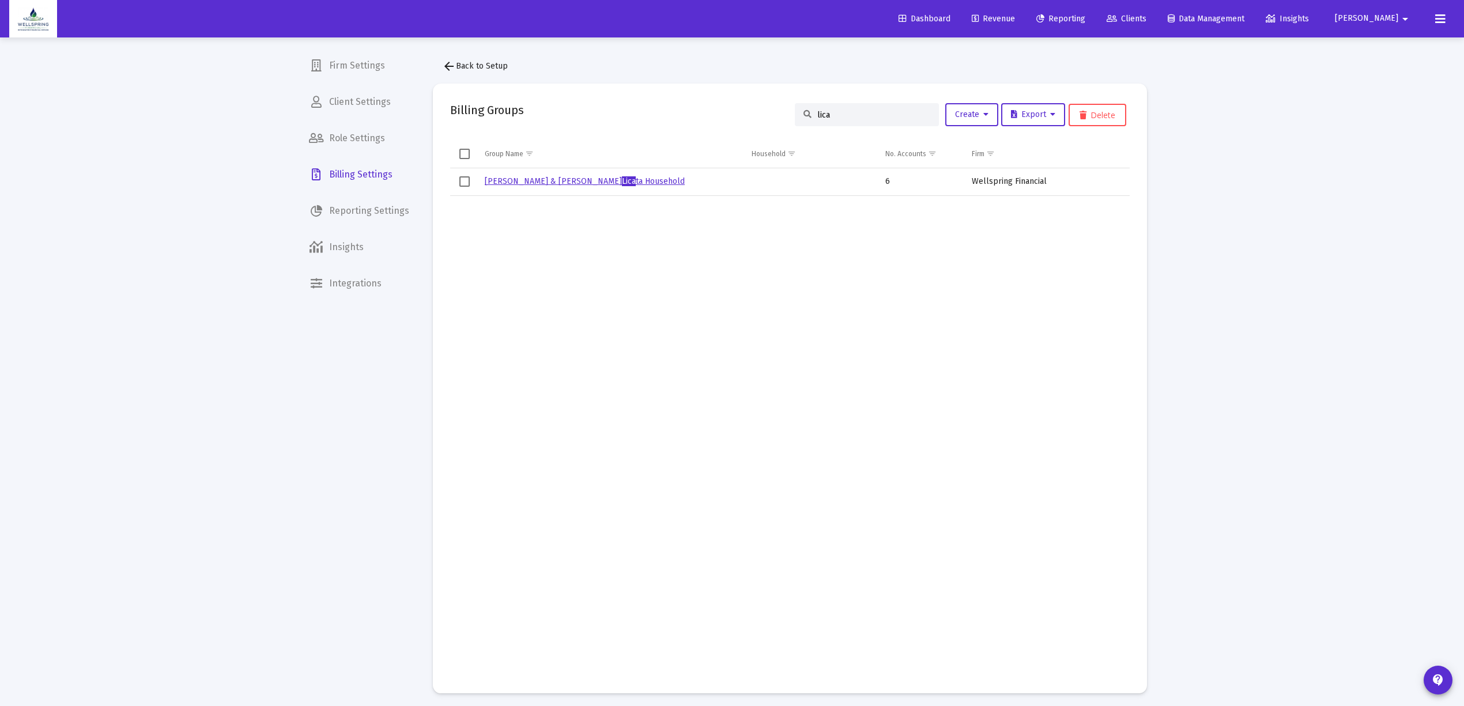
type input "lica"
click at [538, 179] on link "[PERSON_NAME] & [PERSON_NAME] ta Household" at bounding box center [585, 181] width 200 height 10
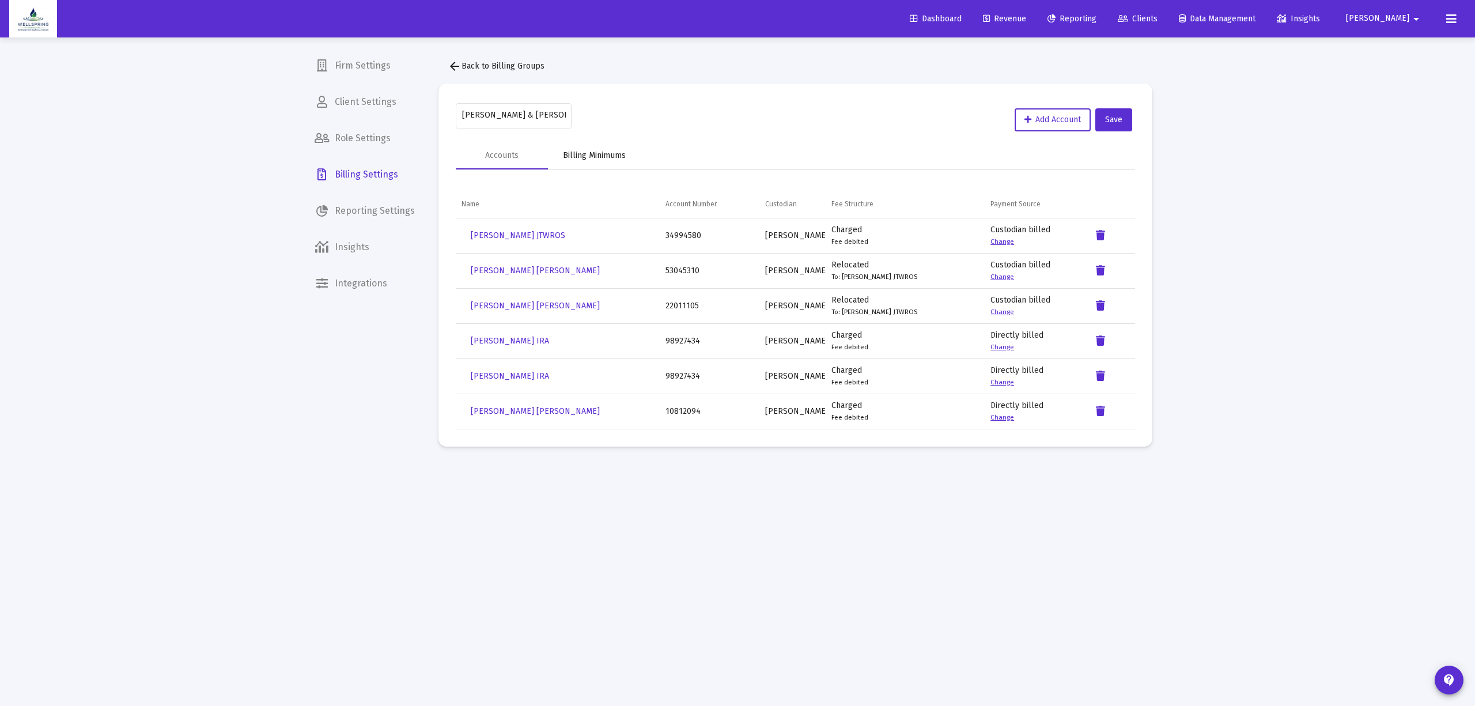
click at [605, 148] on div "Billing Minimums" at bounding box center [594, 156] width 92 height 28
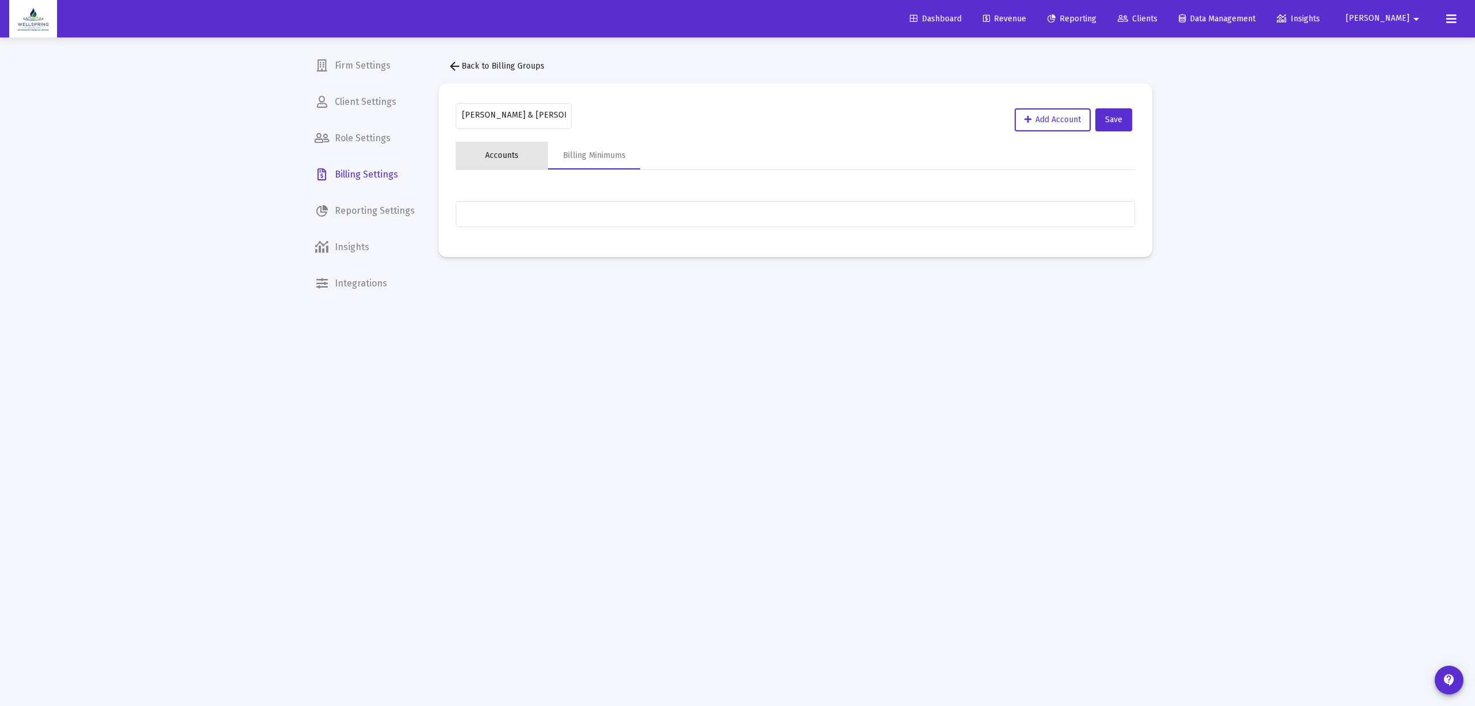
click at [494, 143] on div "Accounts" at bounding box center [502, 156] width 92 height 28
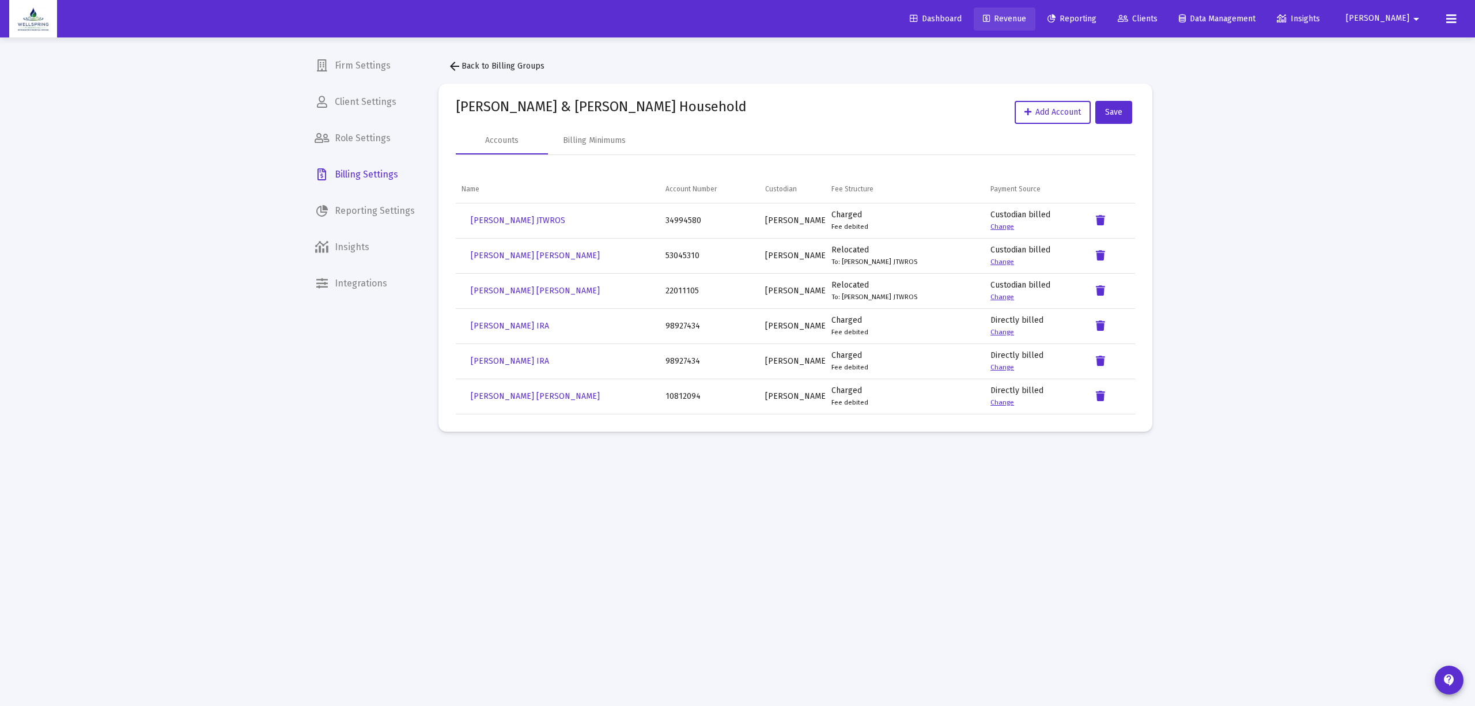
click at [1022, 12] on link "Revenue" at bounding box center [1005, 18] width 62 height 23
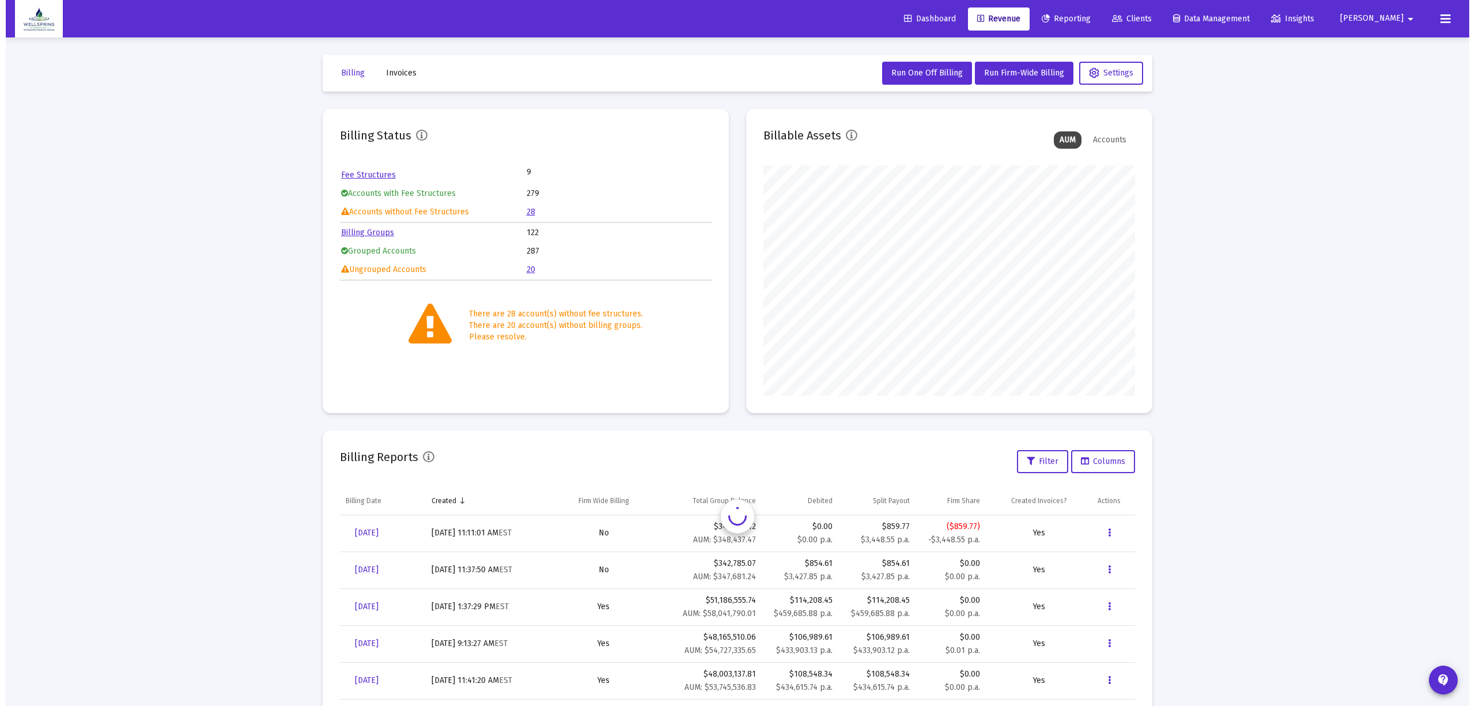
scroll to position [230, 372]
click at [351, 526] on link "[DATE]" at bounding box center [361, 532] width 42 height 23
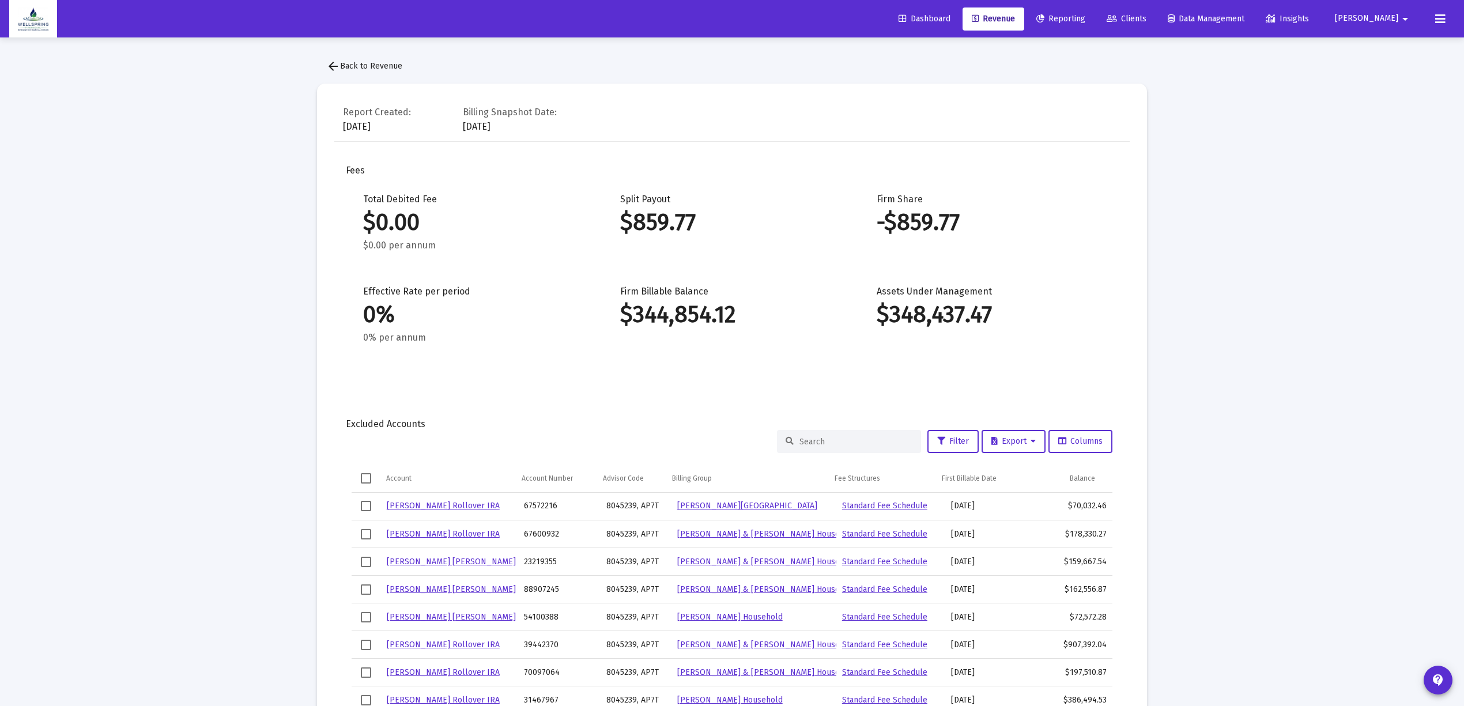
click at [874, 451] on div at bounding box center [849, 441] width 144 height 23
click at [886, 447] on div at bounding box center [849, 441] width 144 height 23
click at [888, 440] on input at bounding box center [855, 442] width 113 height 10
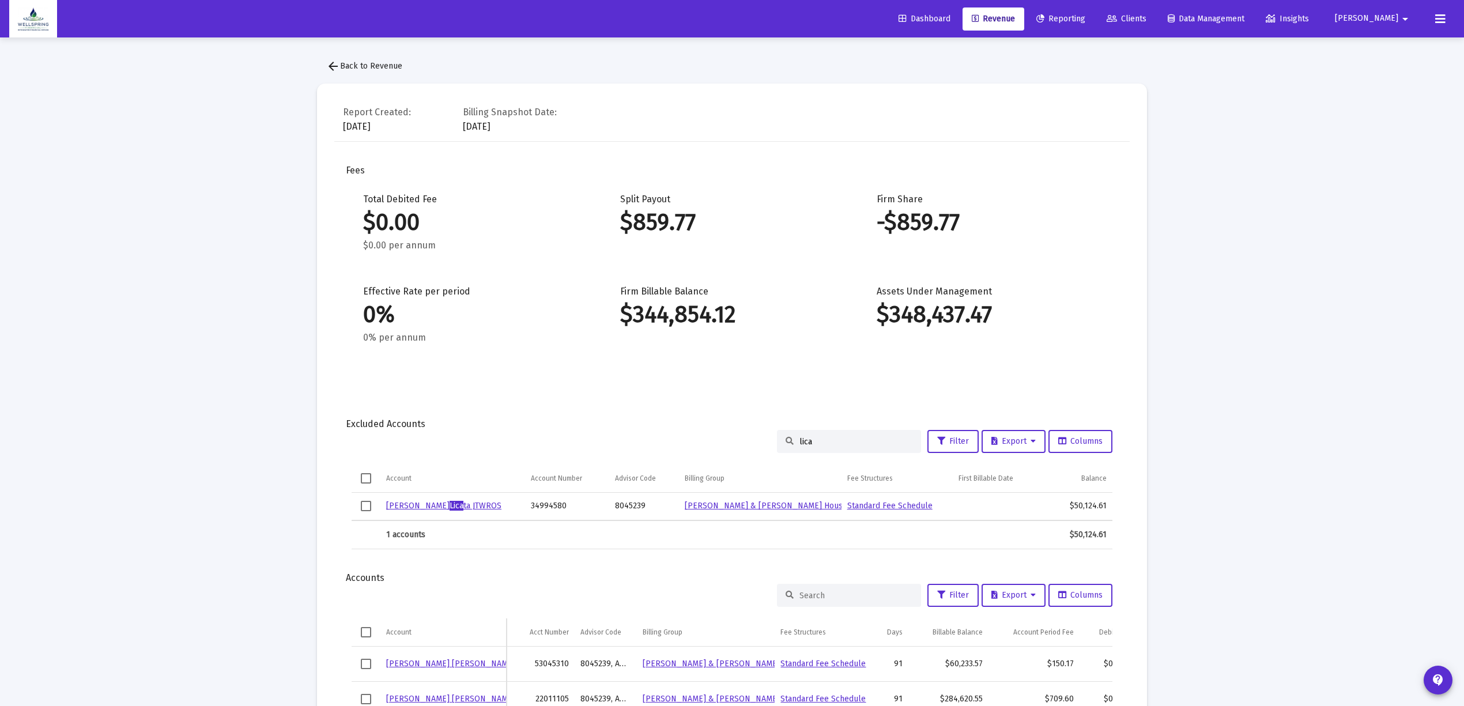
type input "lica"
click at [467, 503] on link "[PERSON_NAME] [PERSON_NAME] JTWROS" at bounding box center [443, 506] width 115 height 10
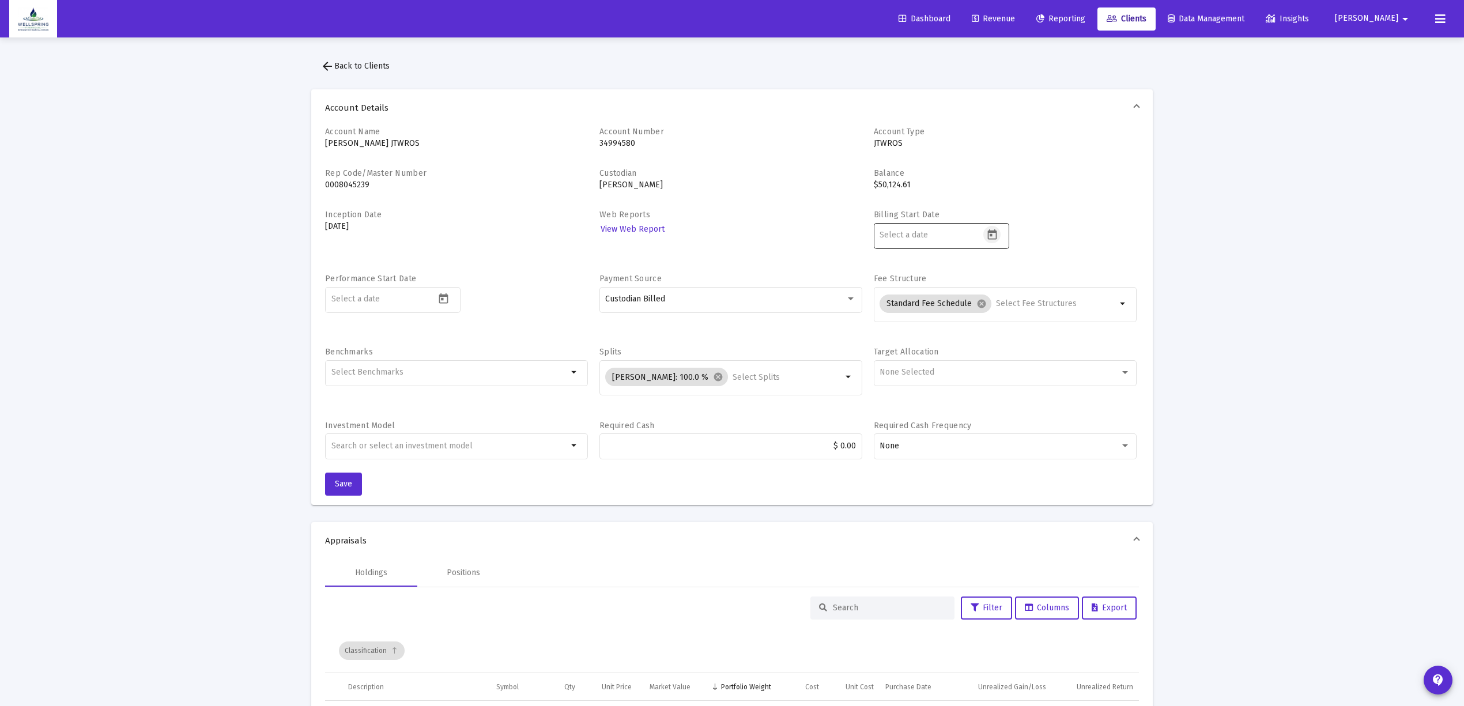
click at [992, 236] on icon "Open calendar" at bounding box center [992, 235] width 12 height 12
click at [996, 267] on button "Previous month" at bounding box center [1000, 273] width 23 height 23
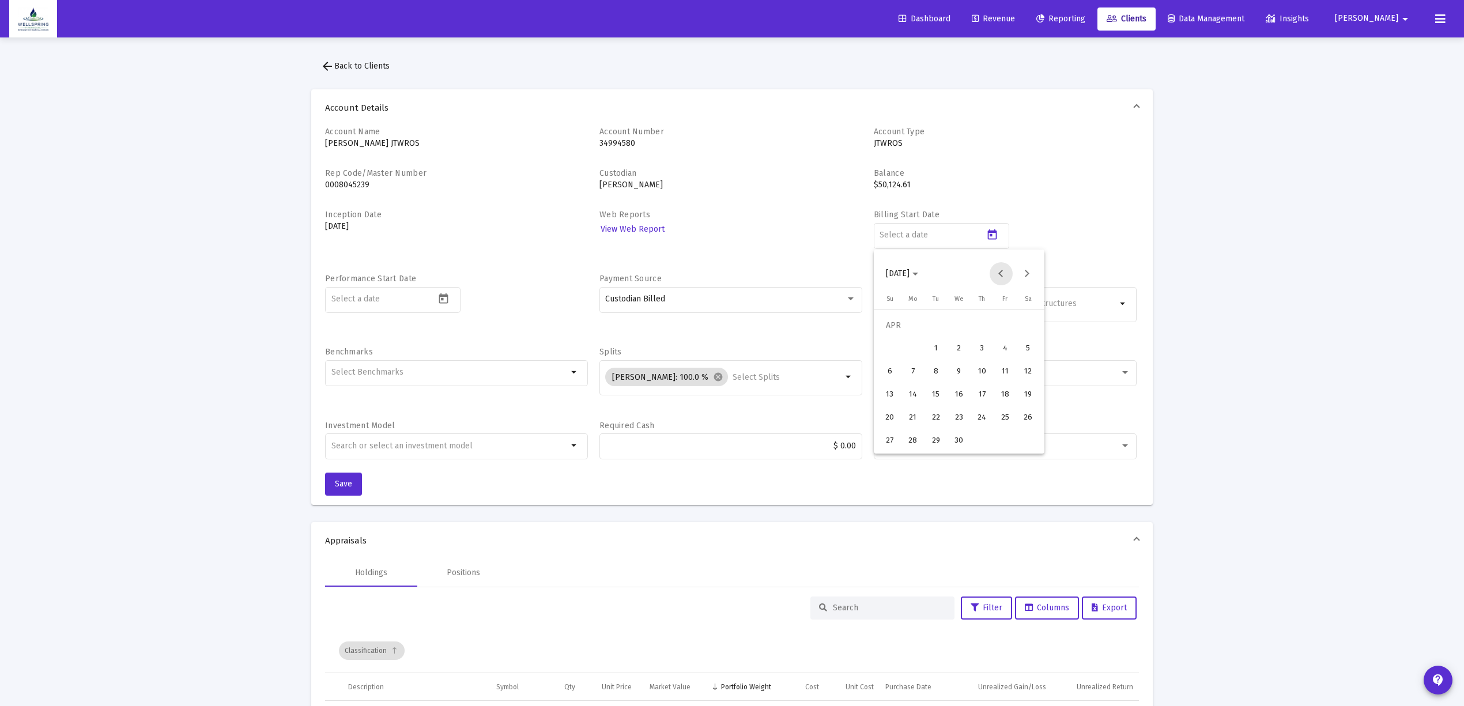
click at [996, 267] on button "Previous month" at bounding box center [1000, 273] width 23 height 23
click at [1031, 263] on button "Next month" at bounding box center [1026, 273] width 23 height 23
click at [937, 347] on div "1" at bounding box center [935, 348] width 21 height 21
type input "[DATE]"
click at [1029, 141] on p "JTWROS" at bounding box center [1005, 144] width 263 height 12
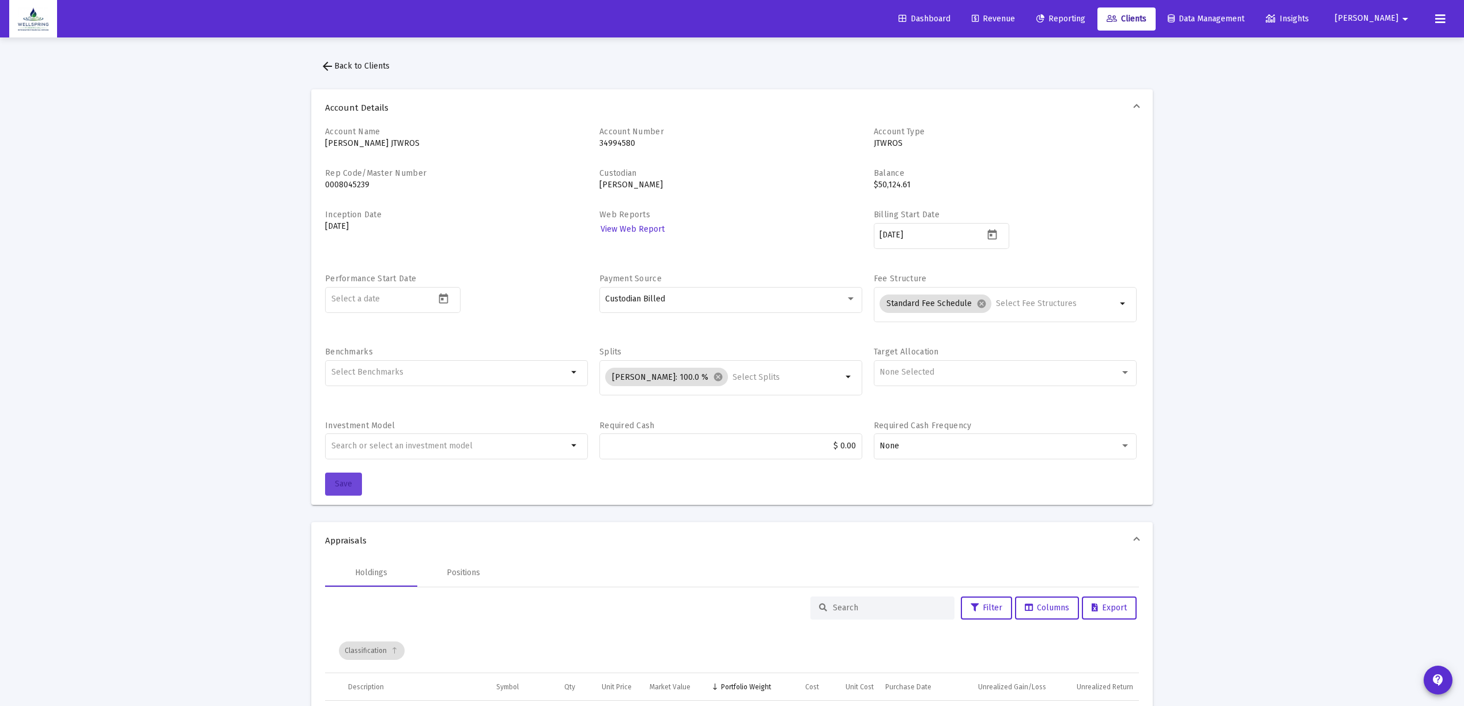
click at [356, 478] on button "Save" at bounding box center [343, 483] width 37 height 23
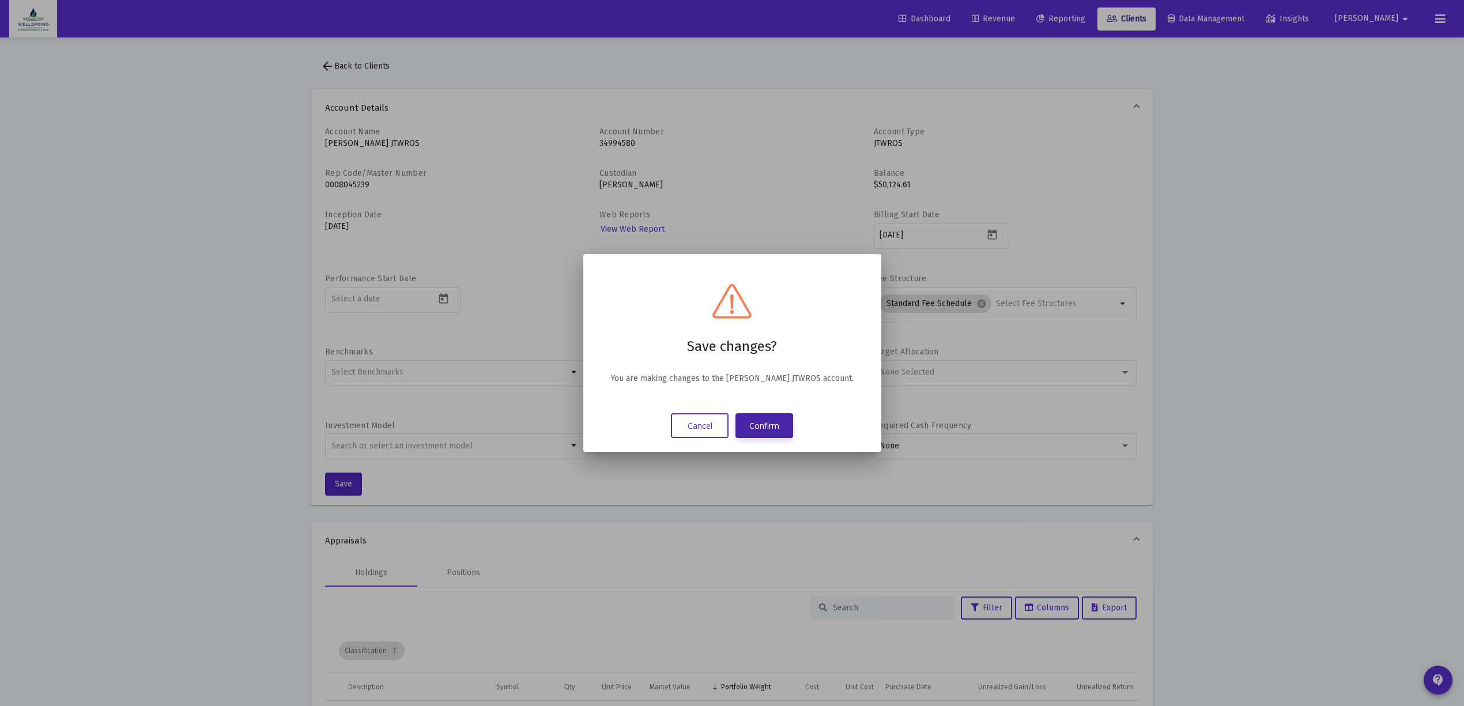
click at [763, 428] on button "Confirm" at bounding box center [764, 425] width 58 height 25
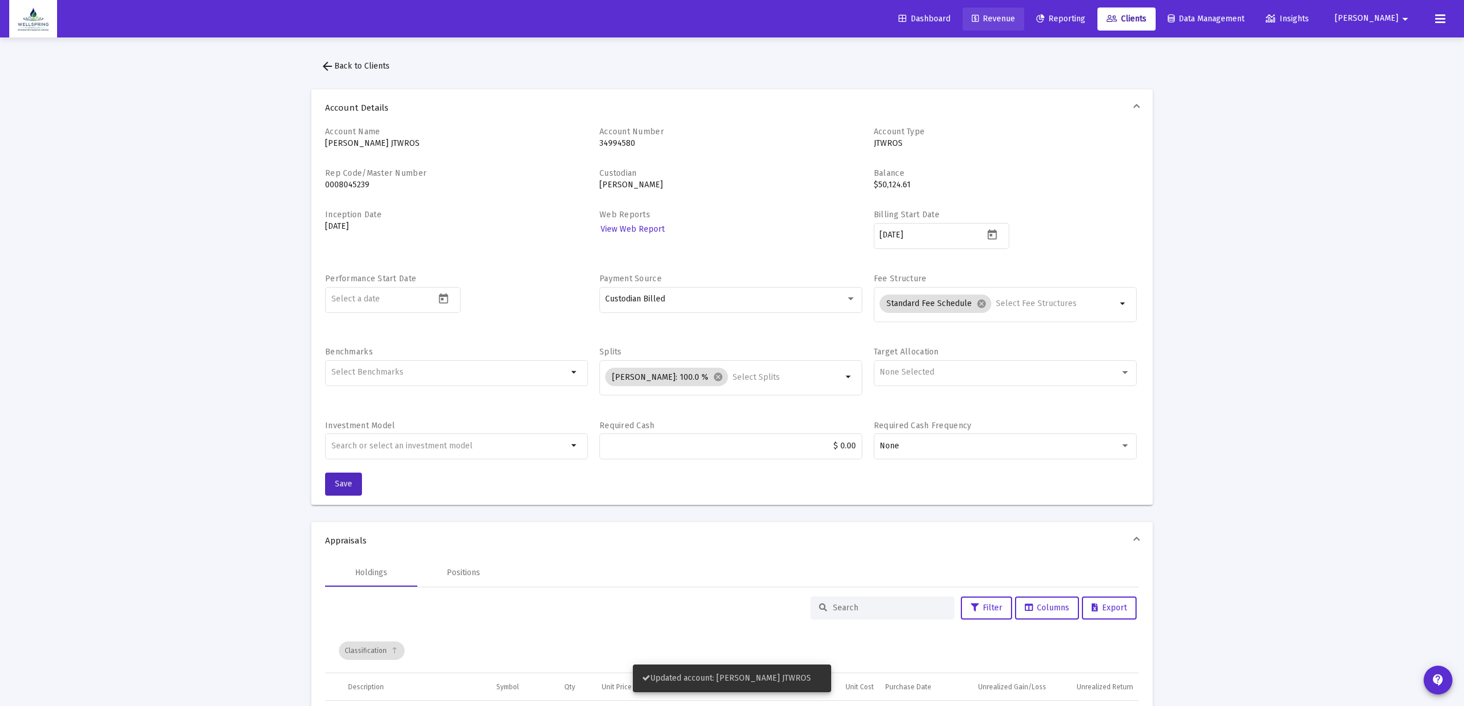
click at [1015, 18] on span "Revenue" at bounding box center [992, 19] width 43 height 10
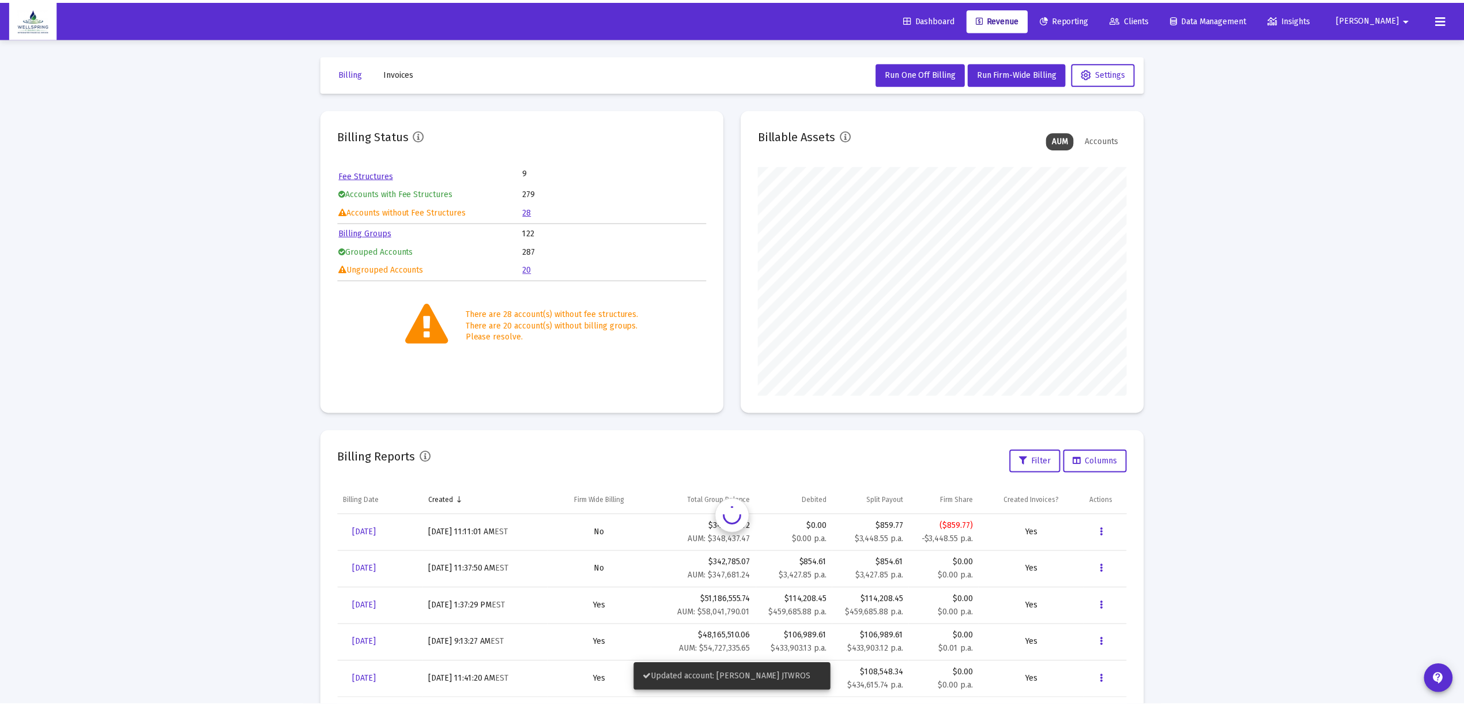
scroll to position [230, 372]
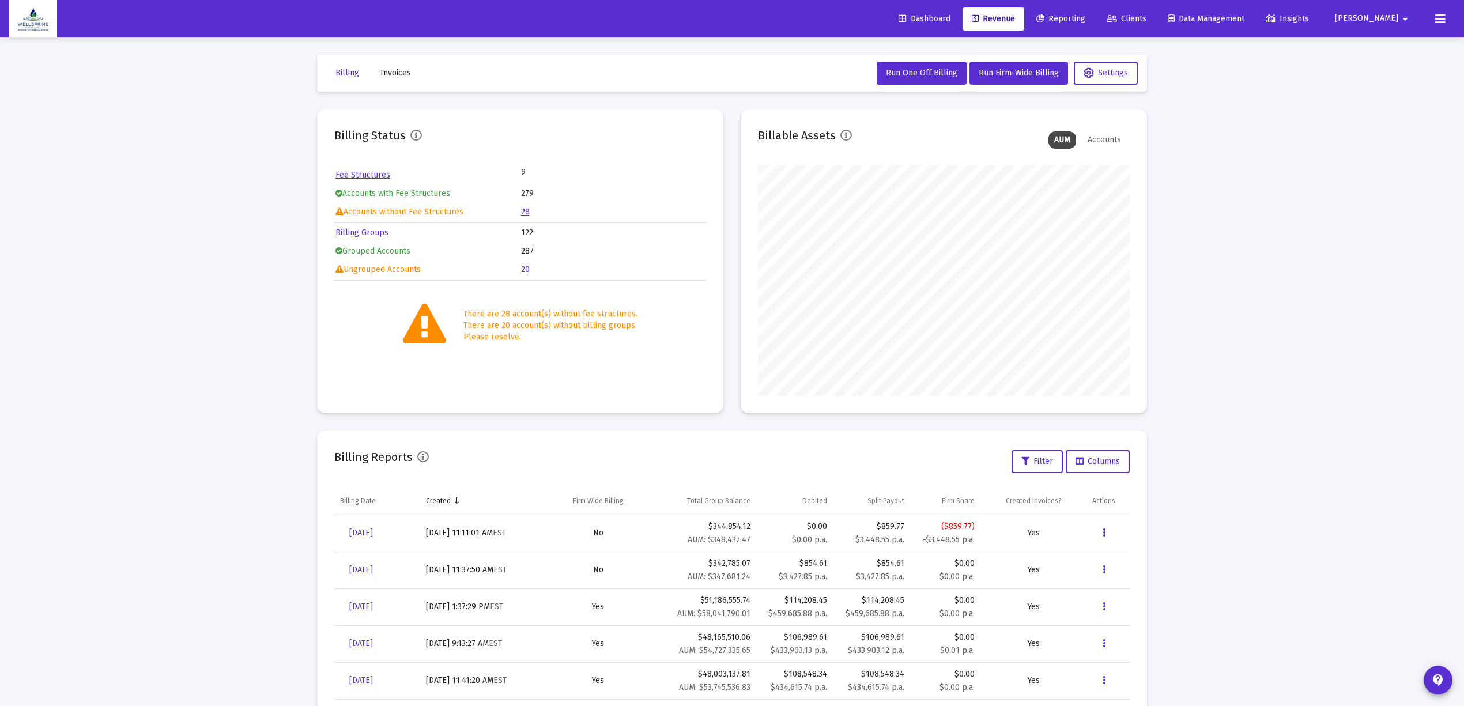
click at [1099, 528] on button "Data grid" at bounding box center [1103, 532] width 23 height 23
click at [1097, 638] on button "Remove" at bounding box center [1141, 647] width 99 height 28
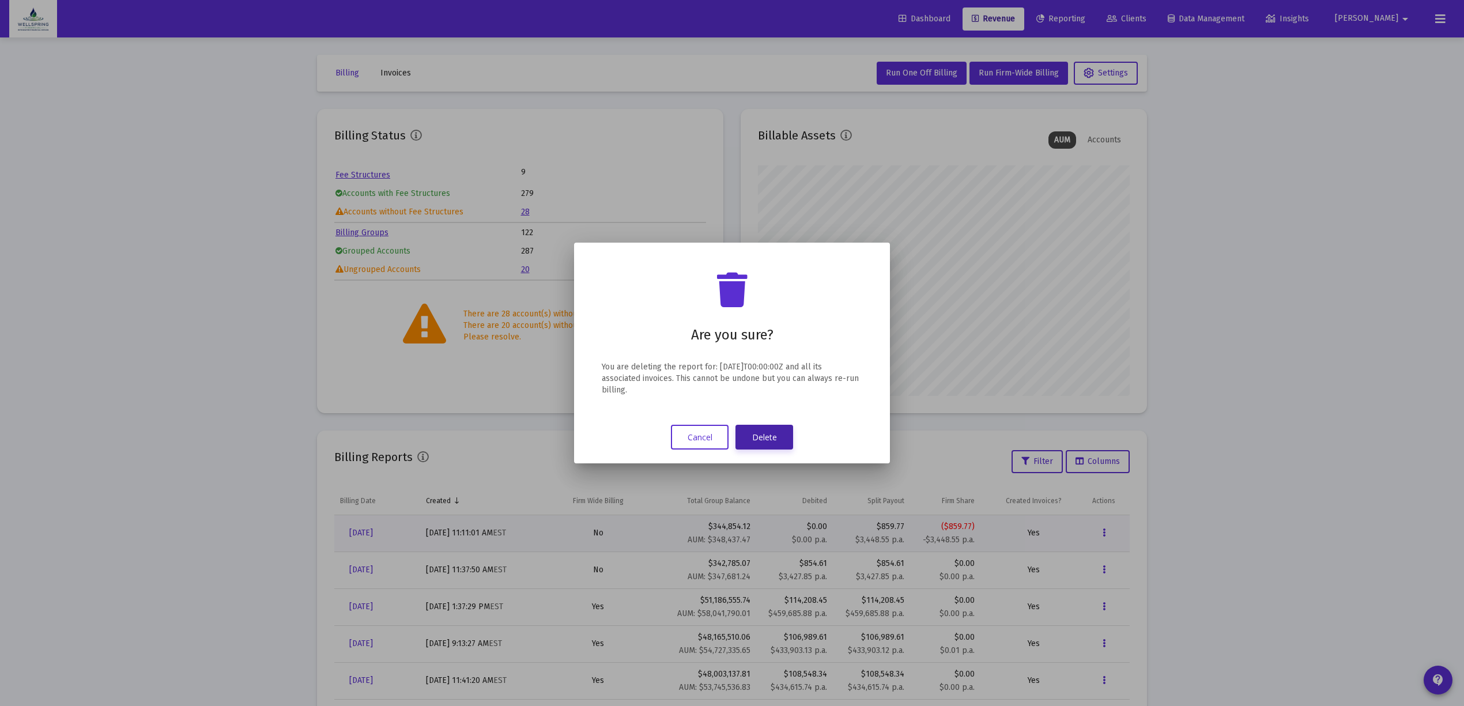
click at [763, 448] on button "Delete" at bounding box center [764, 437] width 58 height 25
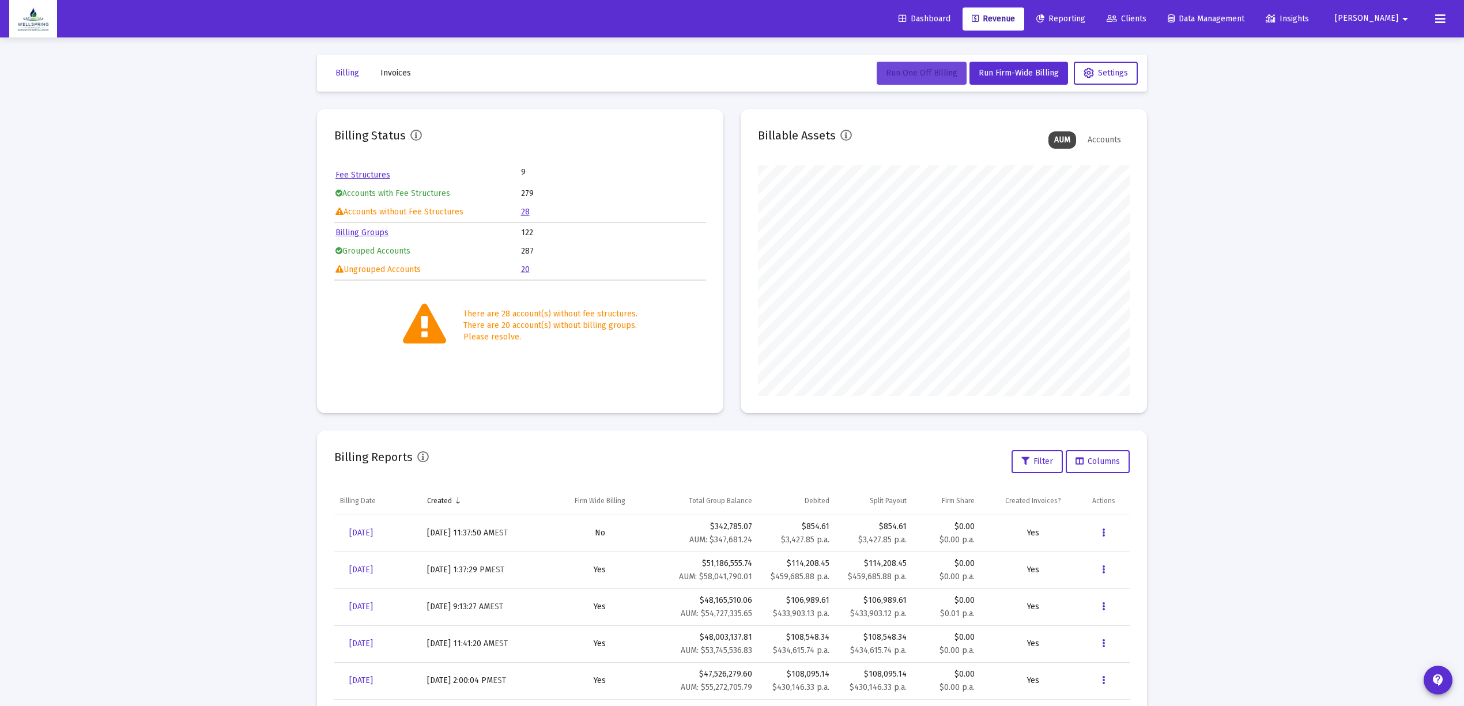
click at [916, 70] on span "Run One Off Billing" at bounding box center [921, 73] width 71 height 10
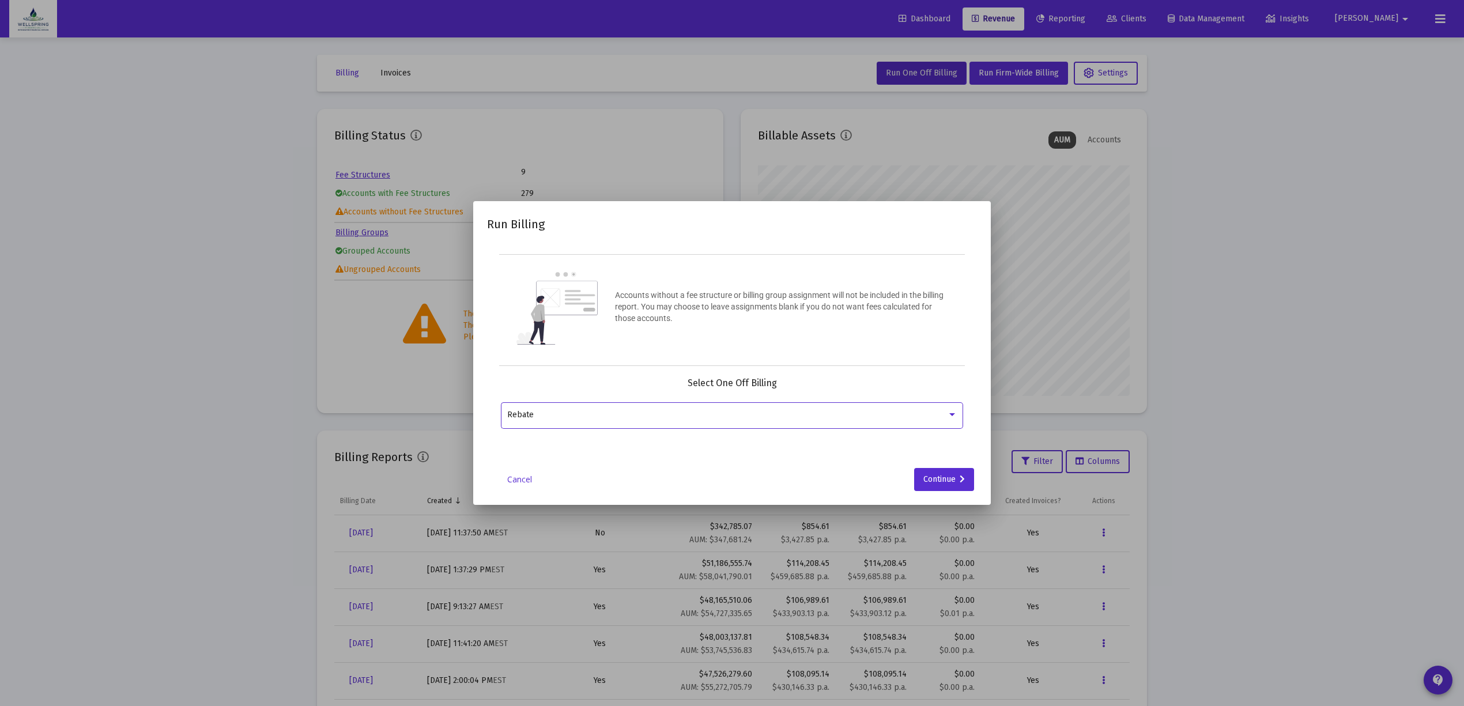
click at [618, 418] on div "Rebate" at bounding box center [727, 414] width 440 height 9
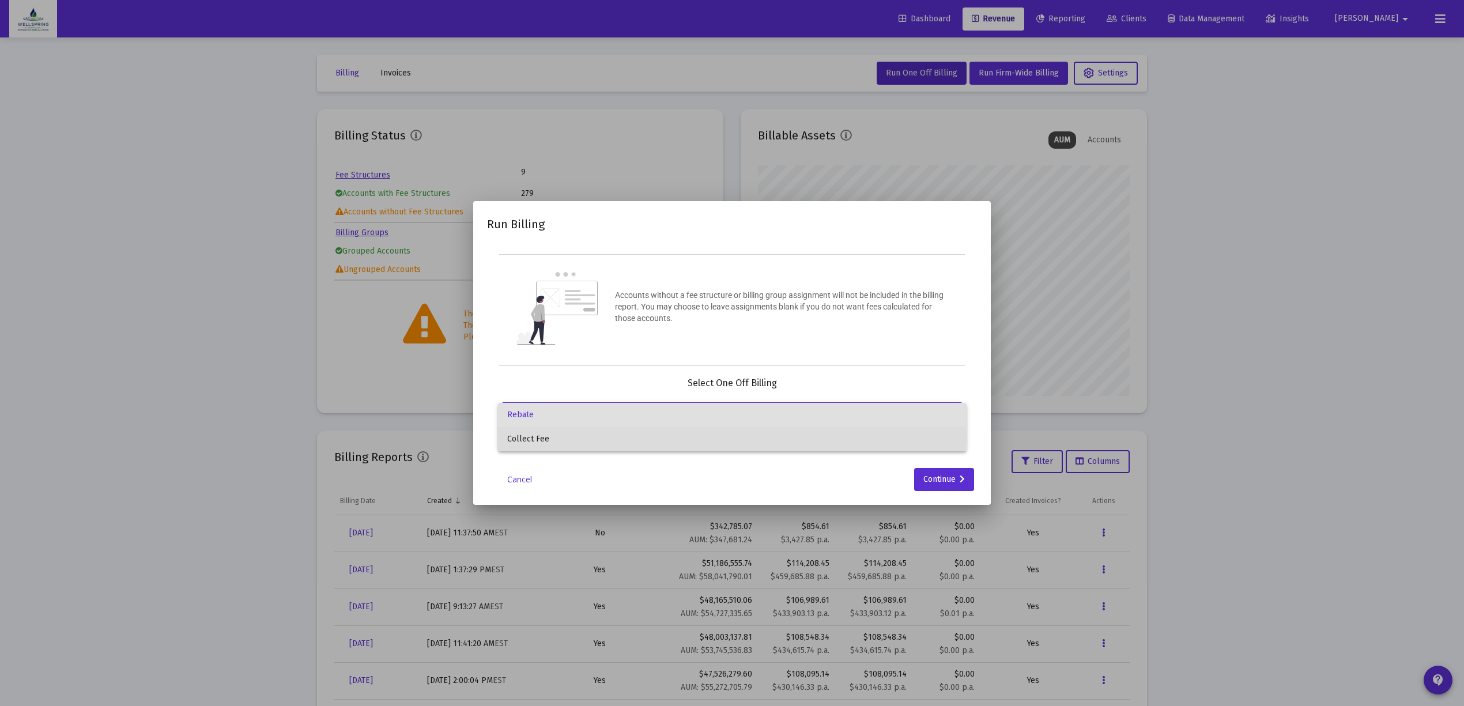
click at [611, 437] on span "Collect Fee" at bounding box center [732, 439] width 450 height 24
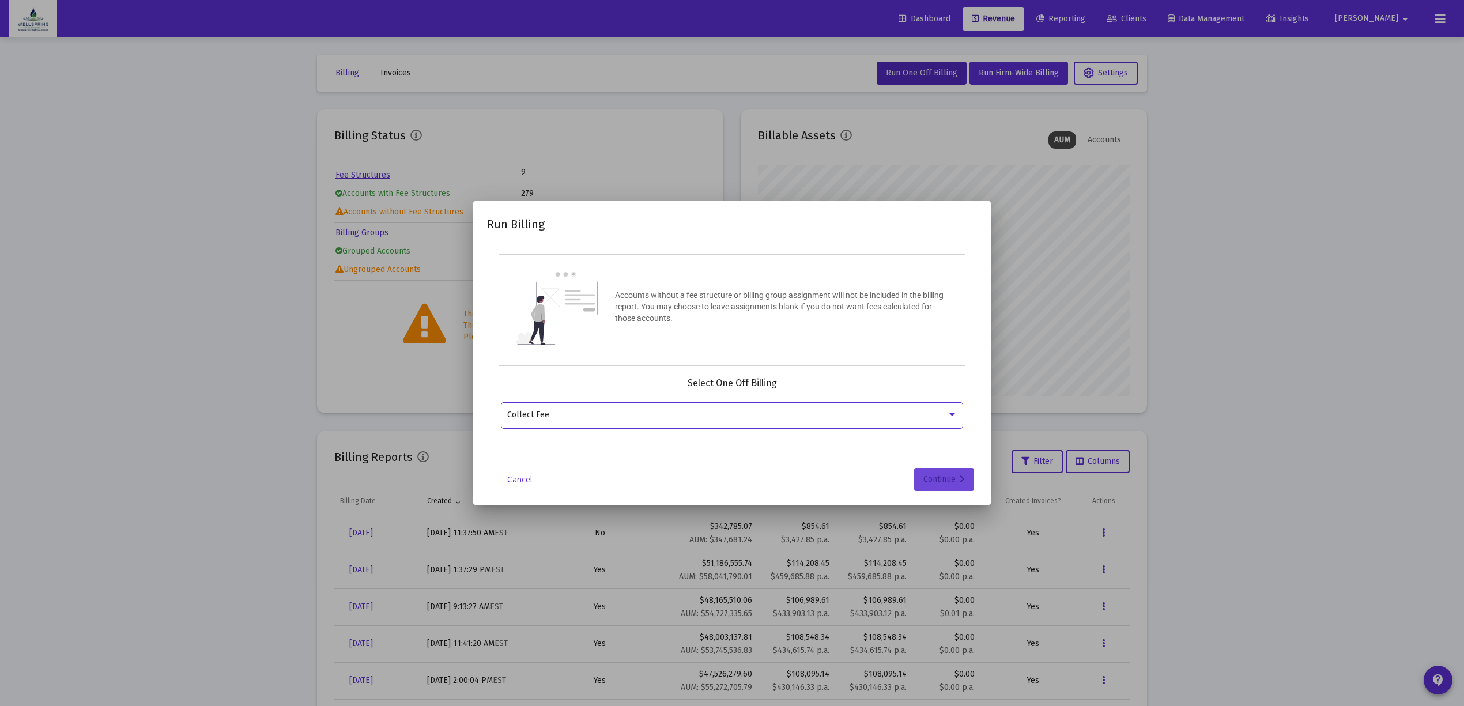
click at [962, 477] on icon at bounding box center [961, 479] width 5 height 8
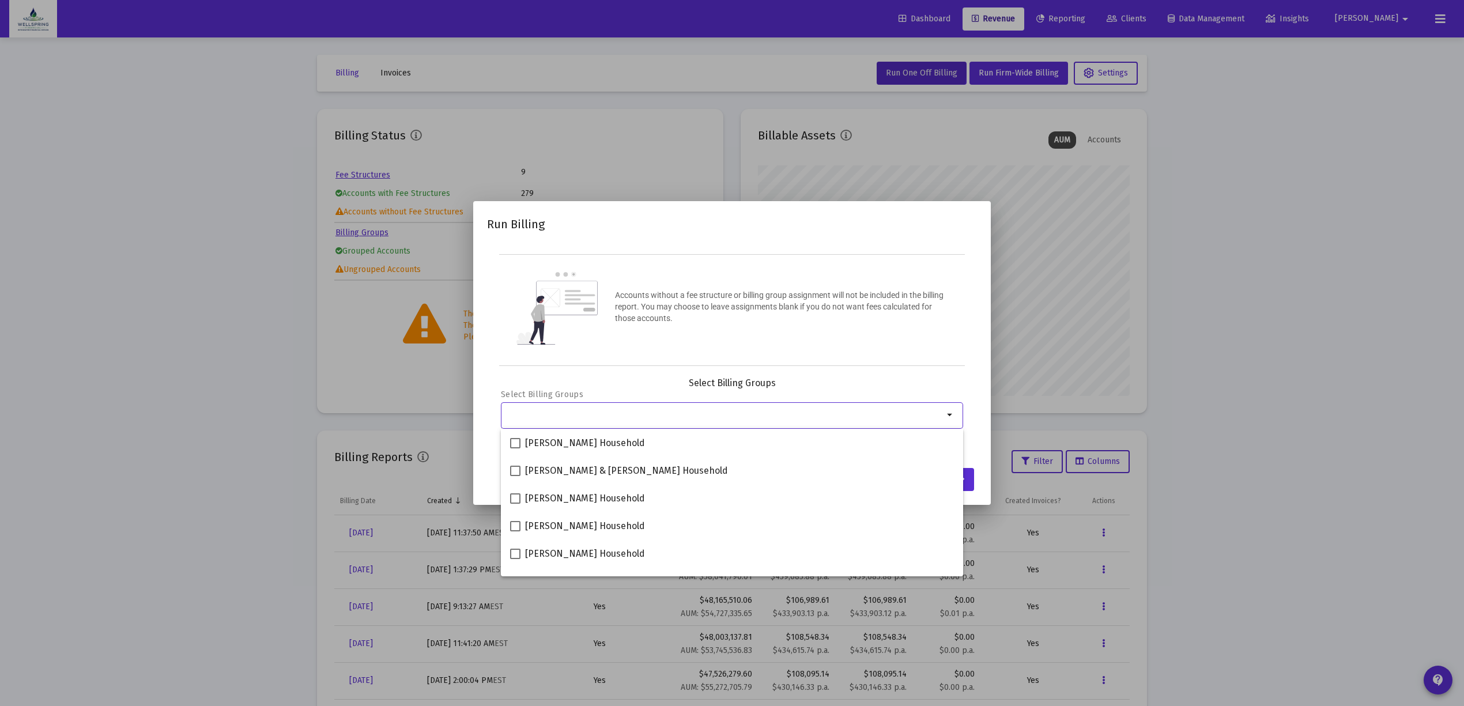
click at [662, 416] on input "Selection" at bounding box center [725, 414] width 436 height 9
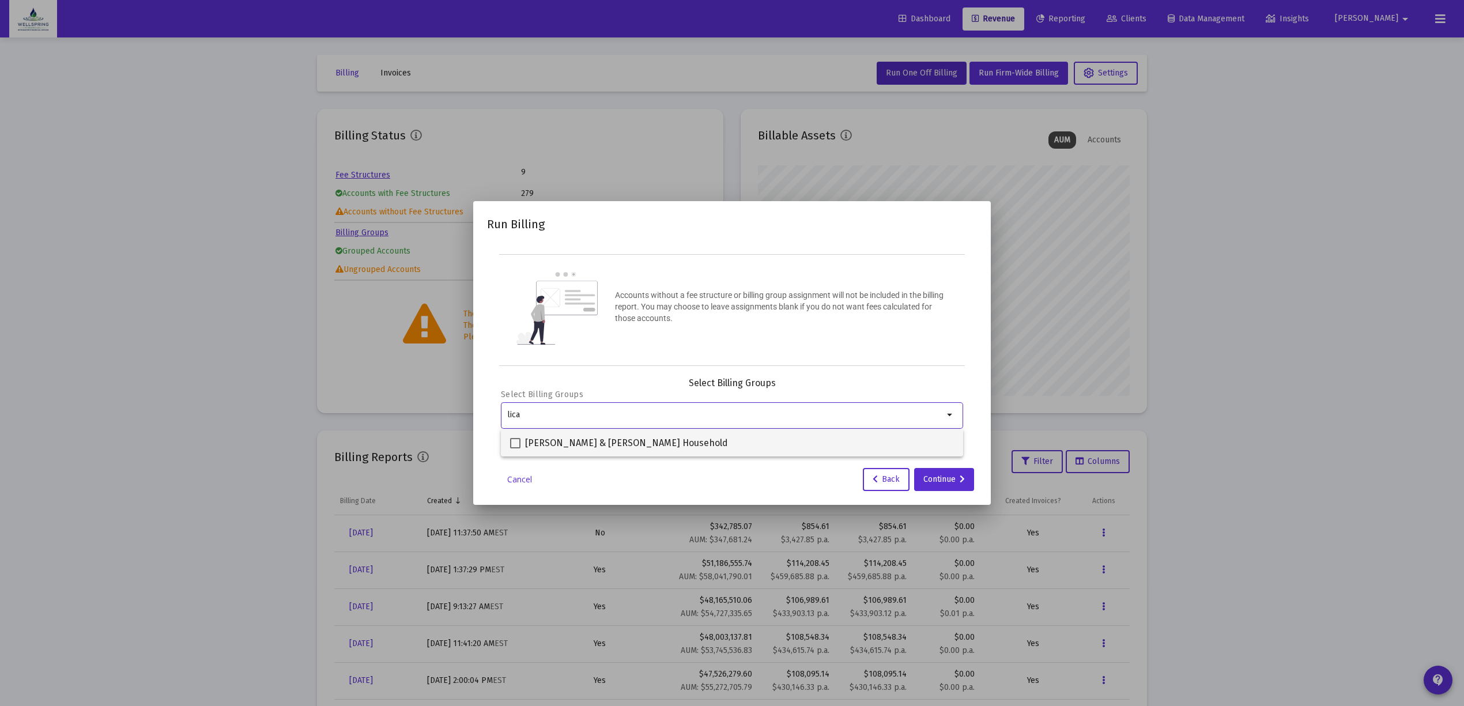
type input "lica"
click at [516, 447] on span at bounding box center [515, 443] width 10 height 10
click at [515, 448] on input "[PERSON_NAME] & [PERSON_NAME] Household" at bounding box center [515, 448] width 1 height 1
checkbox input "true"
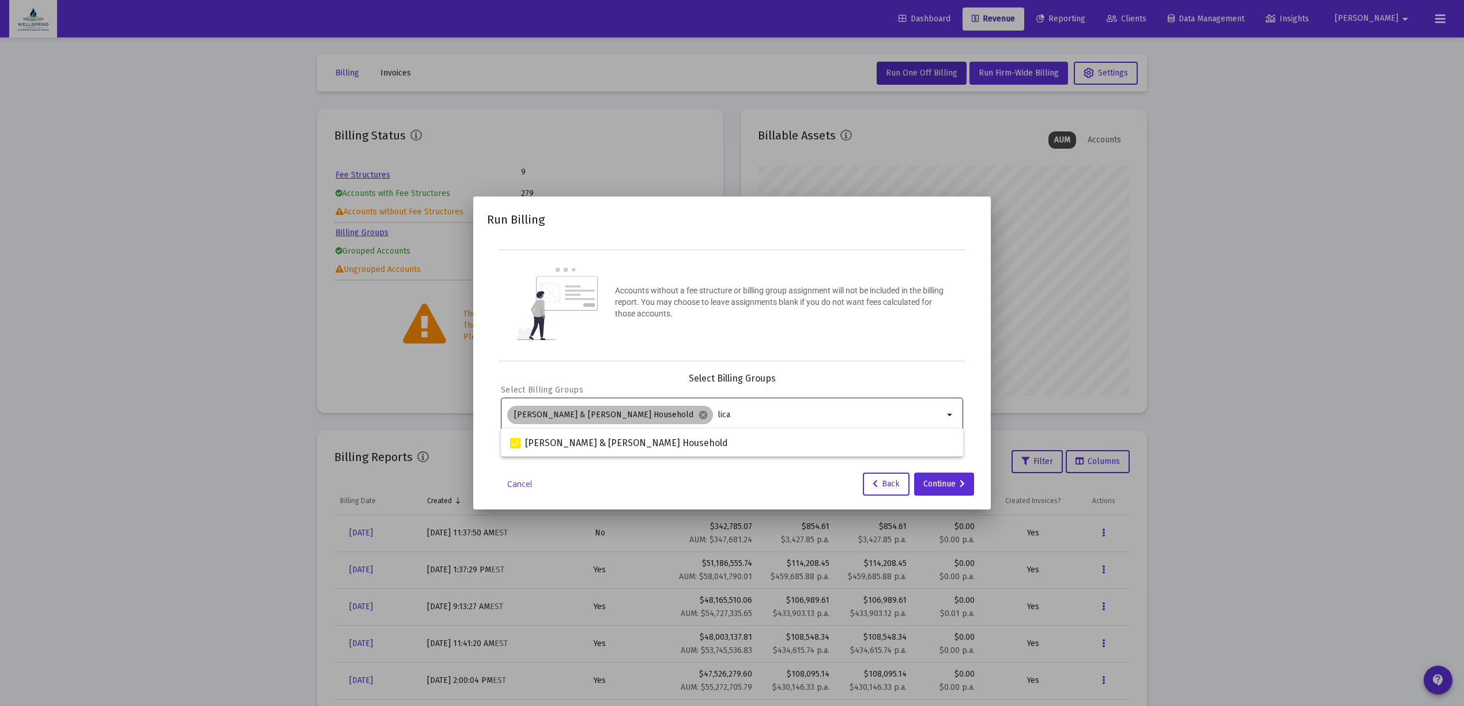
click at [722, 406] on div "[PERSON_NAME] & [PERSON_NAME] Household cancel lica" at bounding box center [725, 414] width 441 height 23
click at [929, 479] on div "Continue" at bounding box center [943, 483] width 41 height 23
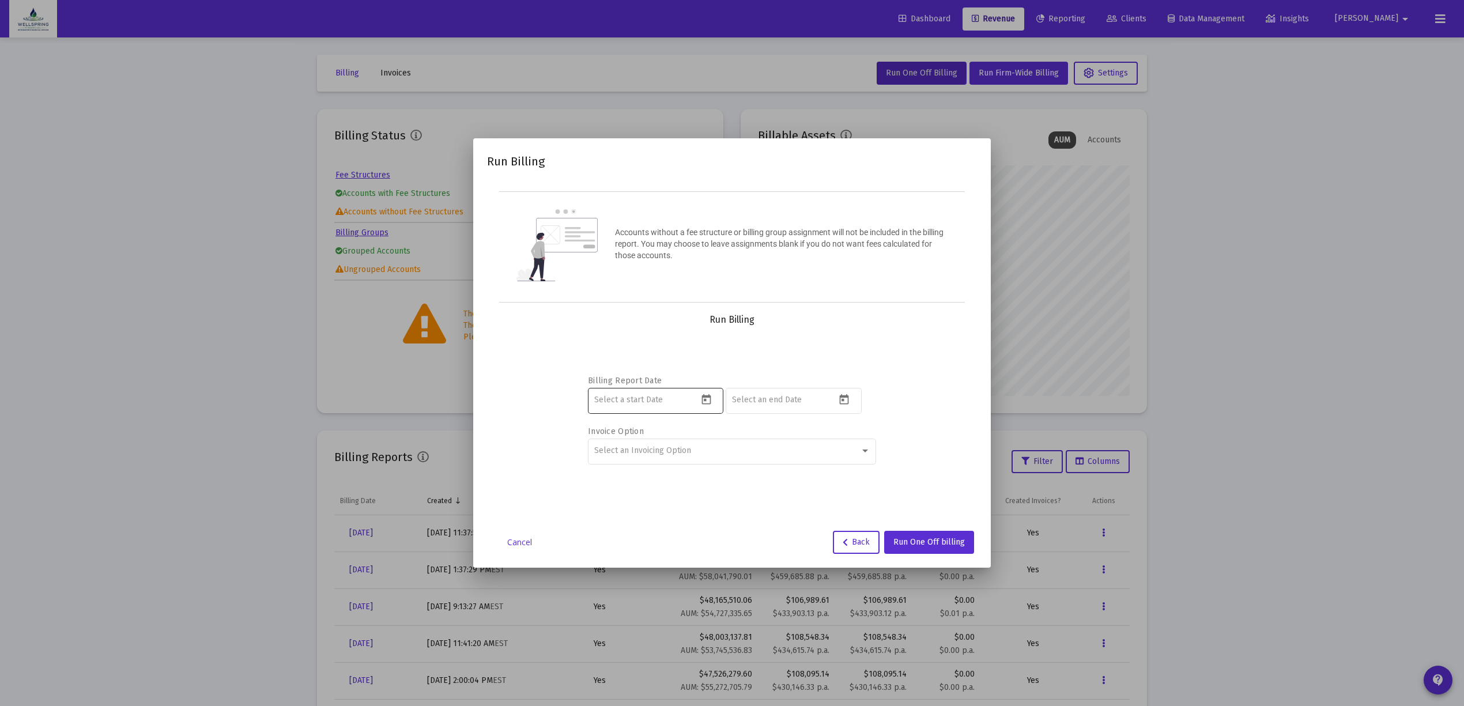
click at [709, 402] on icon "Open calendar" at bounding box center [706, 400] width 12 height 12
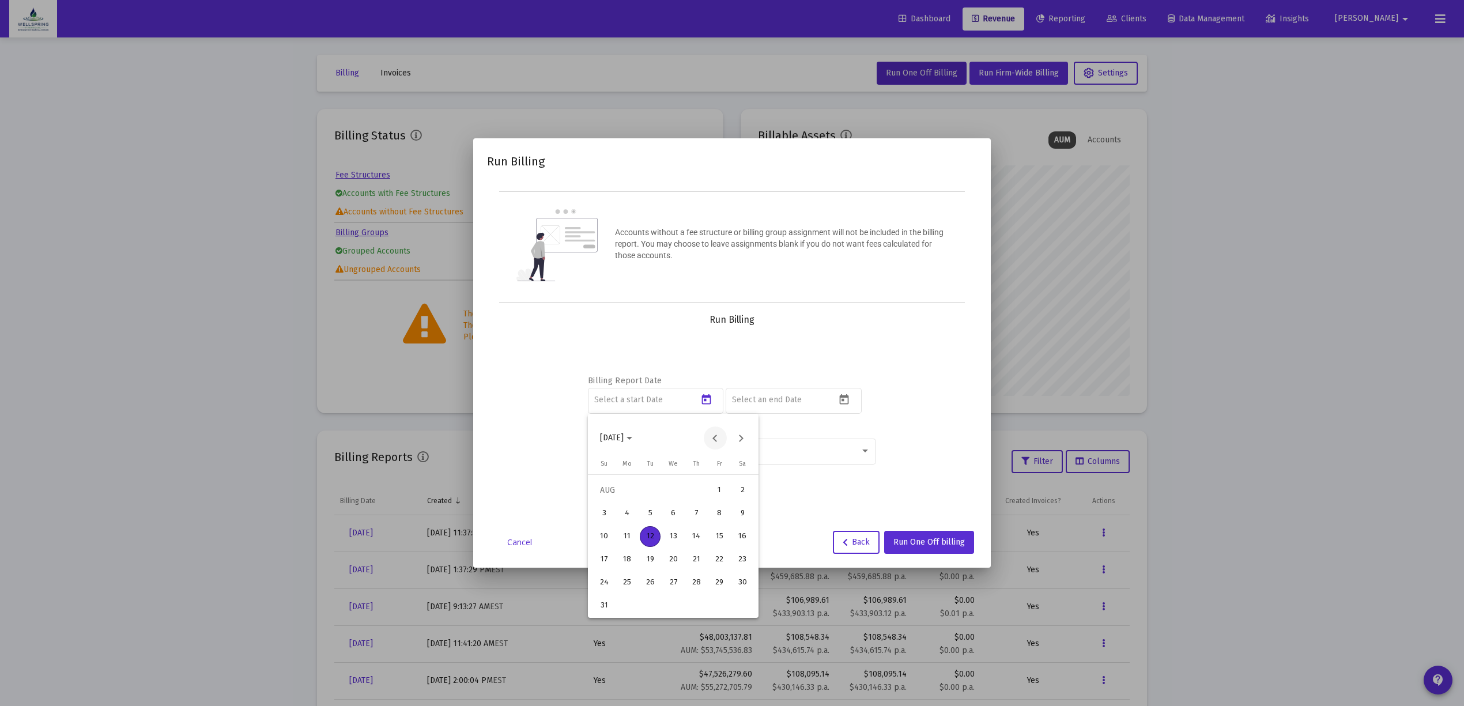
click at [710, 436] on button "Previous month" at bounding box center [715, 437] width 23 height 23
click at [647, 505] on div "1" at bounding box center [650, 513] width 21 height 21
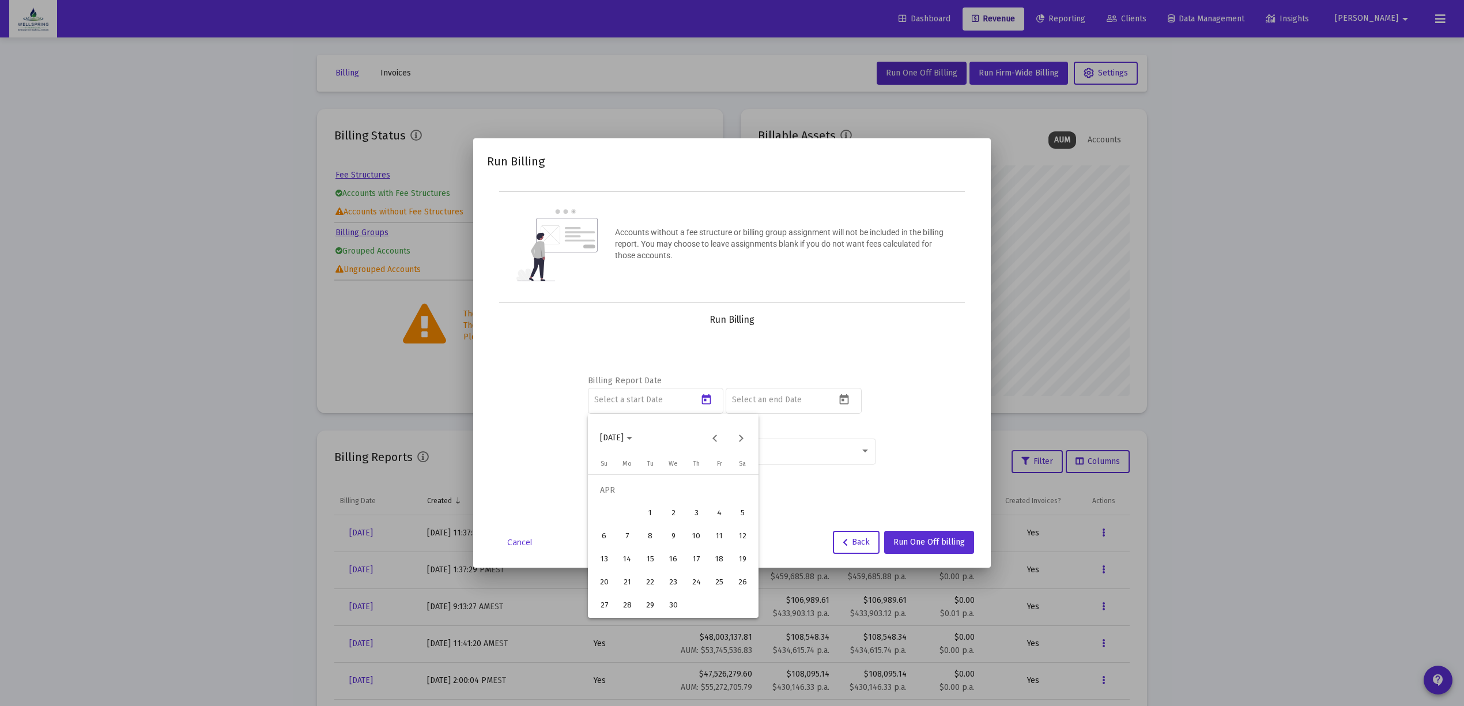
type input "[DATE]"
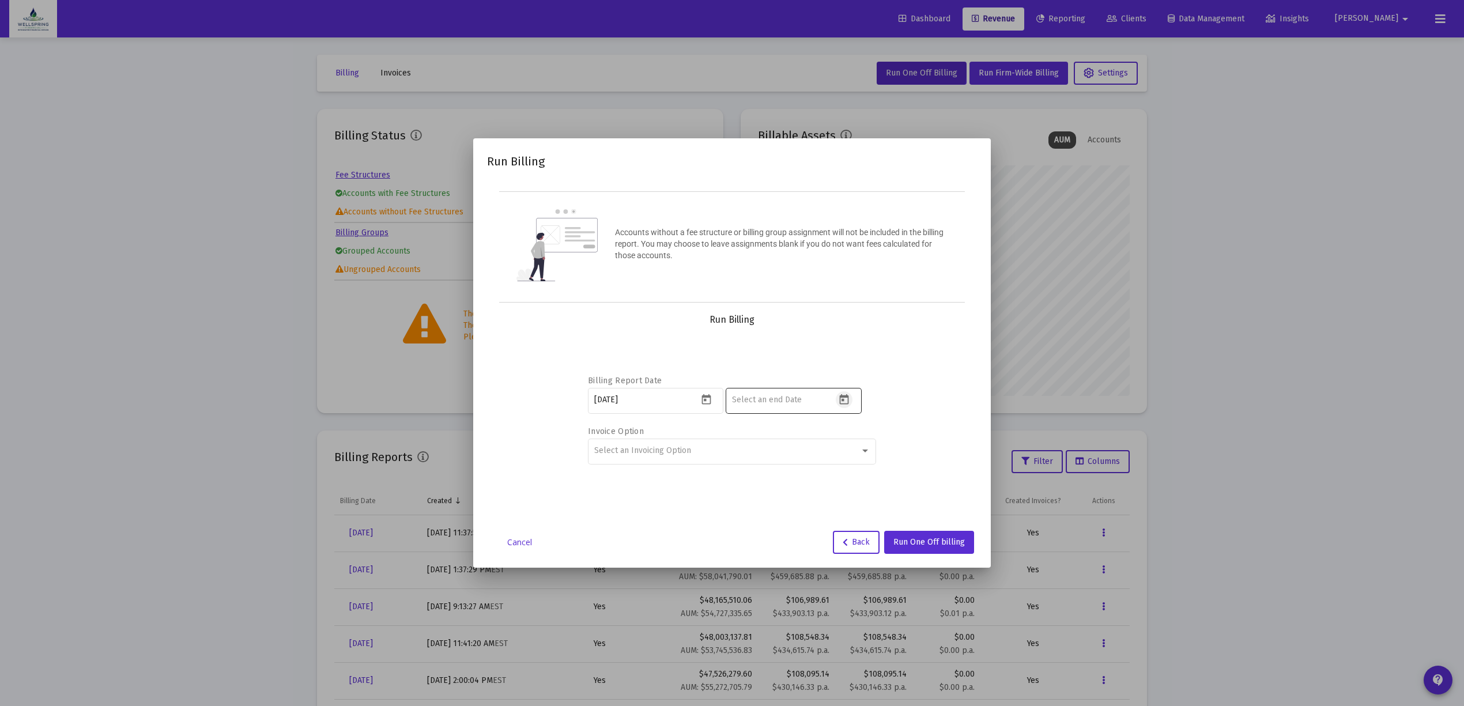
click at [840, 399] on icon "Open calendar" at bounding box center [844, 400] width 12 height 12
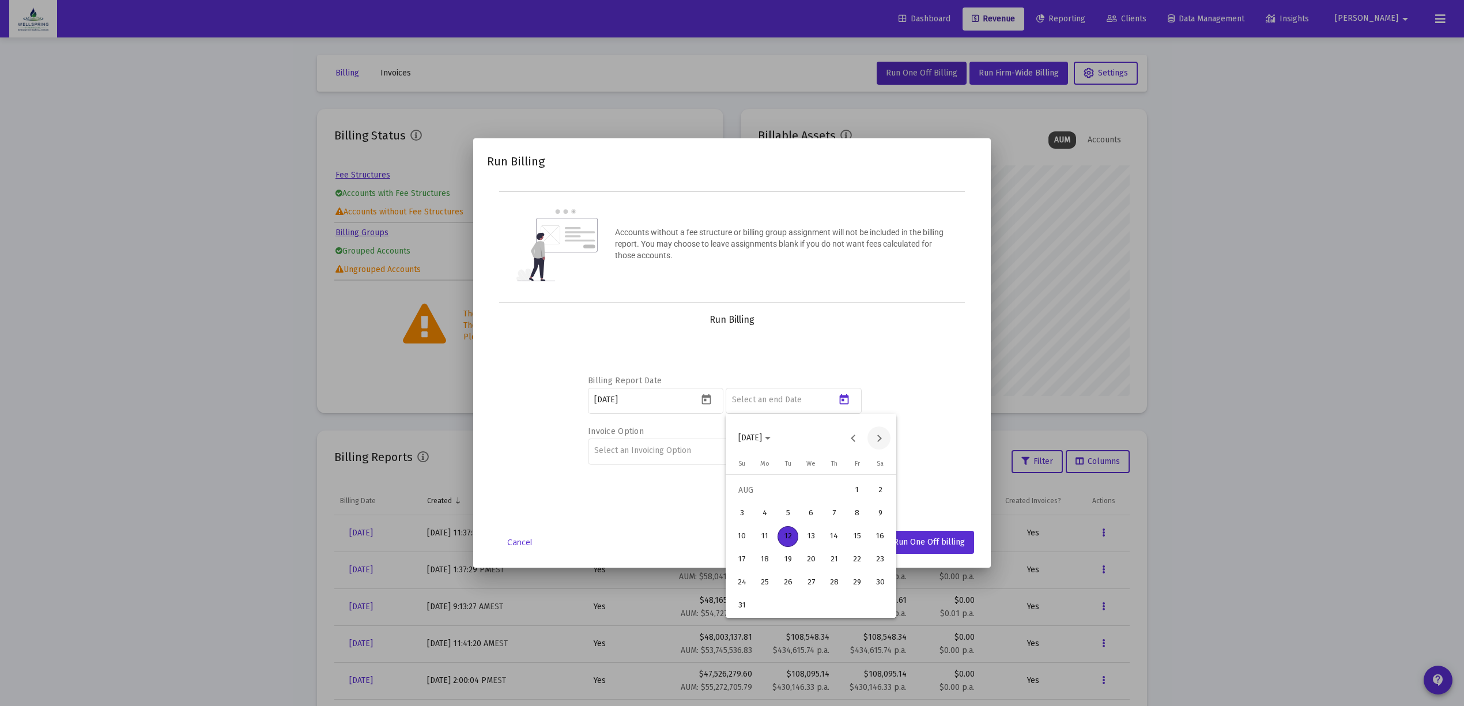
click at [885, 438] on button "Next month" at bounding box center [878, 437] width 23 height 23
click at [850, 441] on button "Previous month" at bounding box center [852, 437] width 23 height 23
click at [850, 440] on button "Previous month" at bounding box center [852, 437] width 23 height 23
click at [759, 603] on div "30" at bounding box center [764, 605] width 21 height 21
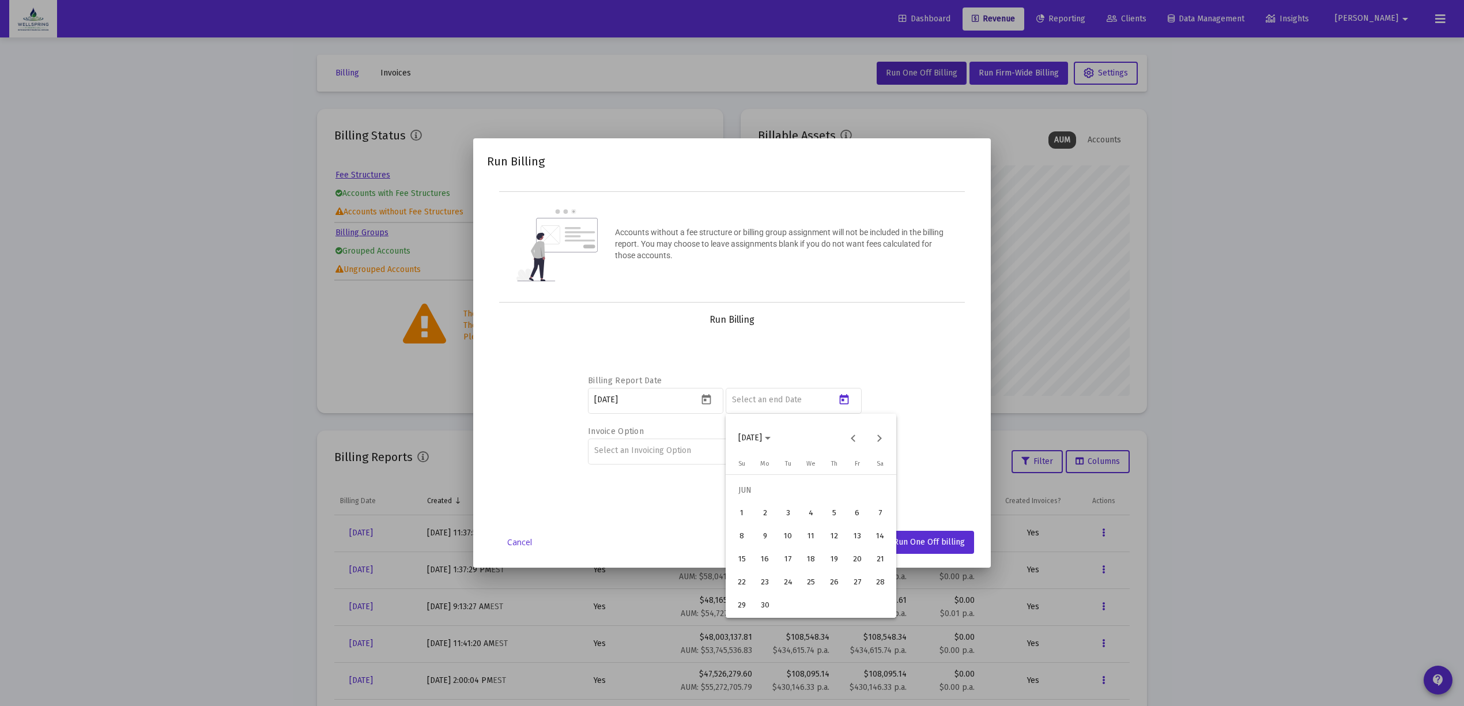
type input "[DATE]"
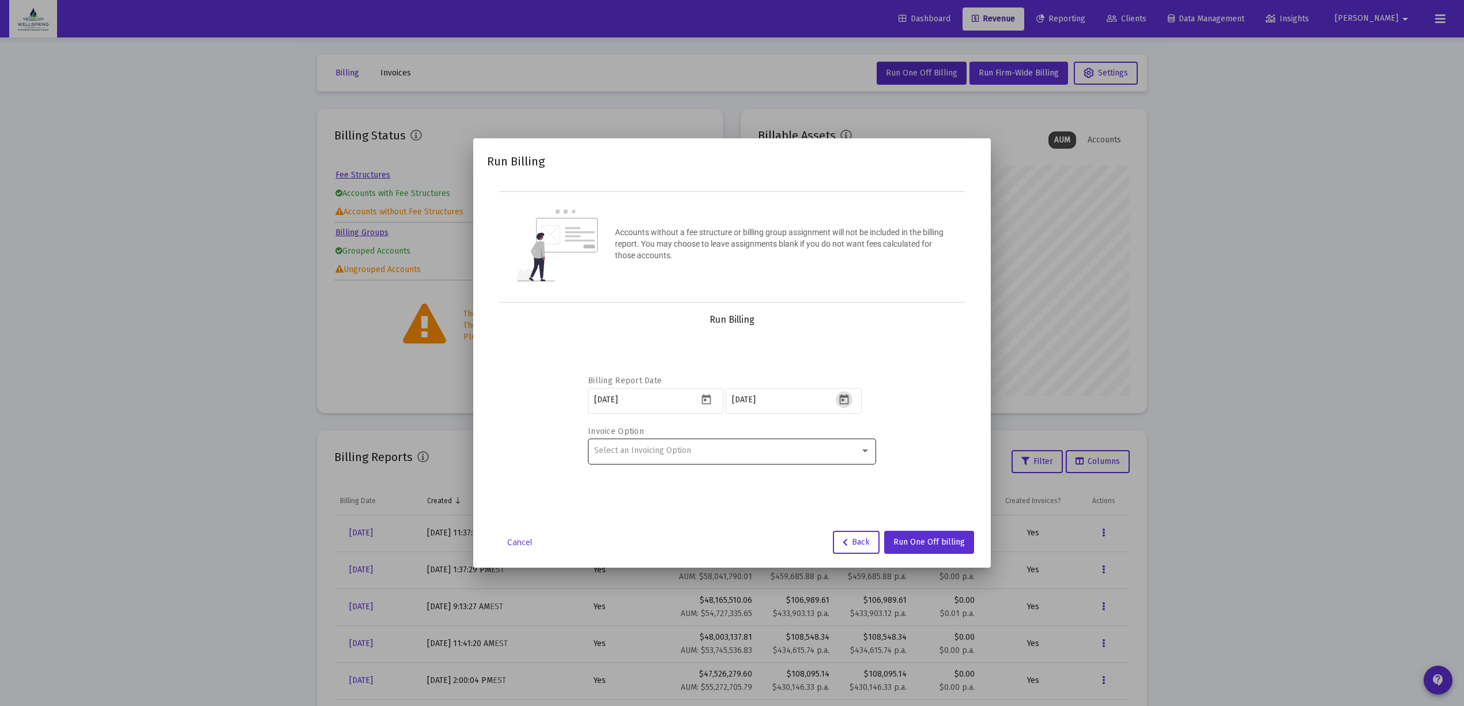
click at [643, 446] on span "Select an Invoicing Option" at bounding box center [642, 450] width 97 height 10
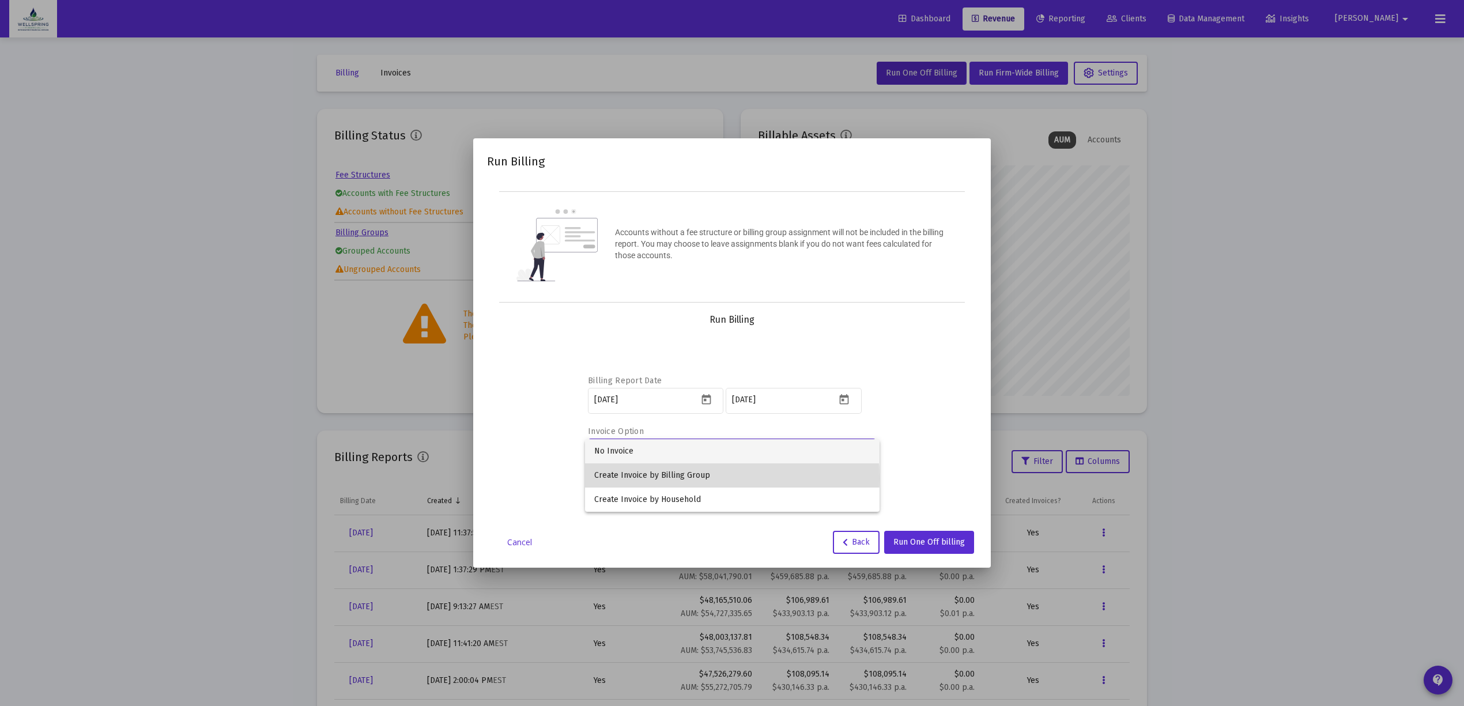
click at [650, 478] on span "Create Invoice by Billing Group" at bounding box center [732, 475] width 276 height 24
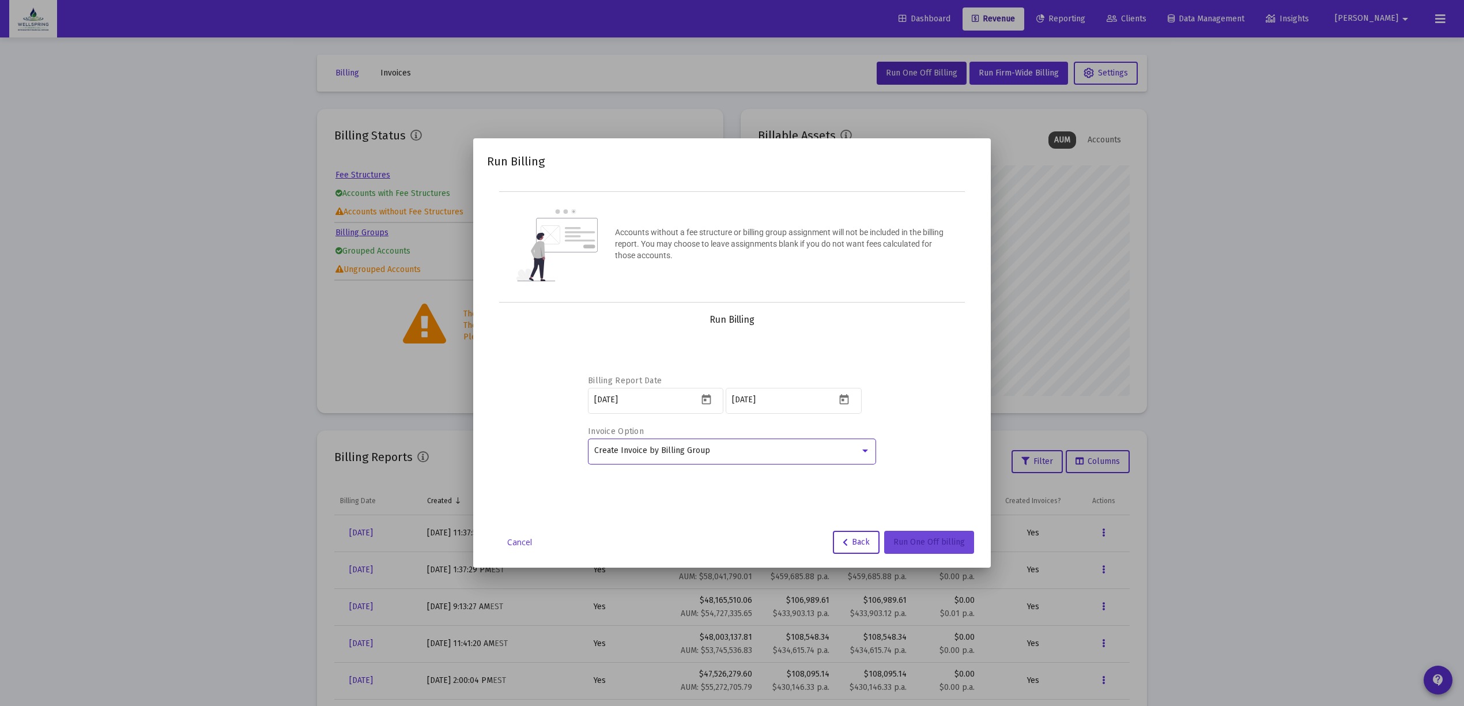
click at [906, 537] on span "Run One Off billing" at bounding box center [928, 542] width 71 height 10
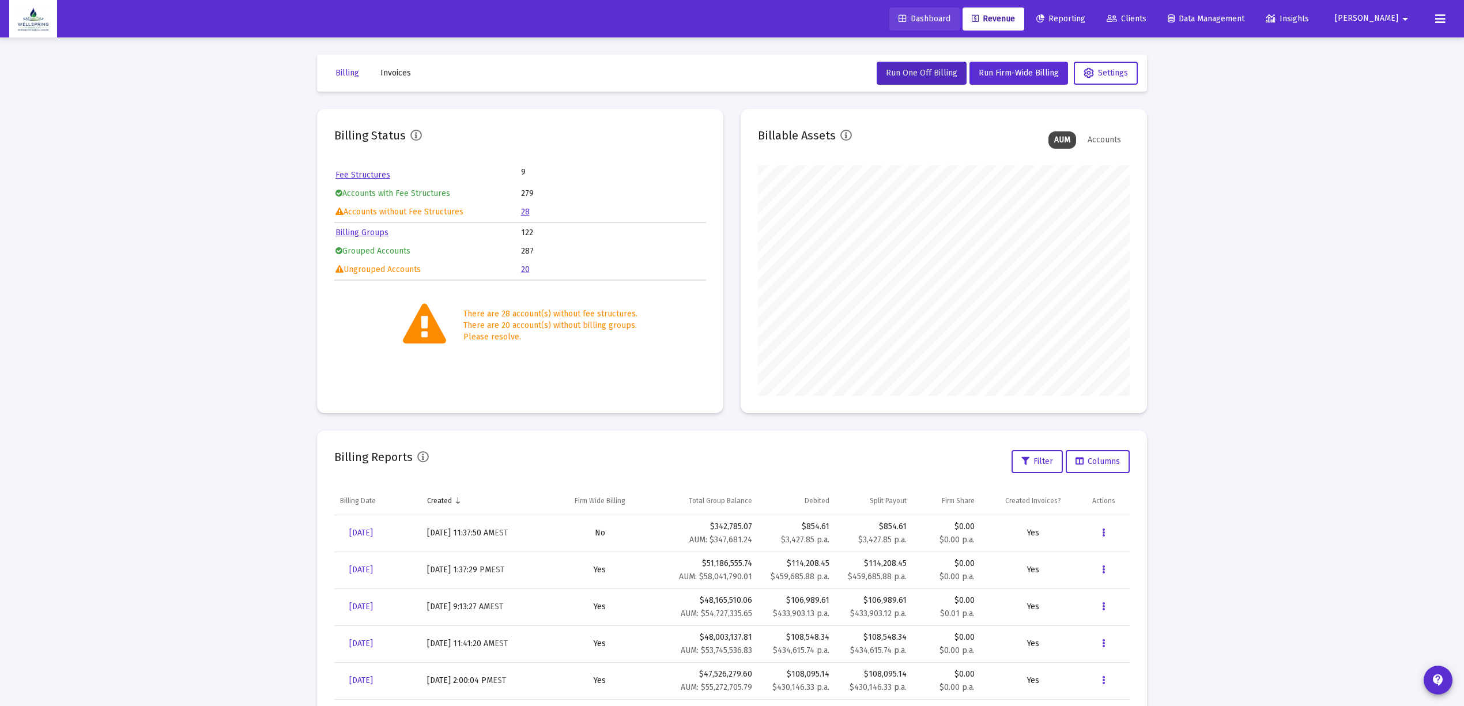
click at [935, 22] on span "Dashboard" at bounding box center [924, 19] width 52 height 10
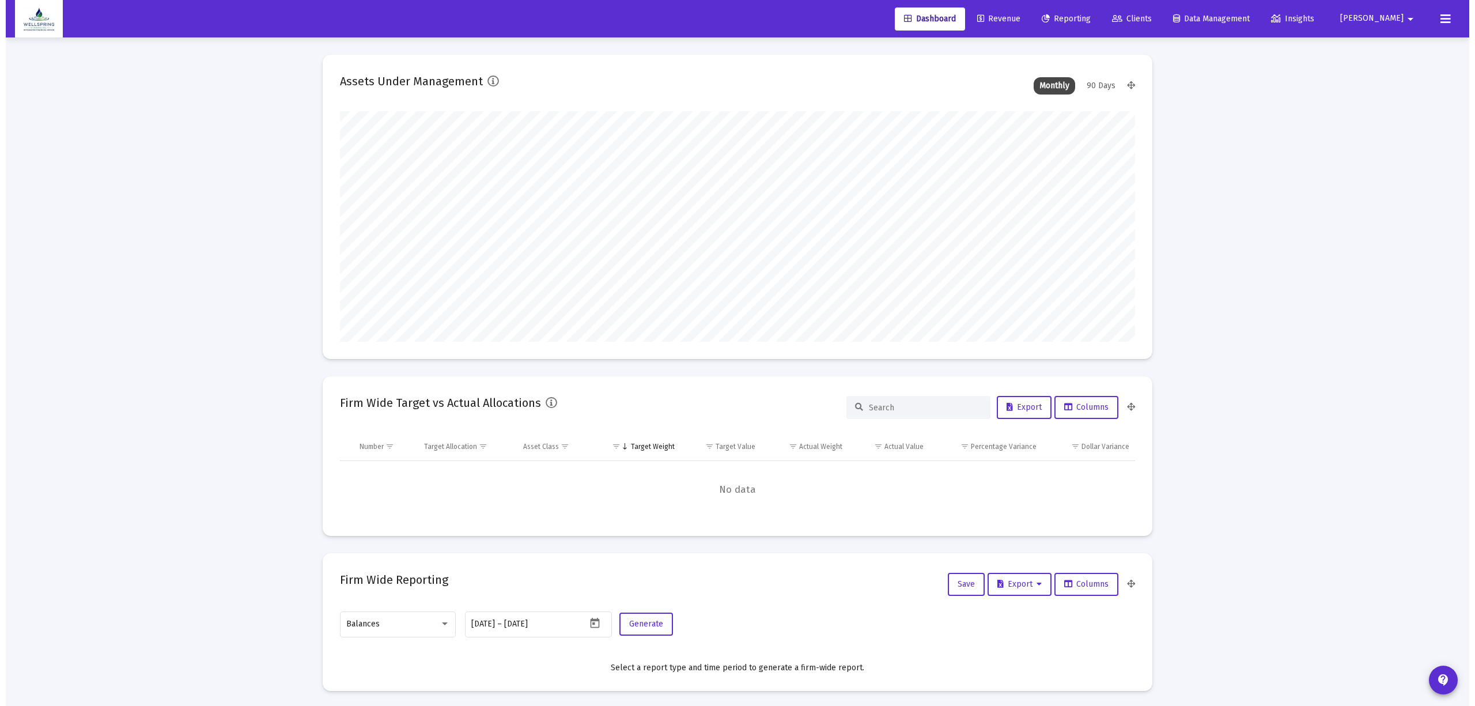
scroll to position [230, 372]
click at [1024, 24] on link "Revenue" at bounding box center [993, 18] width 62 height 23
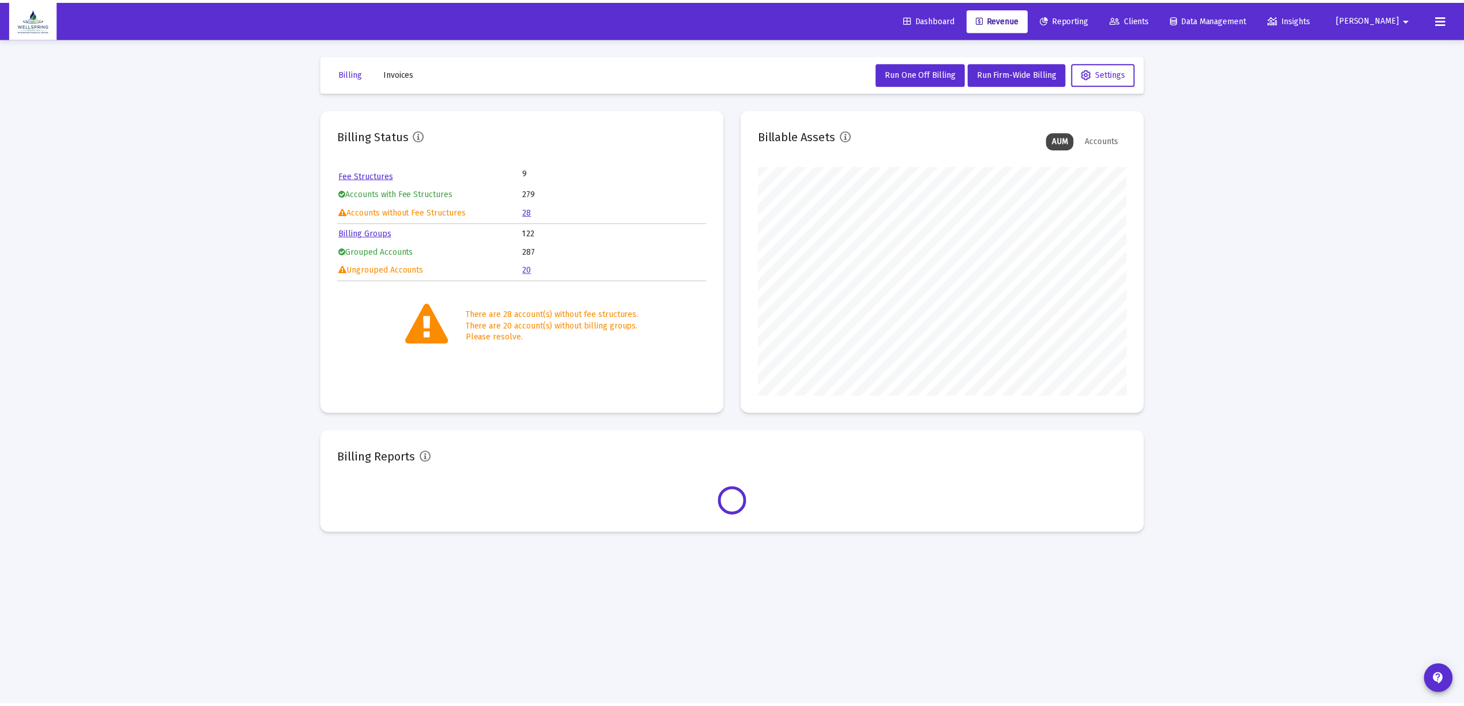
scroll to position [230, 372]
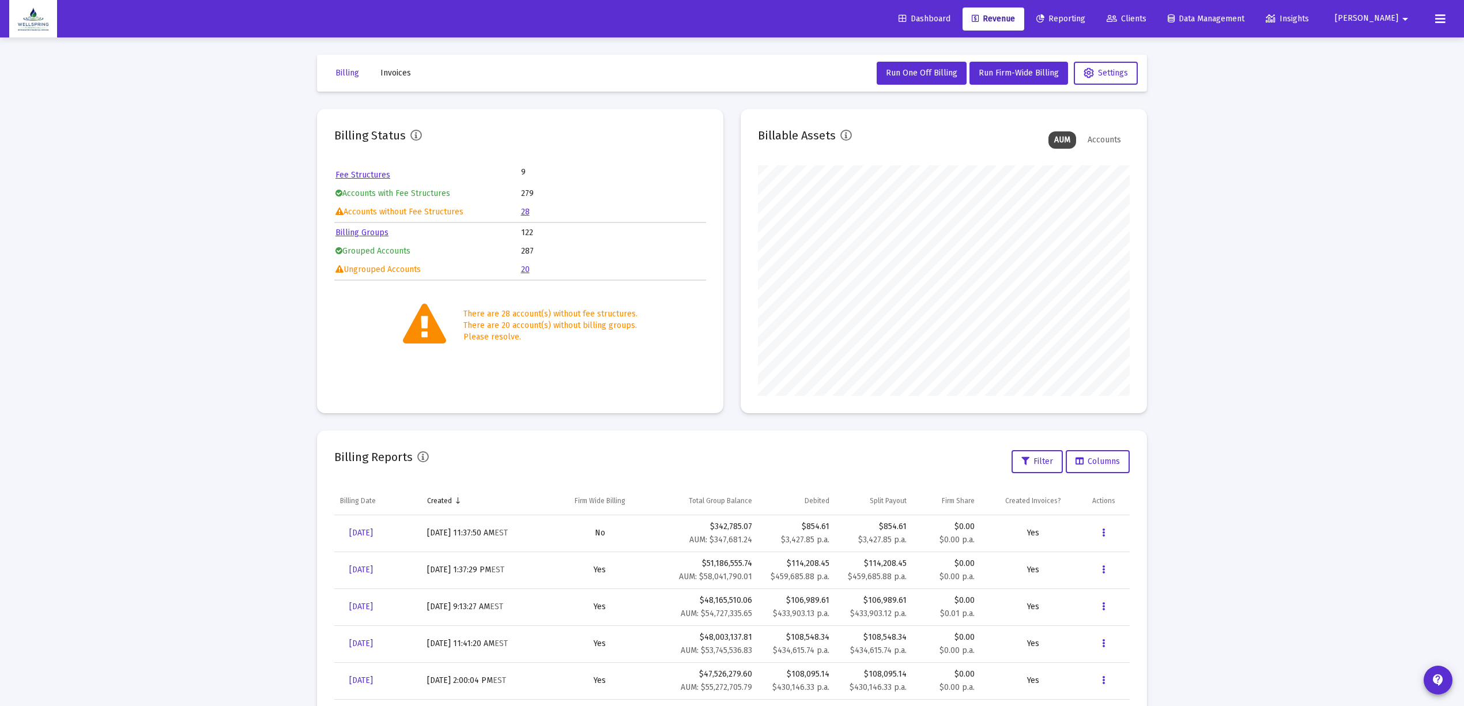
click at [944, 16] on span "Dashboard" at bounding box center [924, 19] width 52 height 10
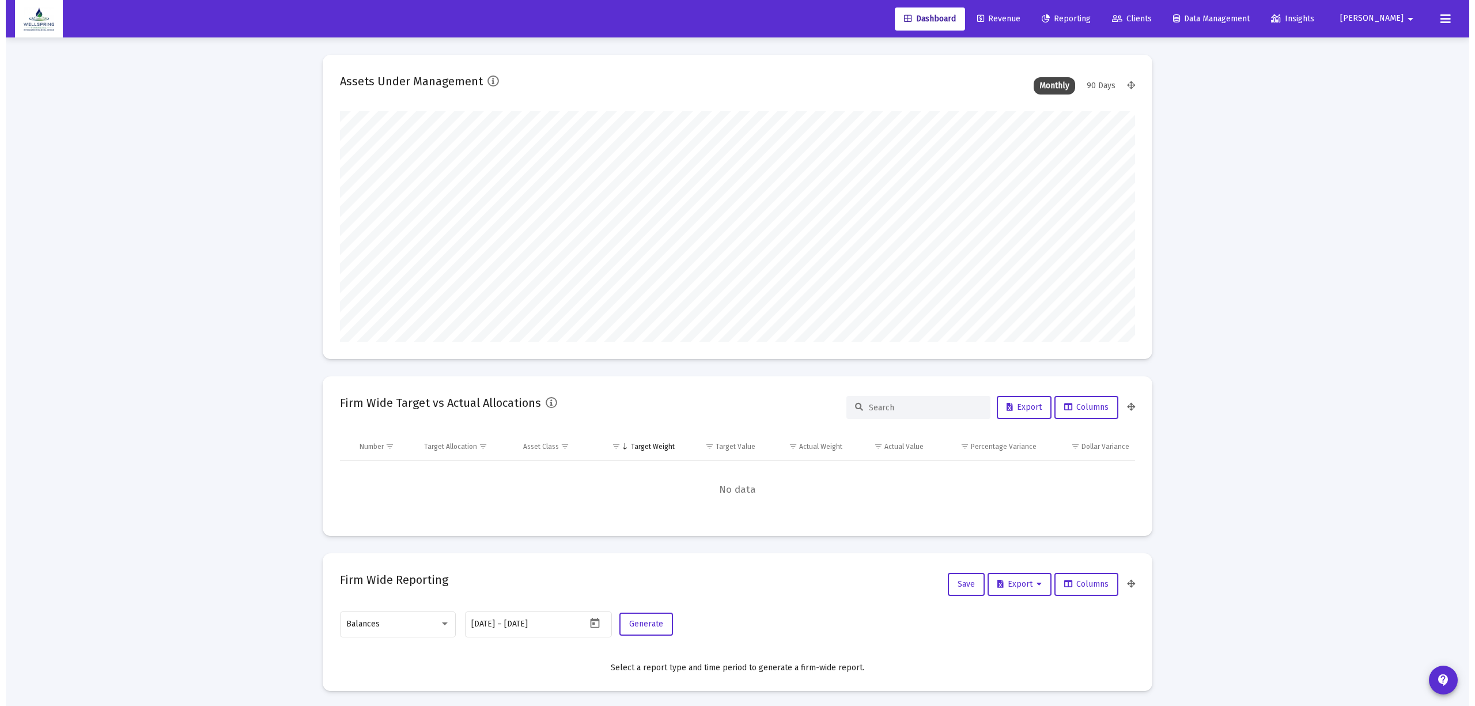
scroll to position [230, 429]
click at [1015, 19] on span "Revenue" at bounding box center [992, 19] width 43 height 10
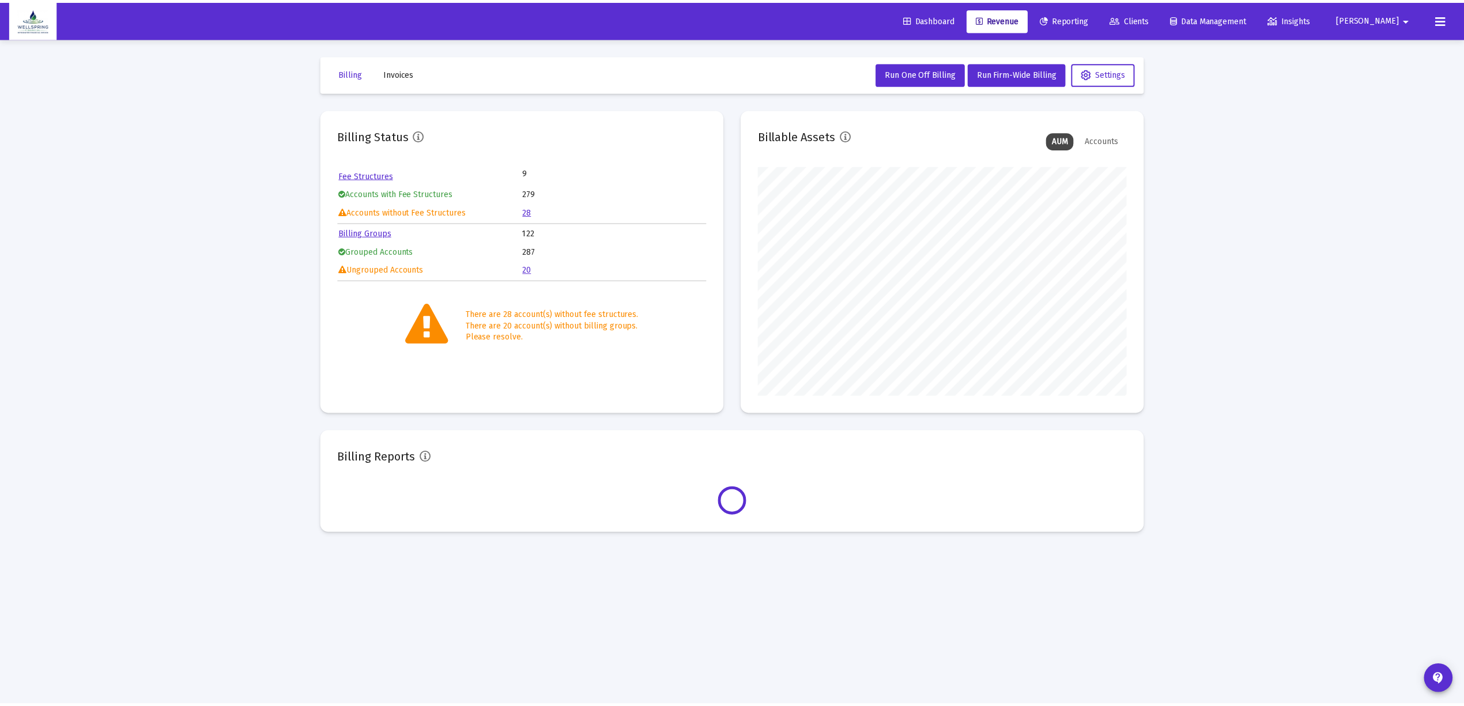
scroll to position [230, 372]
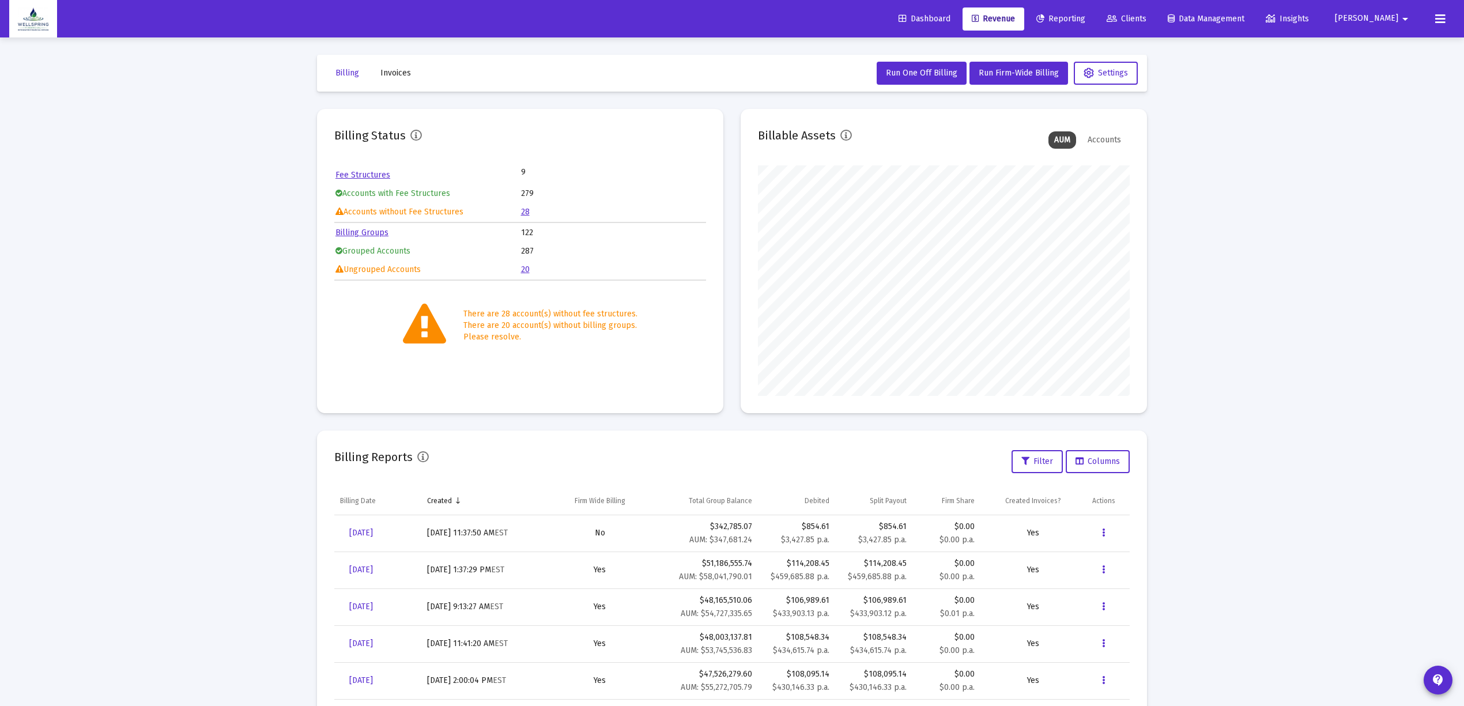
click at [929, 16] on span "Dashboard" at bounding box center [924, 19] width 52 height 10
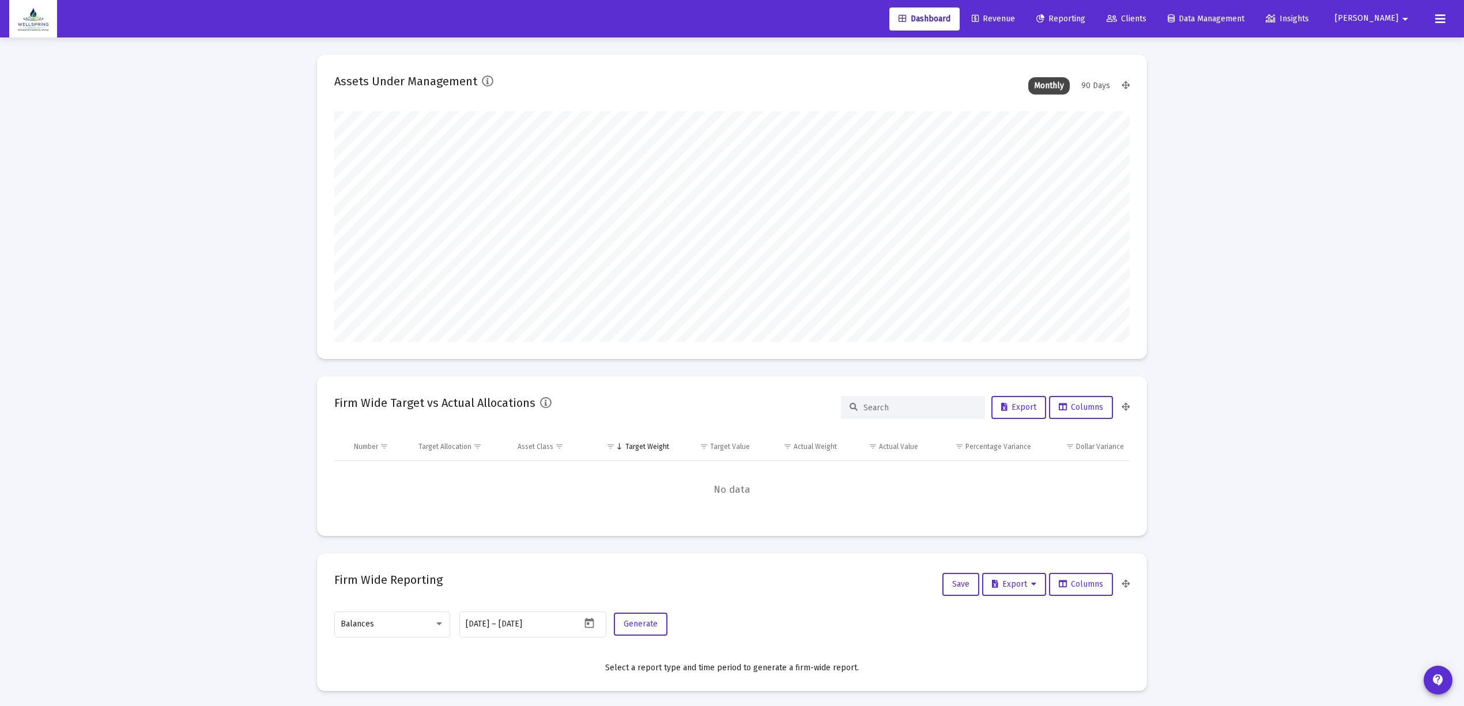
scroll to position [230, 429]
click at [996, 10] on link "Revenue" at bounding box center [993, 18] width 62 height 23
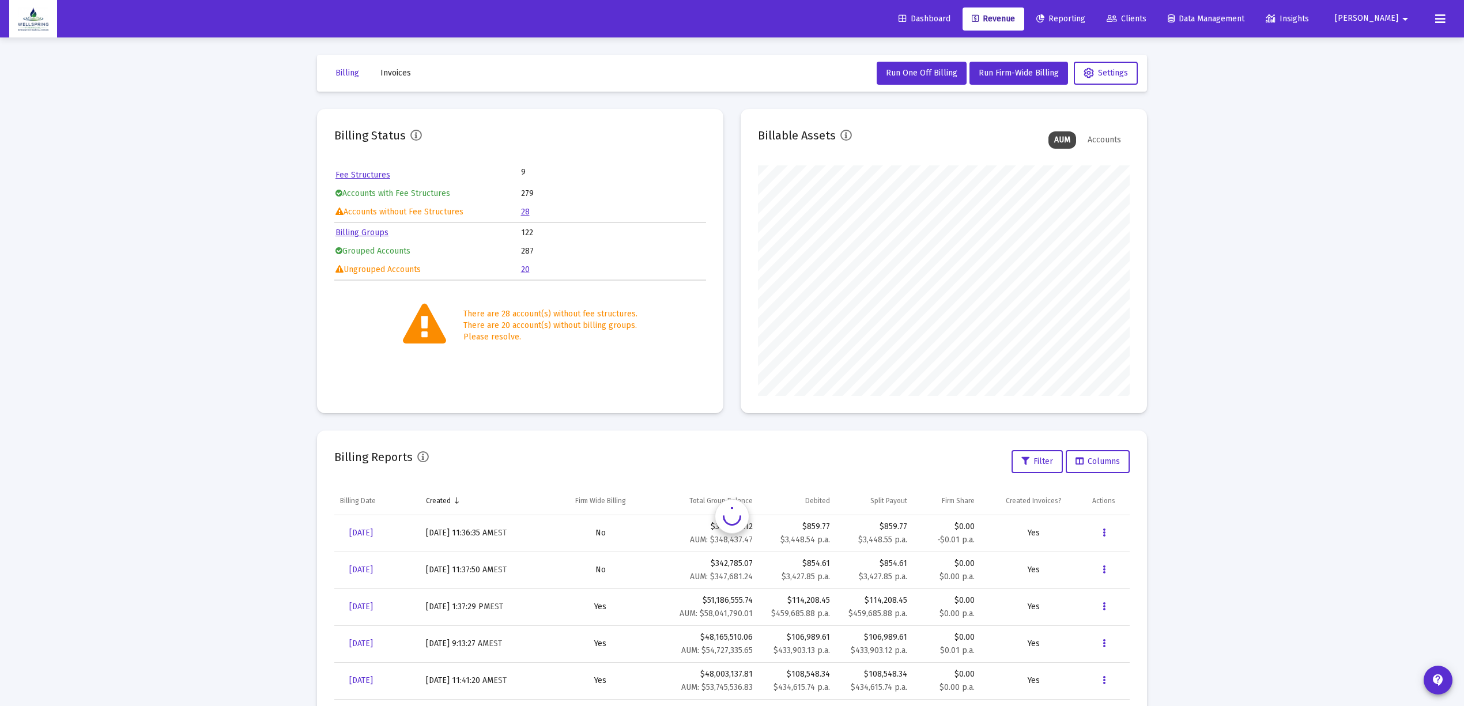
scroll to position [230, 372]
click at [360, 528] on span "[DATE]" at bounding box center [361, 533] width 24 height 10
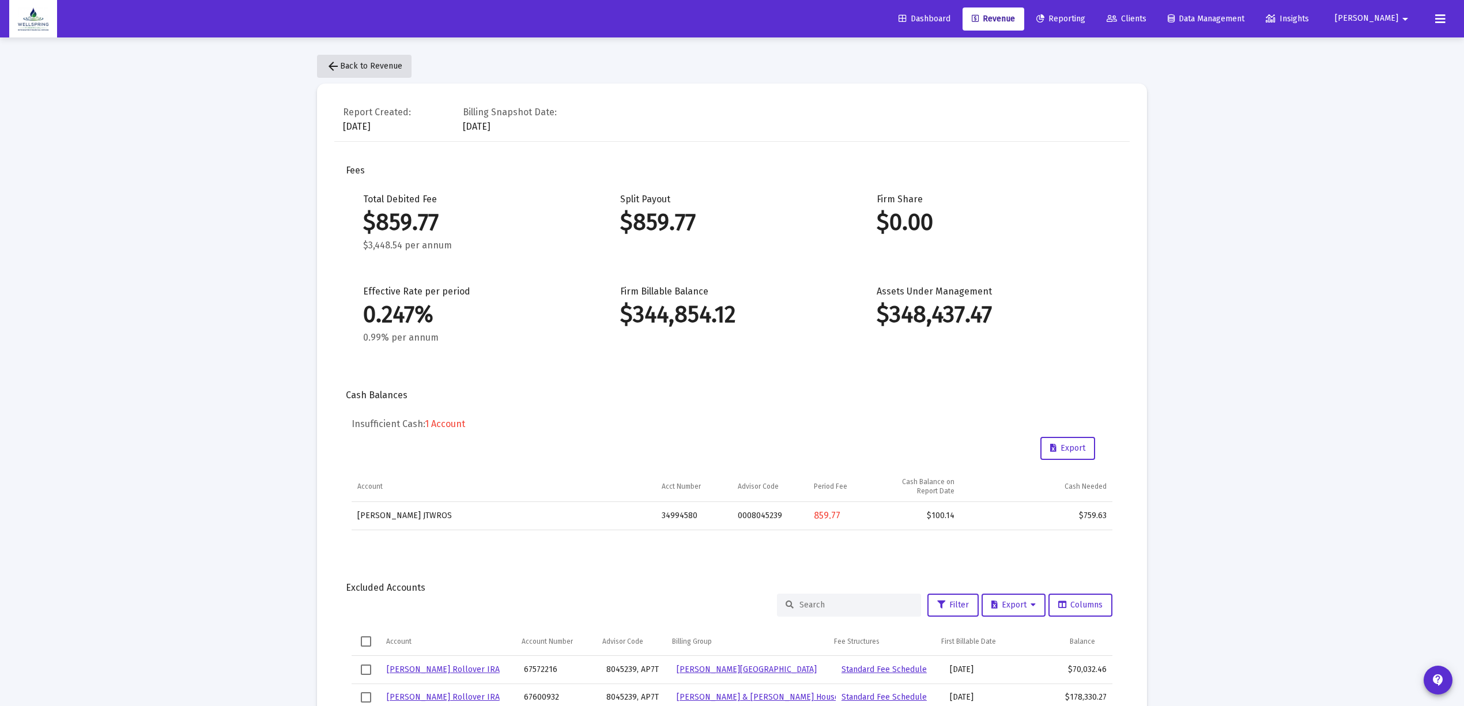
click at [327, 67] on mat-icon "arrow_back" at bounding box center [333, 66] width 14 height 14
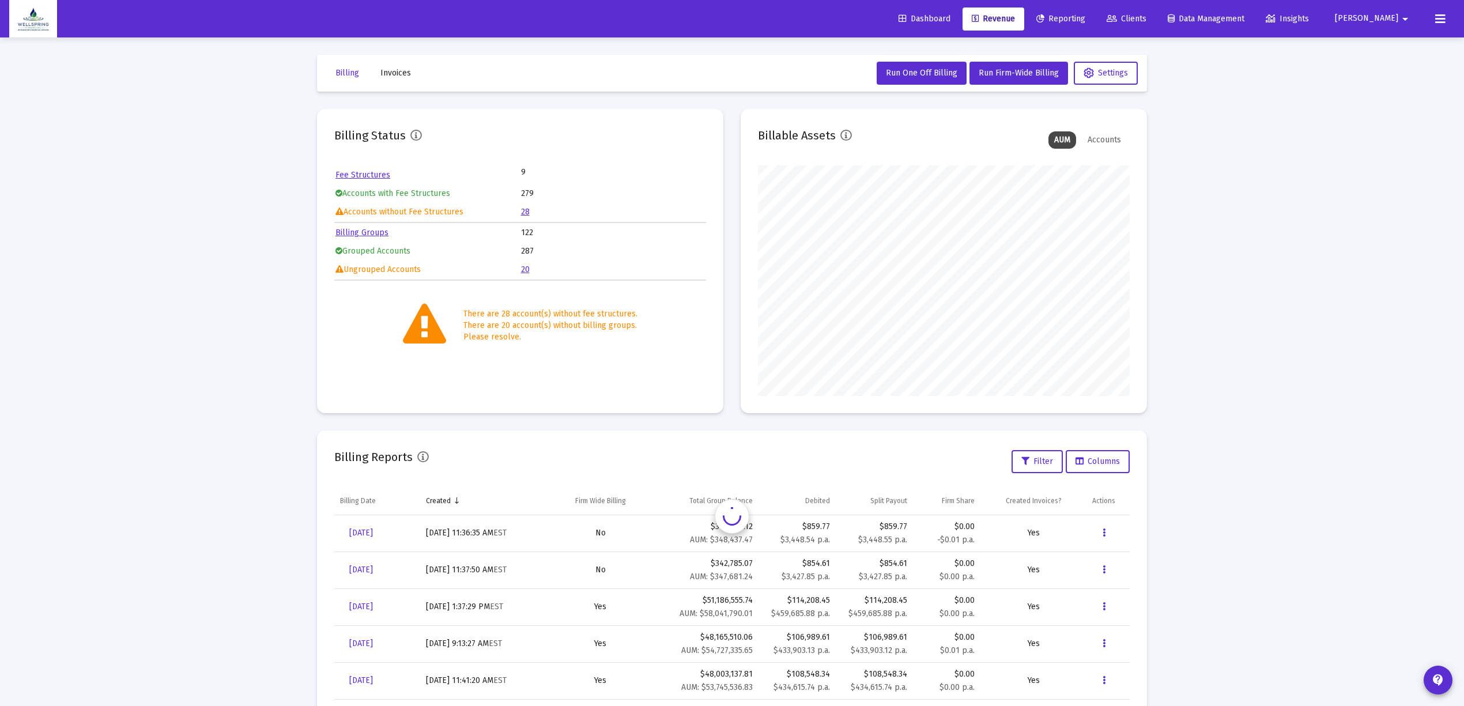
scroll to position [230, 372]
click at [414, 70] on button "Invoices" at bounding box center [395, 73] width 49 height 23
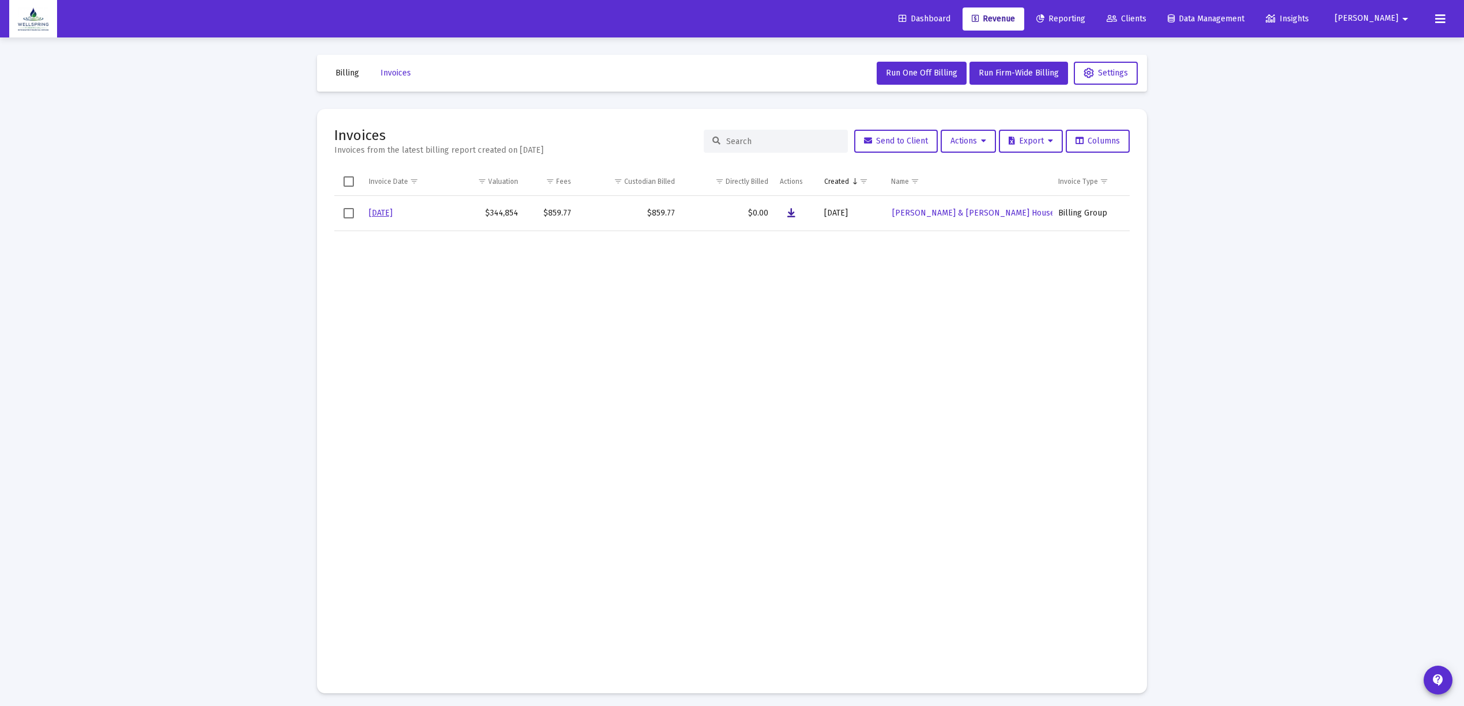
click at [788, 220] on button "Data grid" at bounding box center [791, 213] width 23 height 23
